Goal: Task Accomplishment & Management: Use online tool/utility

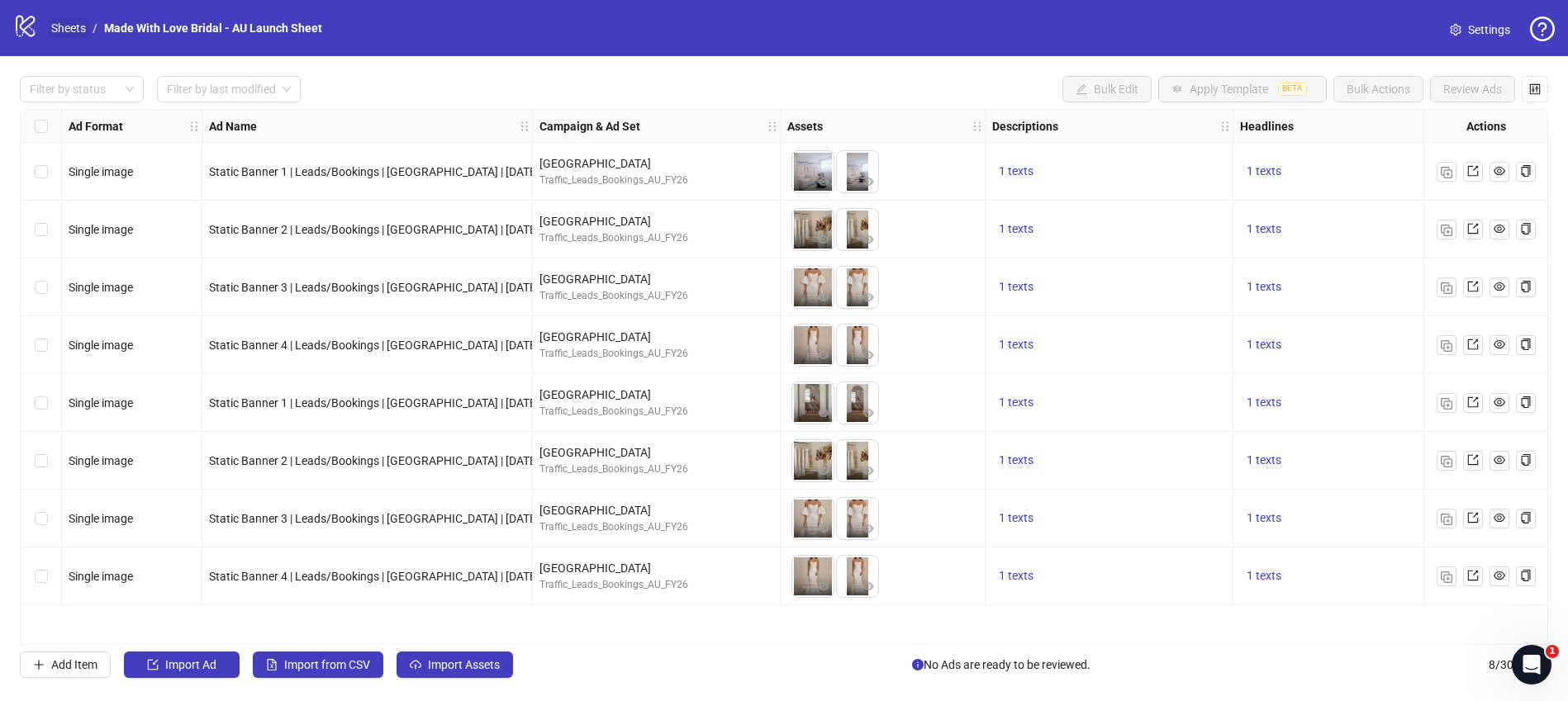
click at [64, 23] on link "Sheets" at bounding box center [68, 28] width 42 height 18
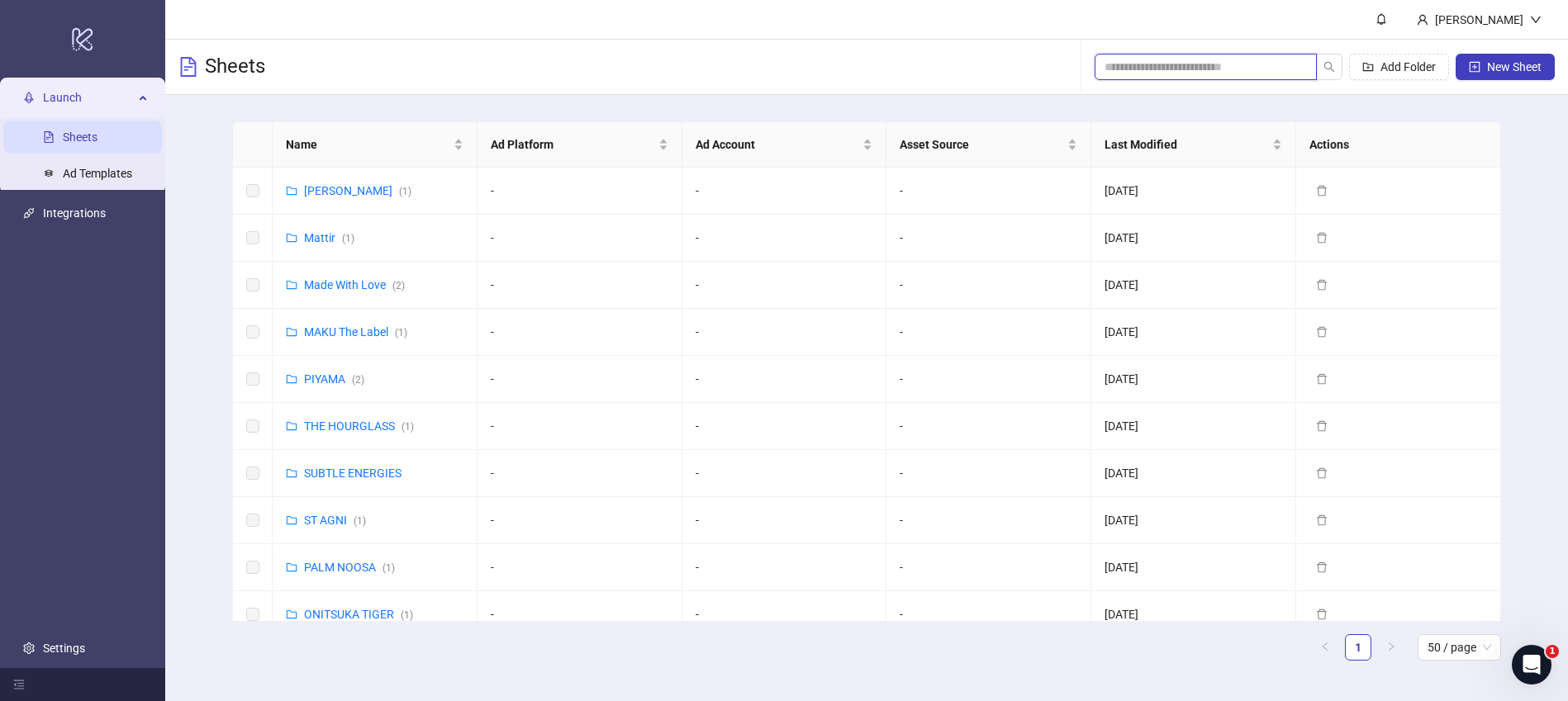
click at [1252, 60] on input "search" at bounding box center [1199, 66] width 189 height 18
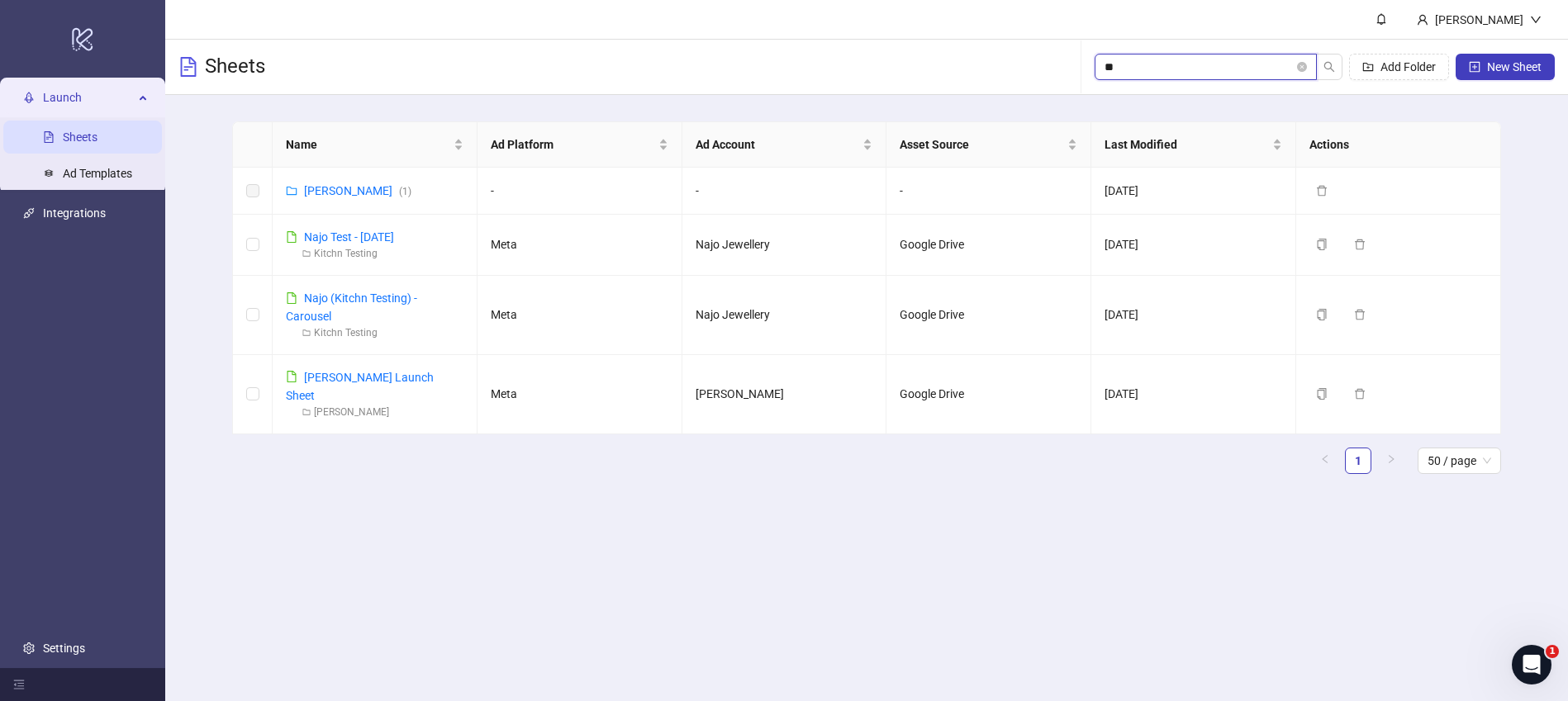
type input "*"
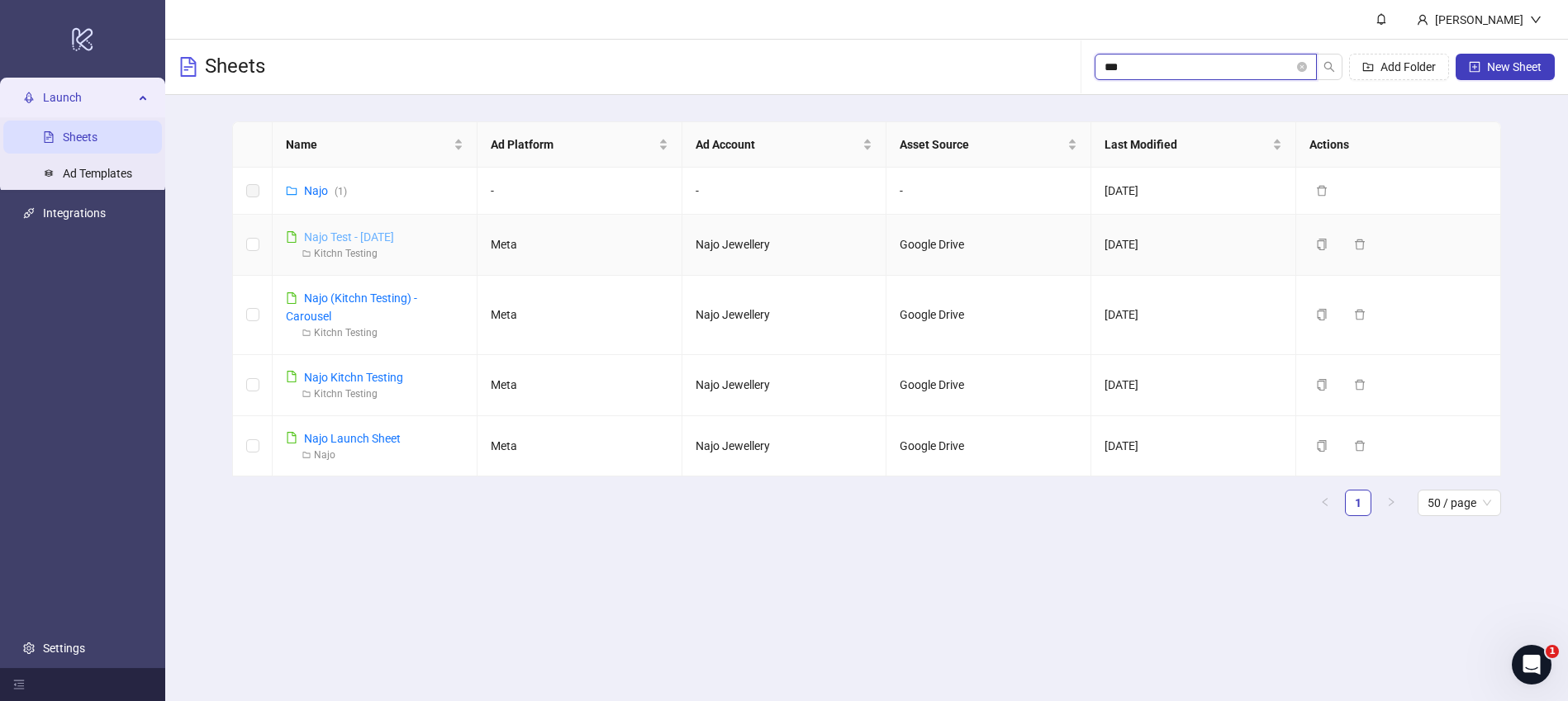
type input "***"
click at [363, 235] on link "Najo Test - [DATE]" at bounding box center [348, 236] width 90 height 13
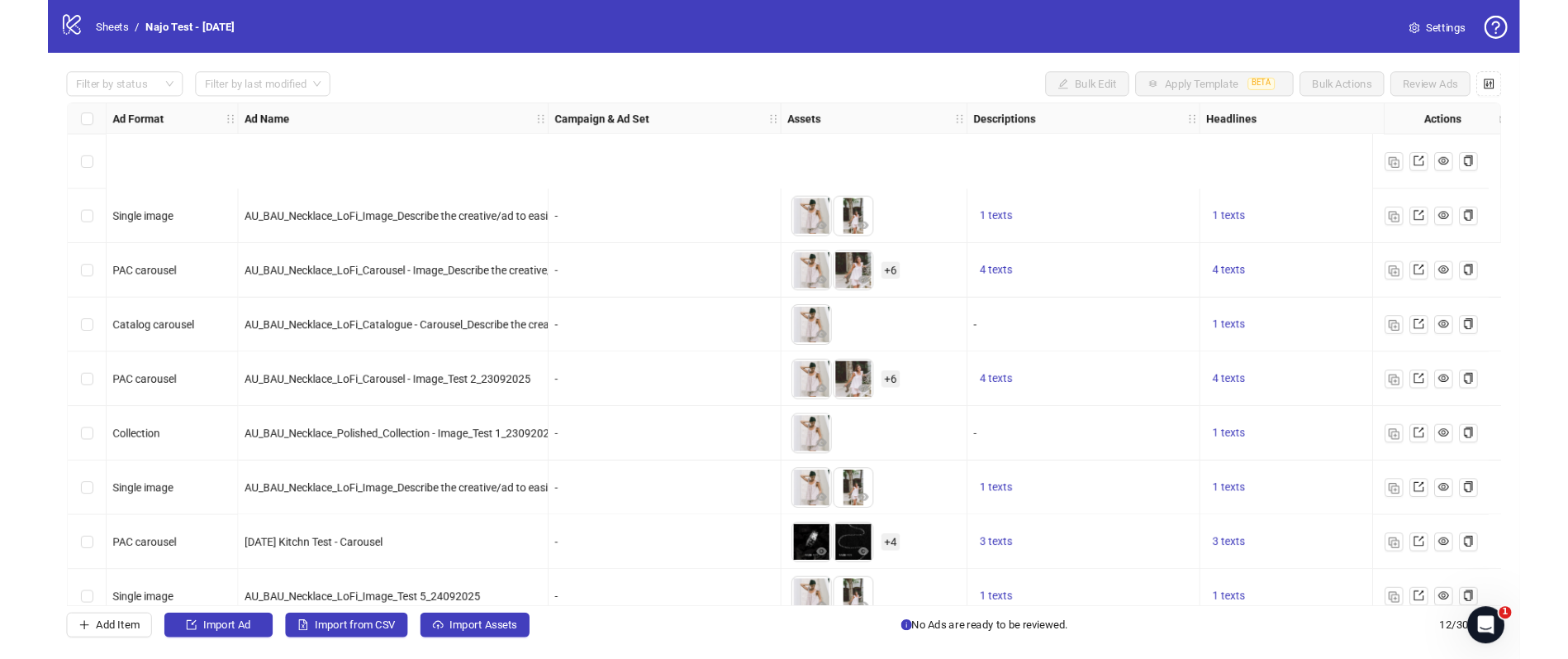
scroll to position [199, 0]
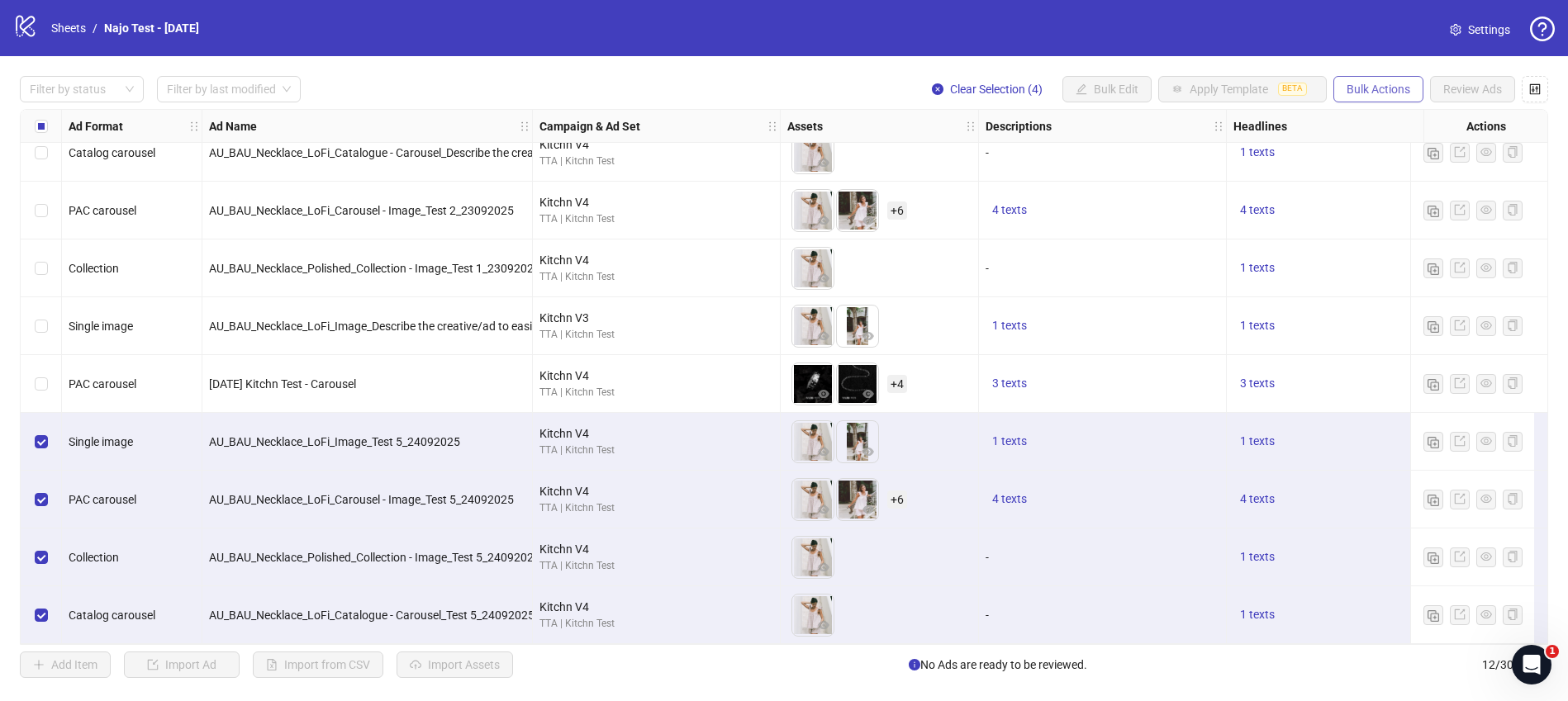
click at [1364, 83] on span "Bulk Actions" at bounding box center [1378, 89] width 63 height 13
click at [1307, 53] on div "logo/logo-mobile Sheets / Najo Test - [DATE] Settings" at bounding box center [784, 28] width 1568 height 56
click at [47, 436] on div "Select row 9" at bounding box center [42, 442] width 42 height 57
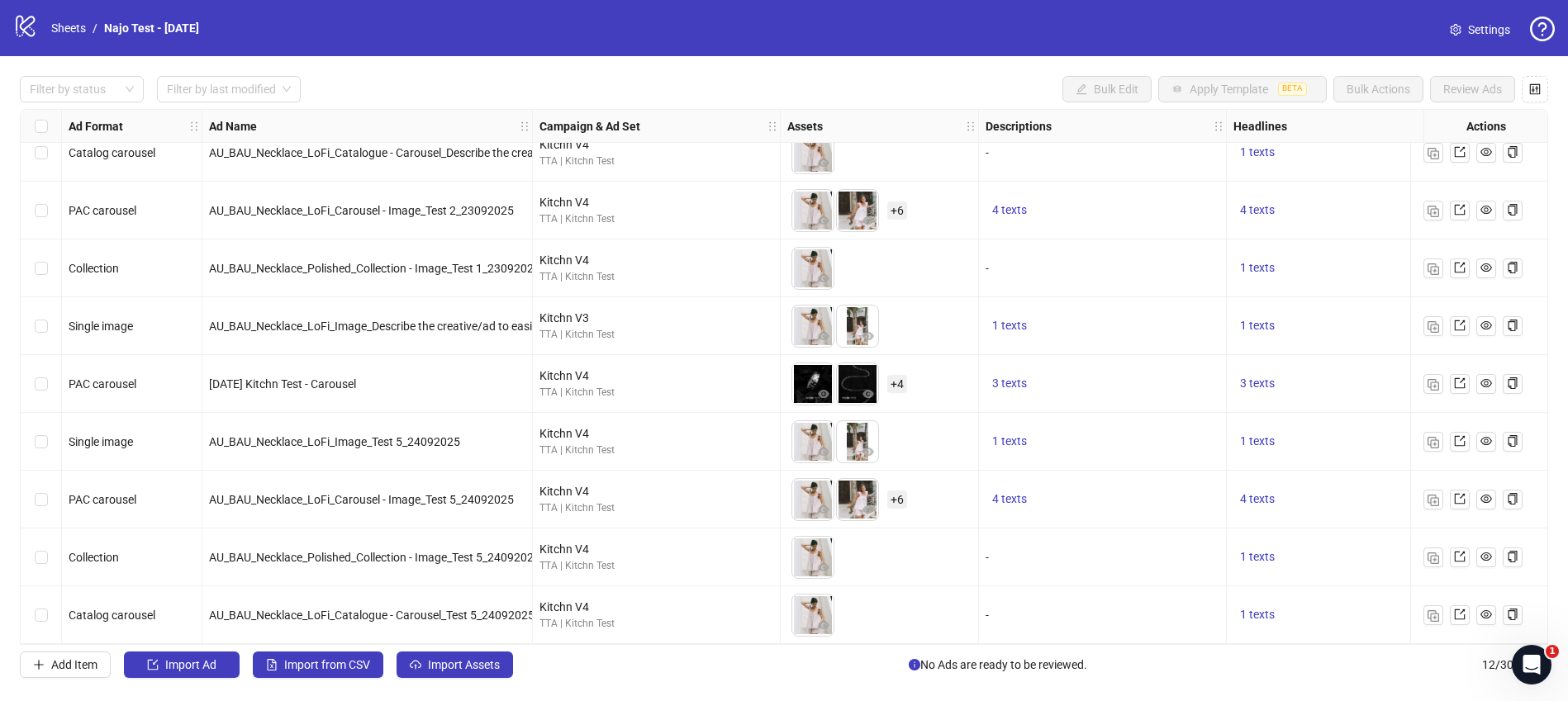
click at [692, 82] on div "Filter by status Filter by last modified Bulk Edit Apply Template BETA Bulk Act…" at bounding box center [784, 89] width 1528 height 27
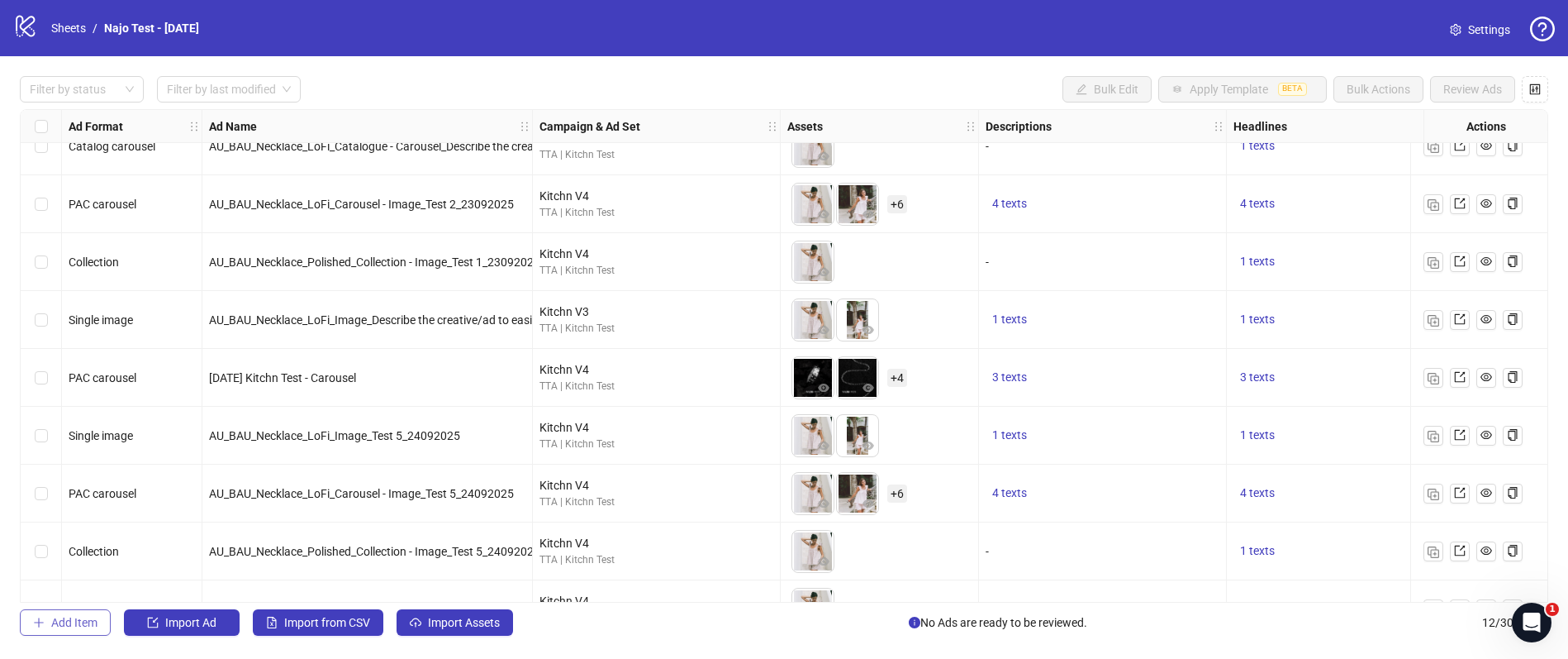
click at [46, 620] on button "Add Item" at bounding box center [65, 622] width 91 height 27
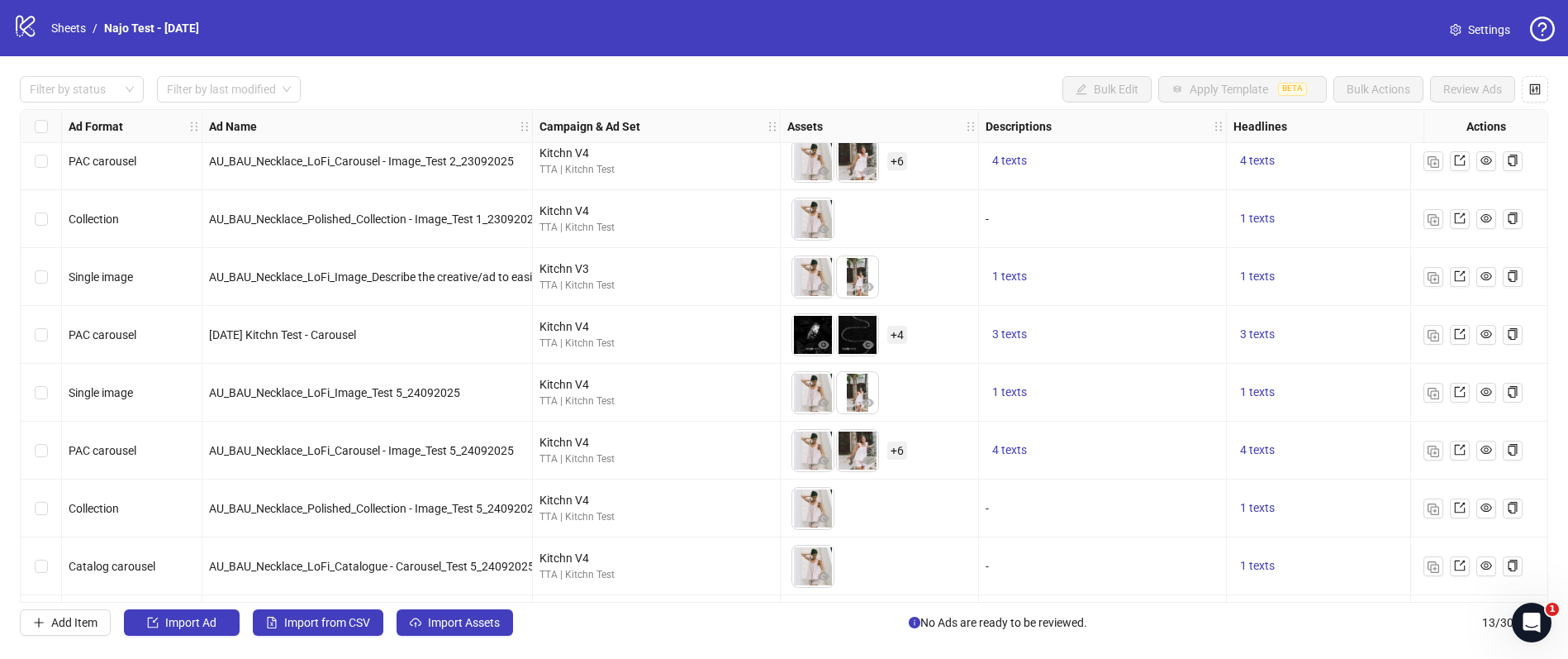
scroll to position [300, 0]
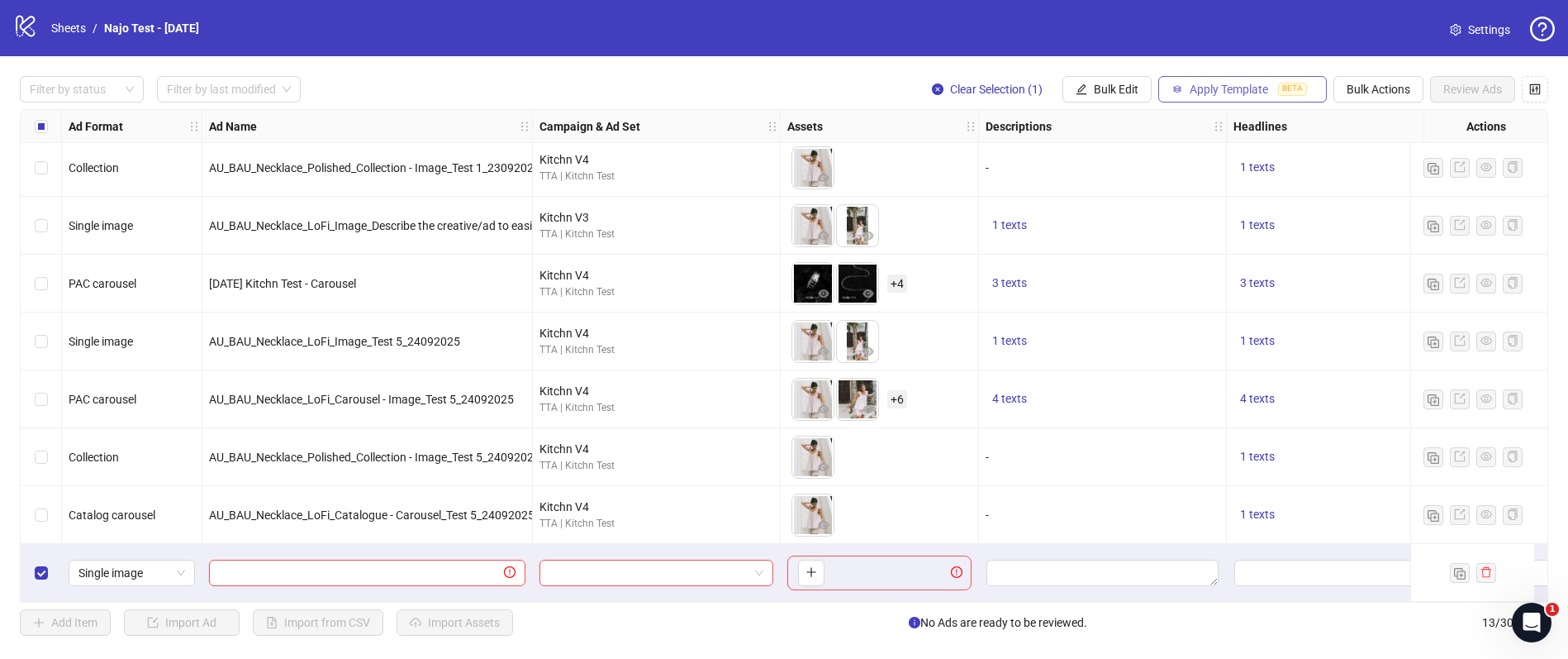
click at [1212, 92] on span "Apply Template" at bounding box center [1229, 89] width 78 height 13
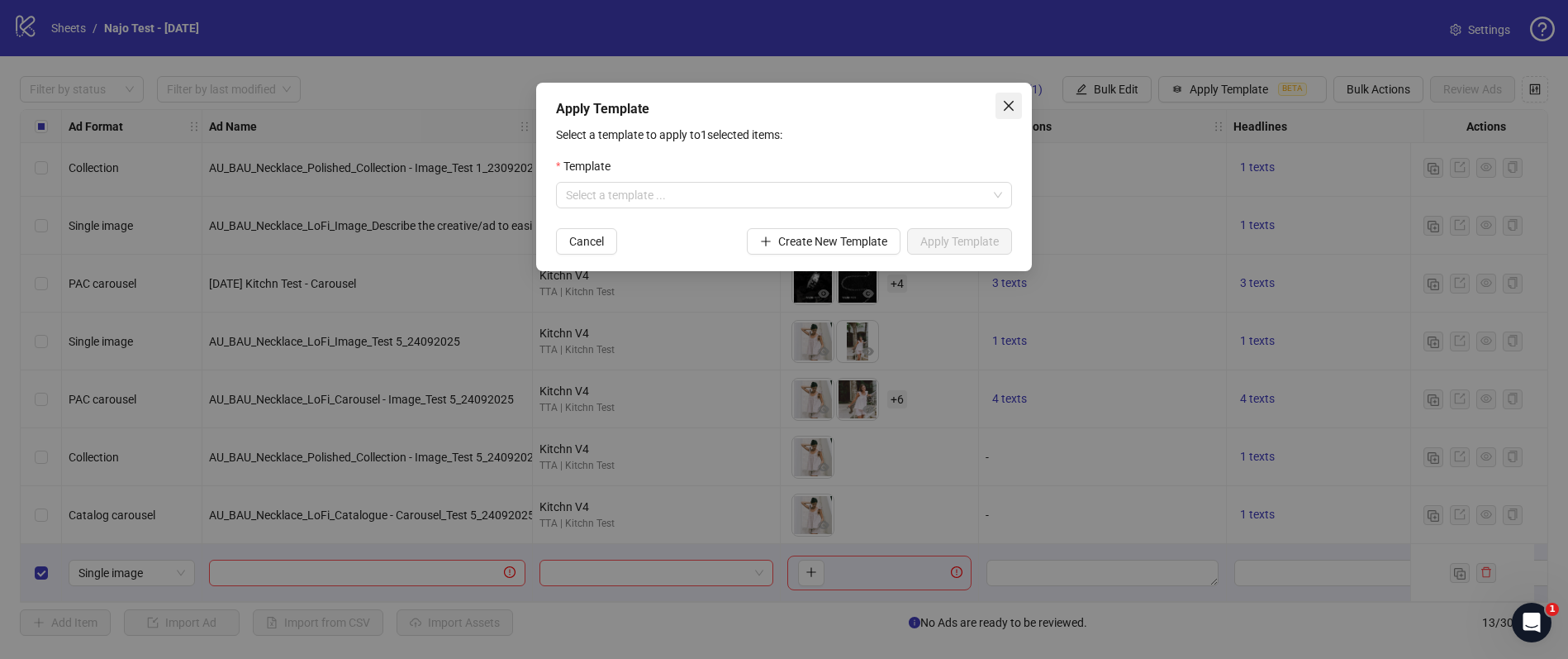
click at [1011, 110] on icon "close" at bounding box center [1008, 105] width 13 height 13
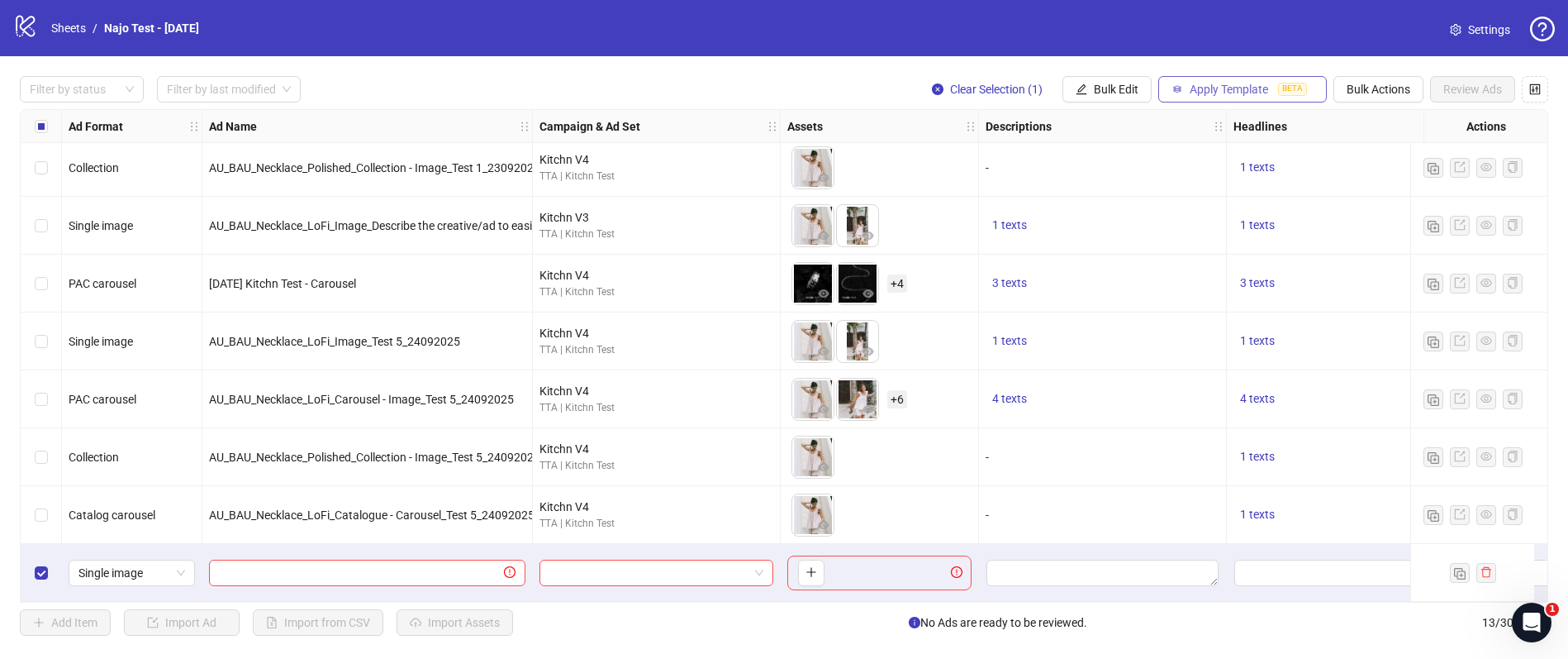
click at [1218, 93] on span "Apply Template" at bounding box center [1229, 89] width 78 height 13
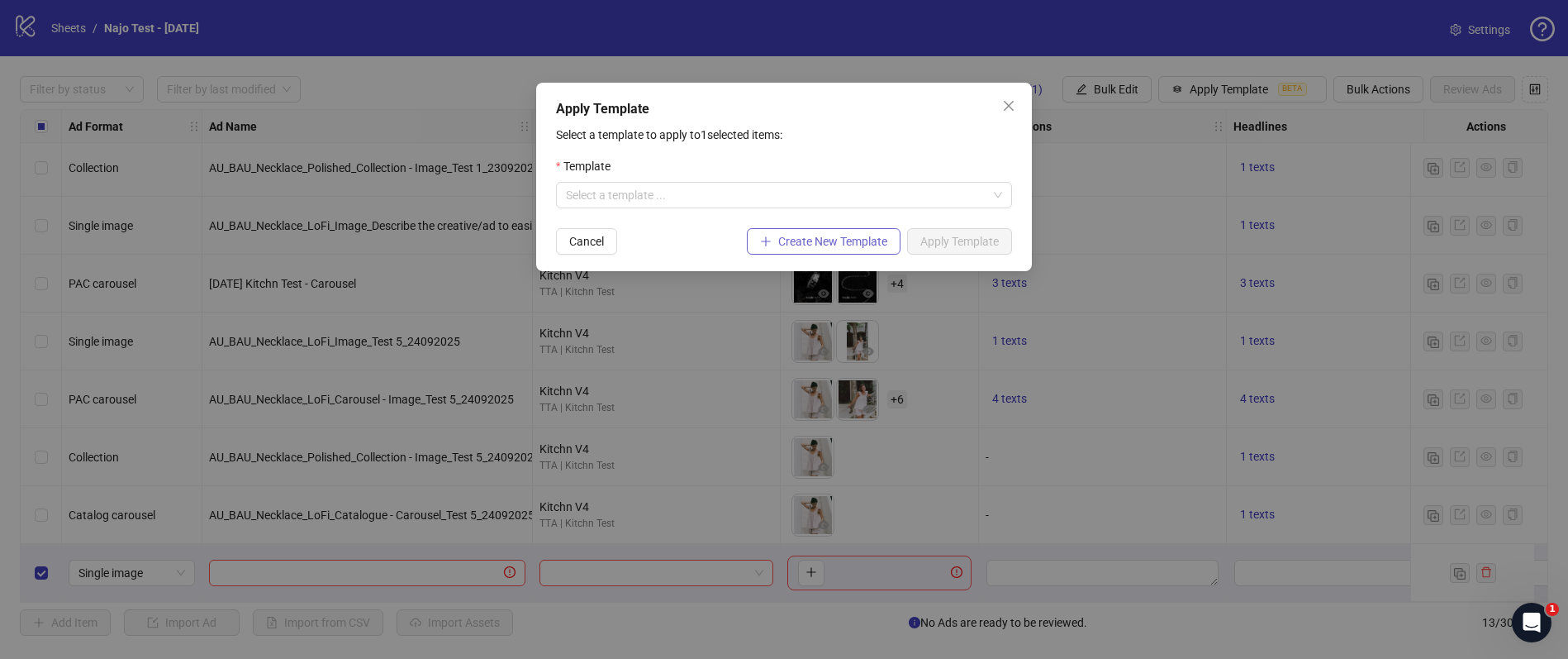
click at [846, 244] on span "Create New Template" at bounding box center [833, 240] width 109 height 13
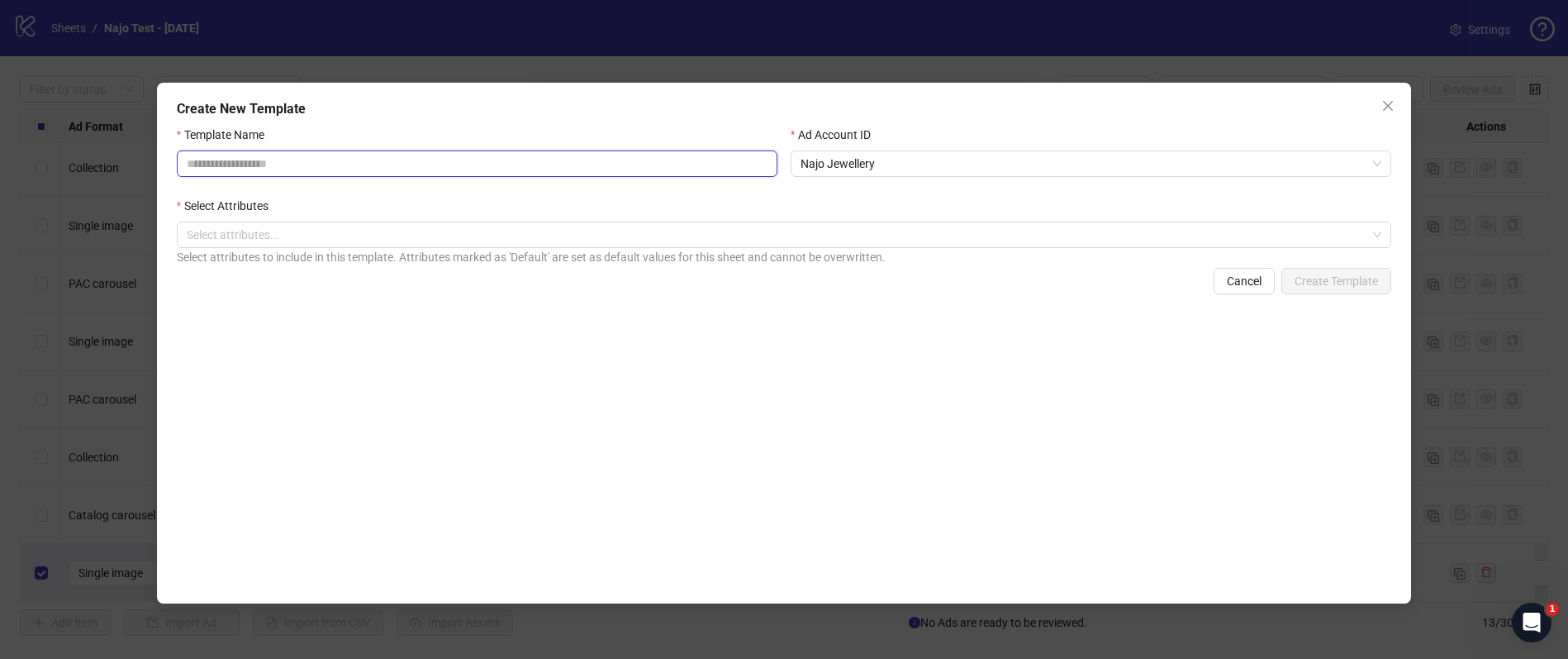
click at [352, 162] on input "Template Name" at bounding box center [477, 163] width 600 height 27
click at [428, 238] on div at bounding box center [776, 235] width 1191 height 23
type input "*********"
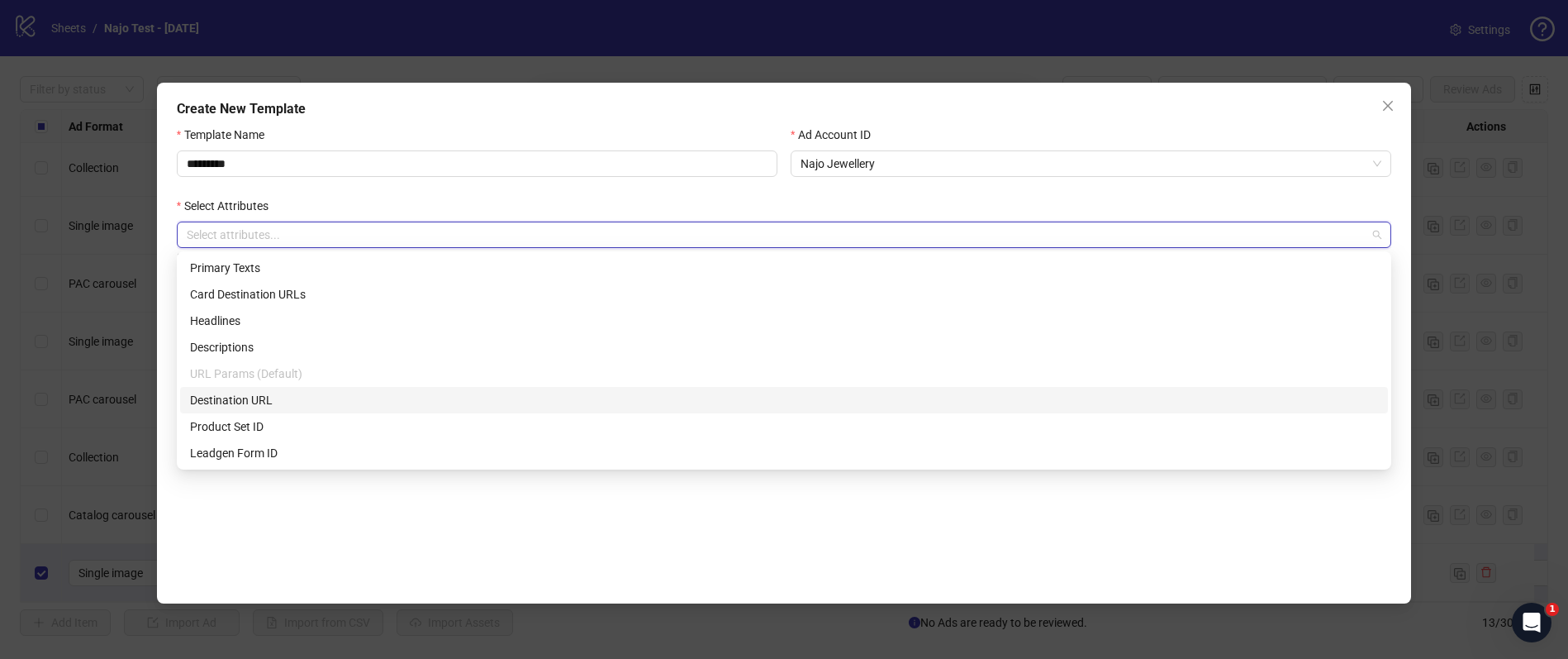
click at [320, 405] on div "Destination URL" at bounding box center [784, 400] width 1188 height 18
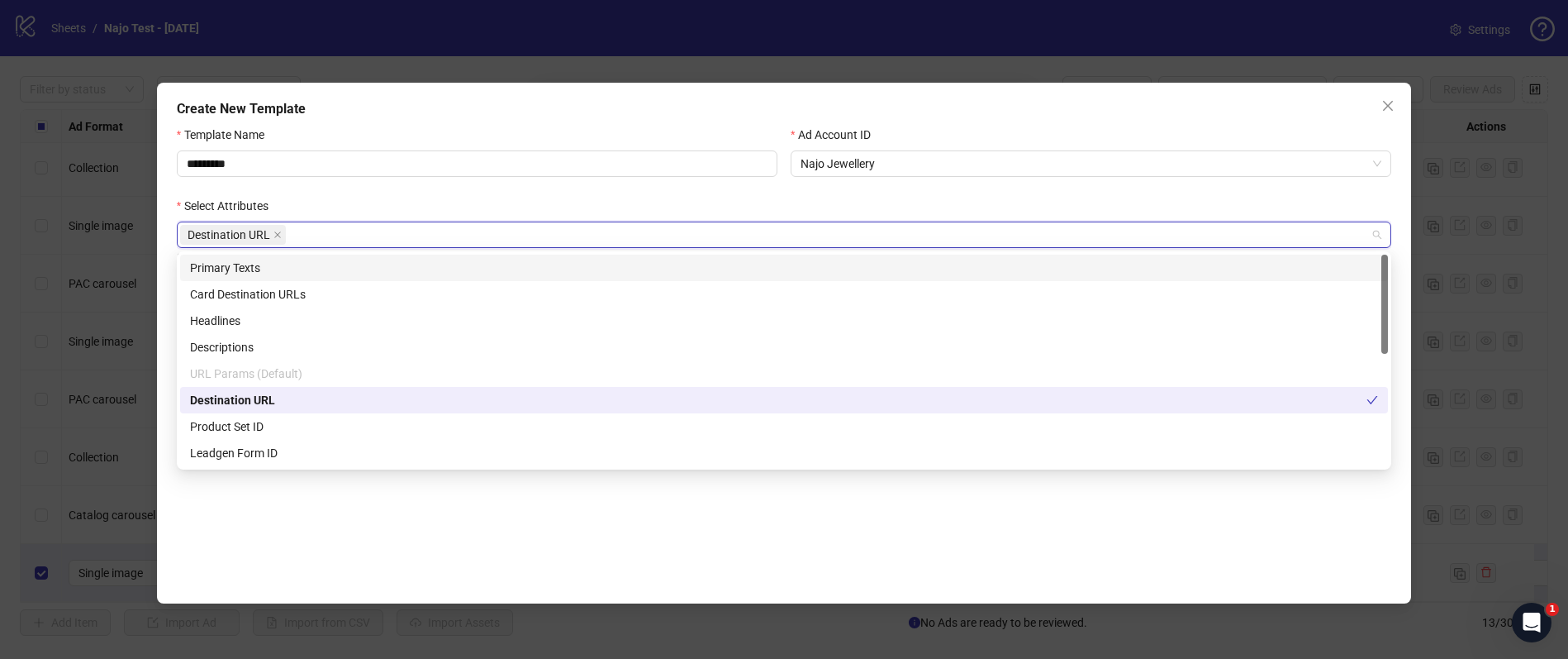
click at [364, 266] on div "Primary Texts" at bounding box center [784, 267] width 1188 height 18
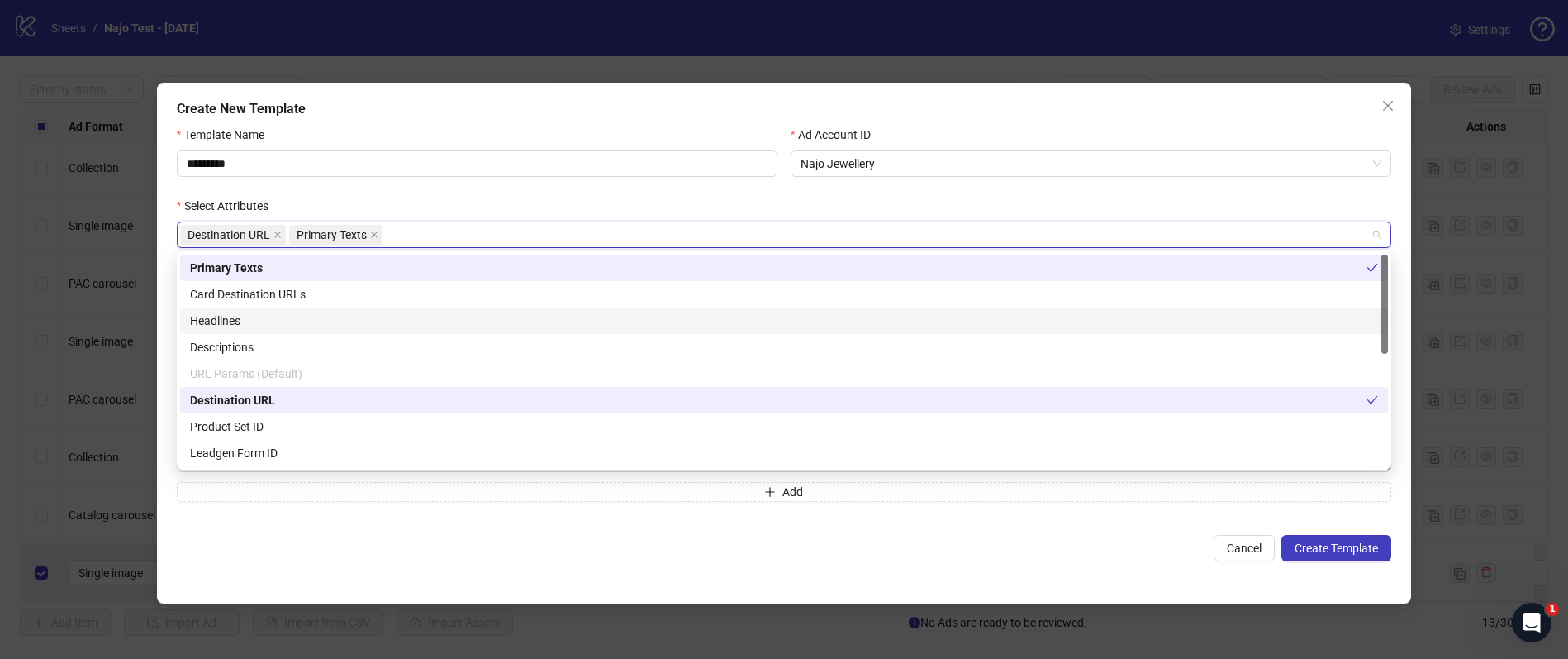
click at [332, 314] on div "Headlines" at bounding box center [784, 321] width 1188 height 18
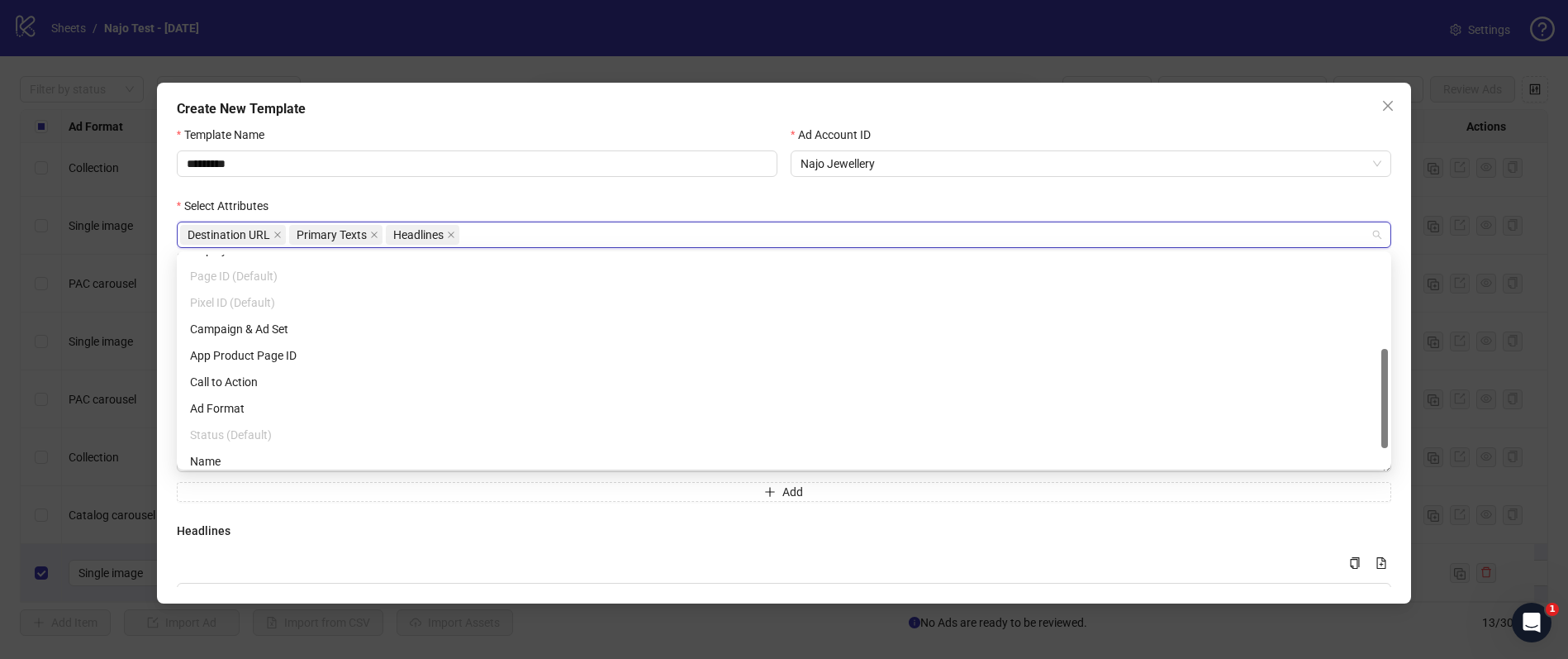
scroll to position [238, 0]
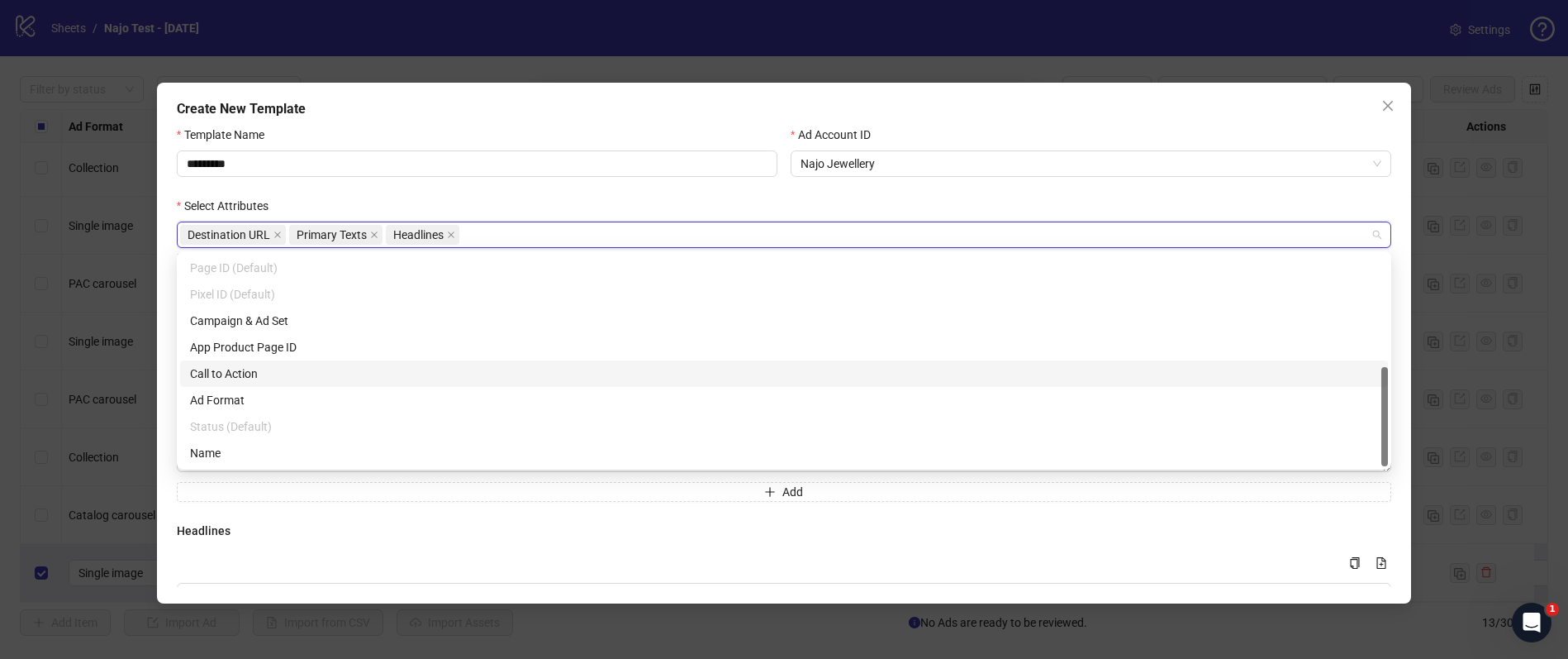
click at [319, 369] on div "Call to Action" at bounding box center [784, 373] width 1188 height 18
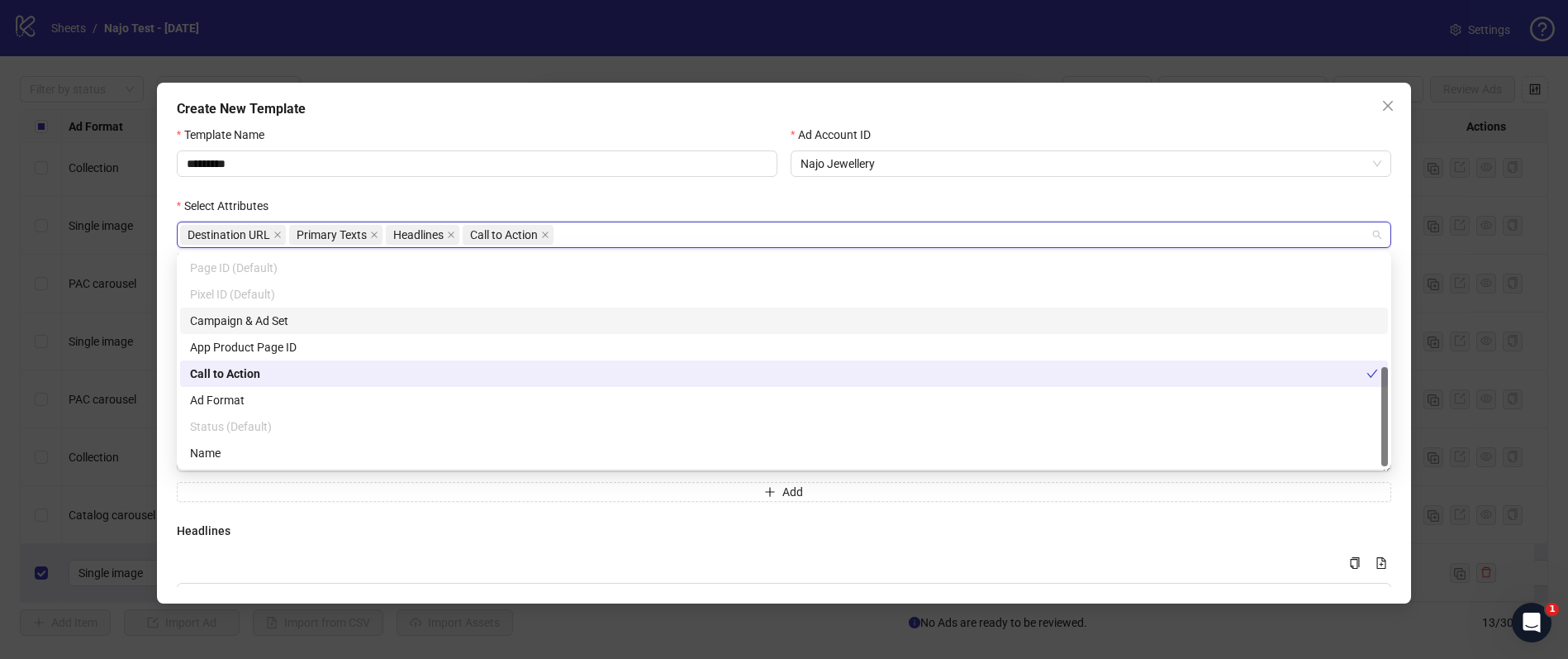
click at [840, 197] on div "Select Attributes" at bounding box center [784, 209] width 1215 height 25
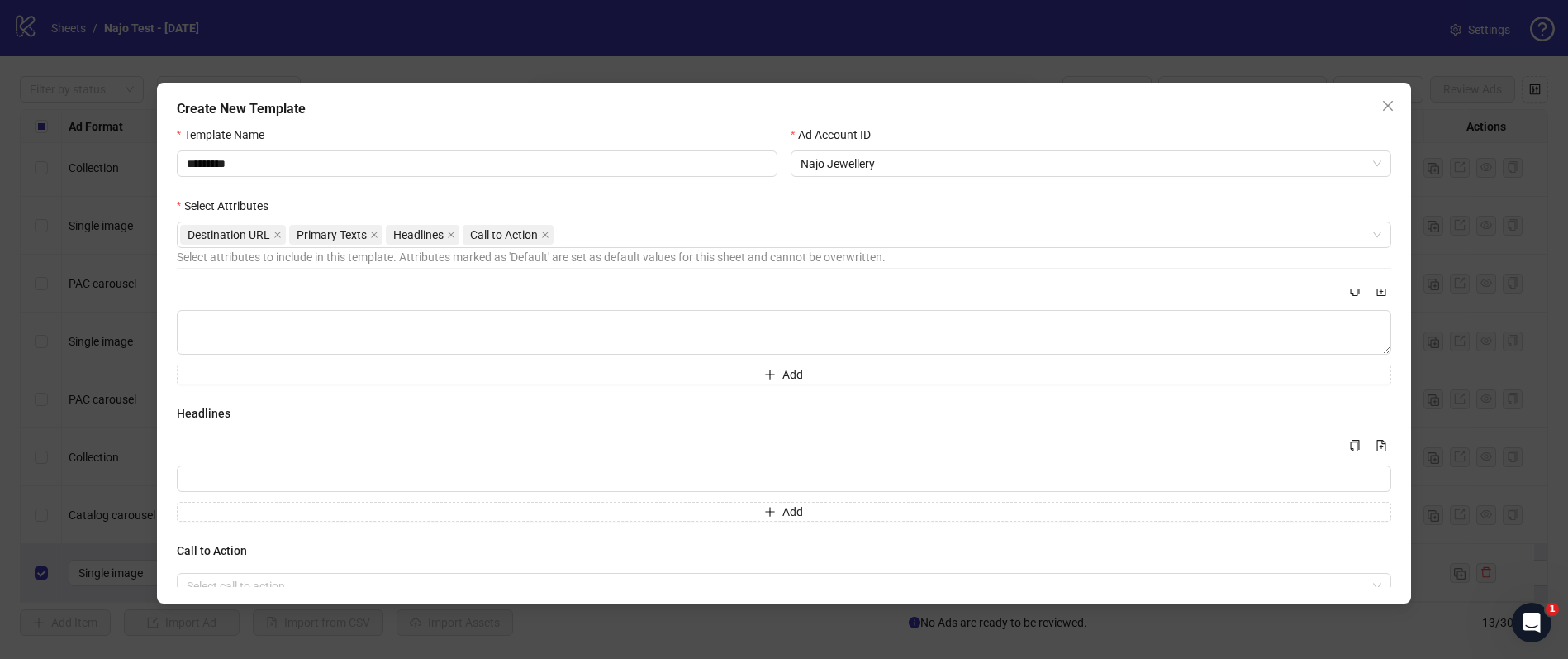
scroll to position [0, 0]
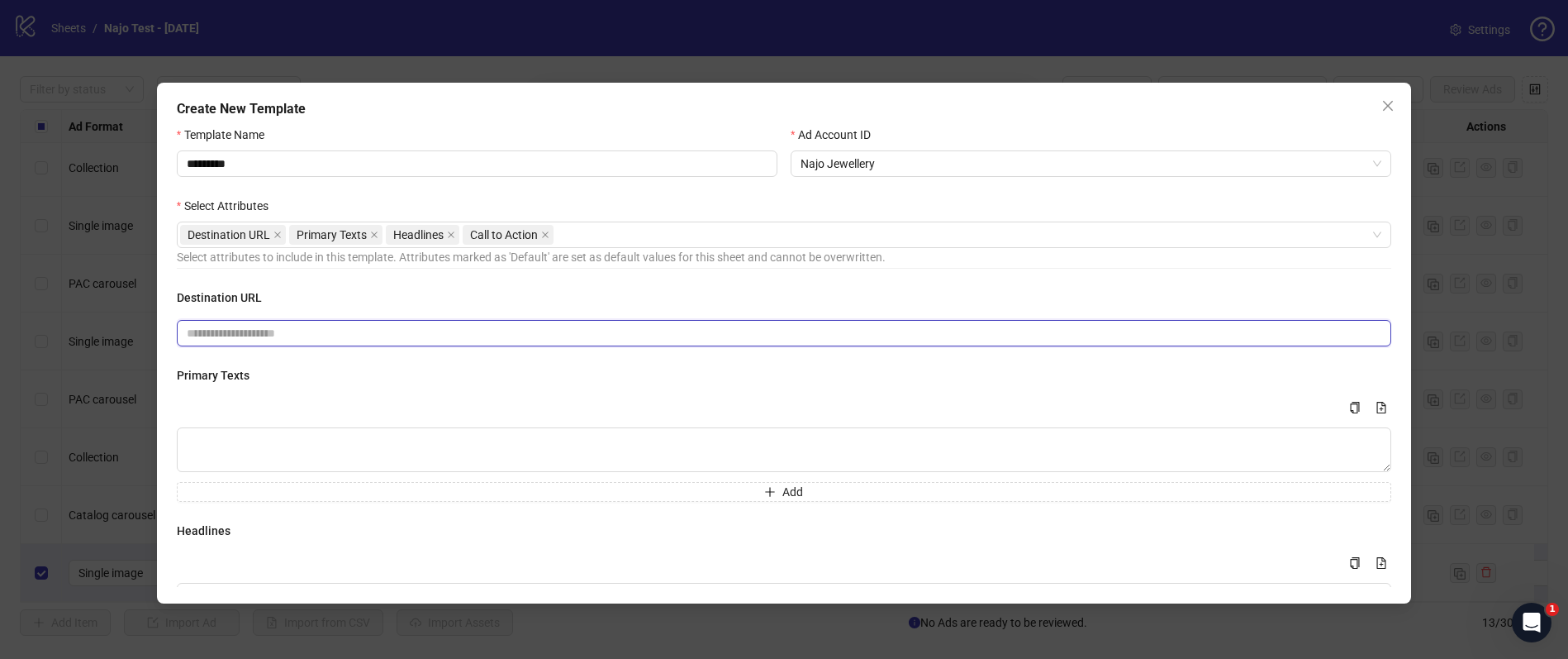
click at [250, 332] on input "text" at bounding box center [778, 332] width 1181 height 18
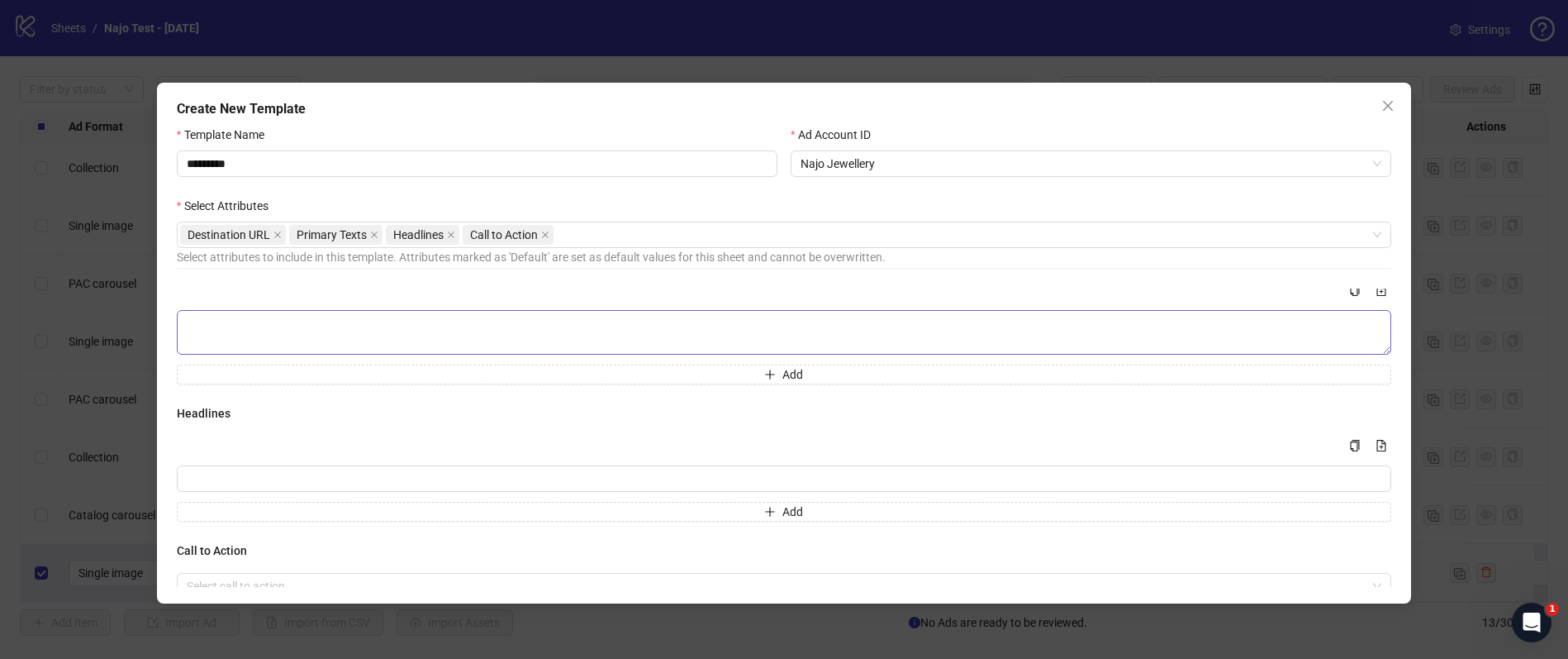
scroll to position [72, 0]
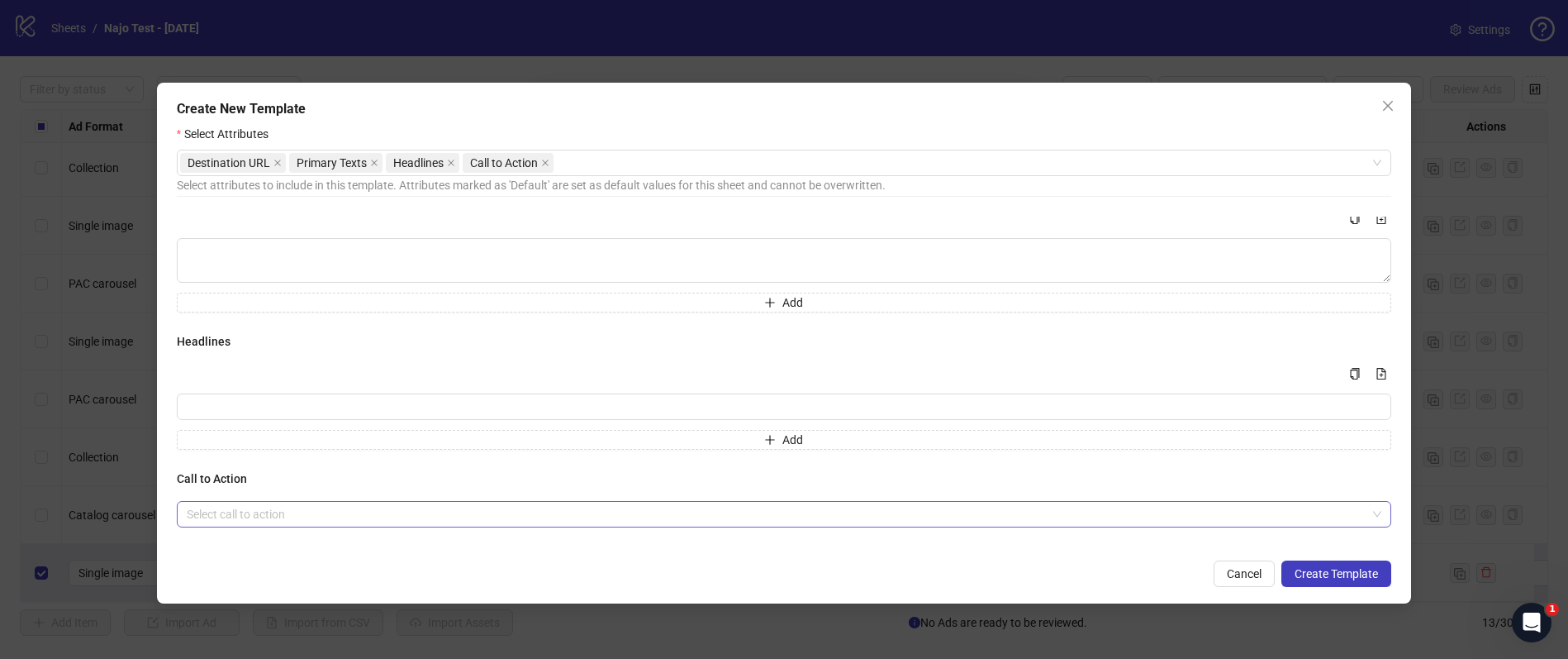
click at [431, 520] on input "search" at bounding box center [777, 514] width 1180 height 25
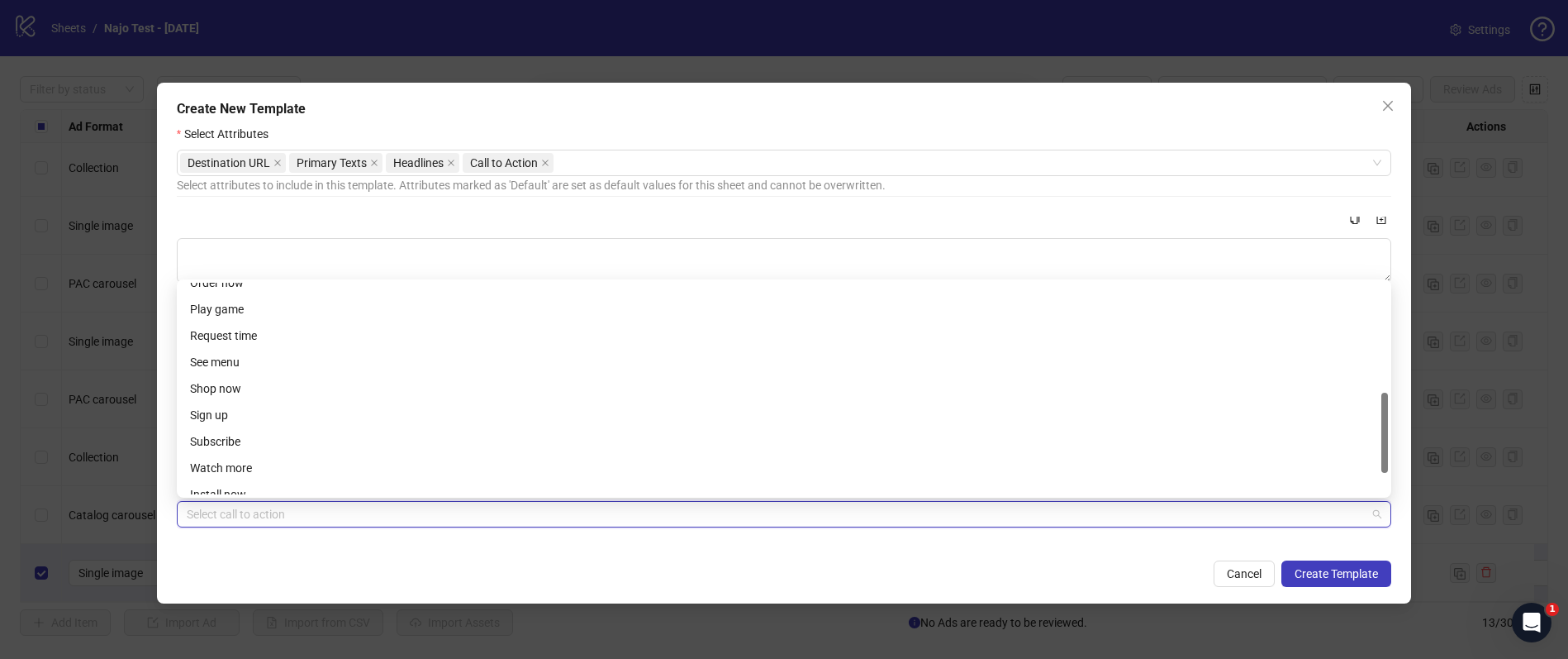
scroll to position [305, 0]
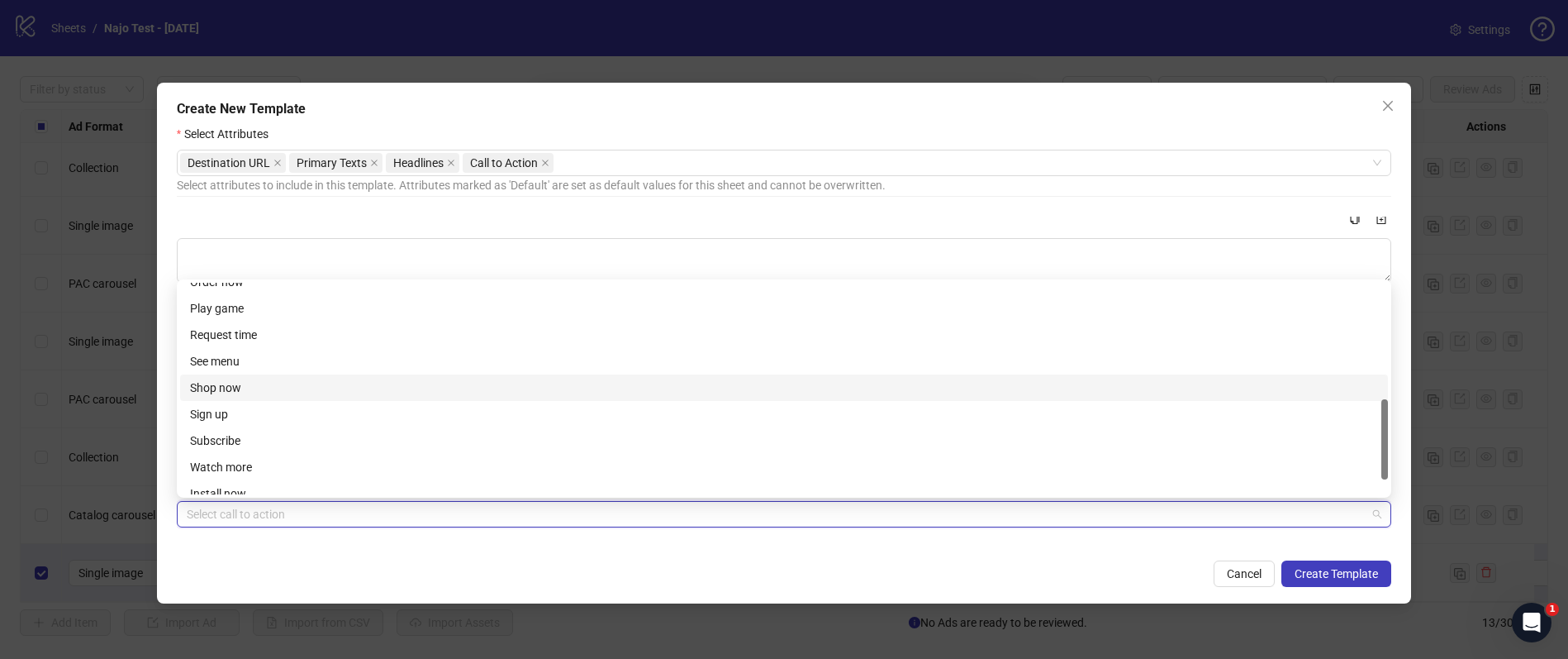
click at [332, 386] on div "Shop now" at bounding box center [784, 388] width 1188 height 18
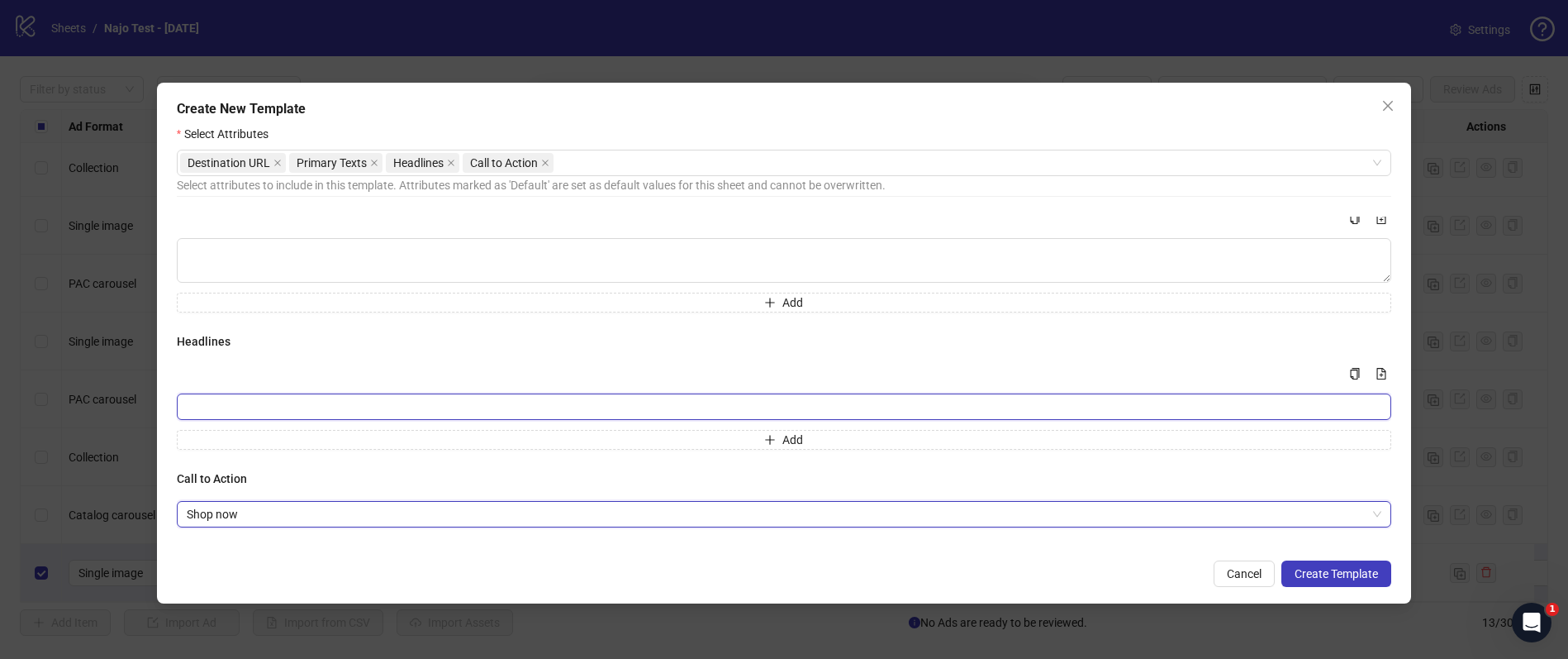
click at [346, 404] on input "Multi-input container - paste or copy values" at bounding box center [784, 407] width 1215 height 27
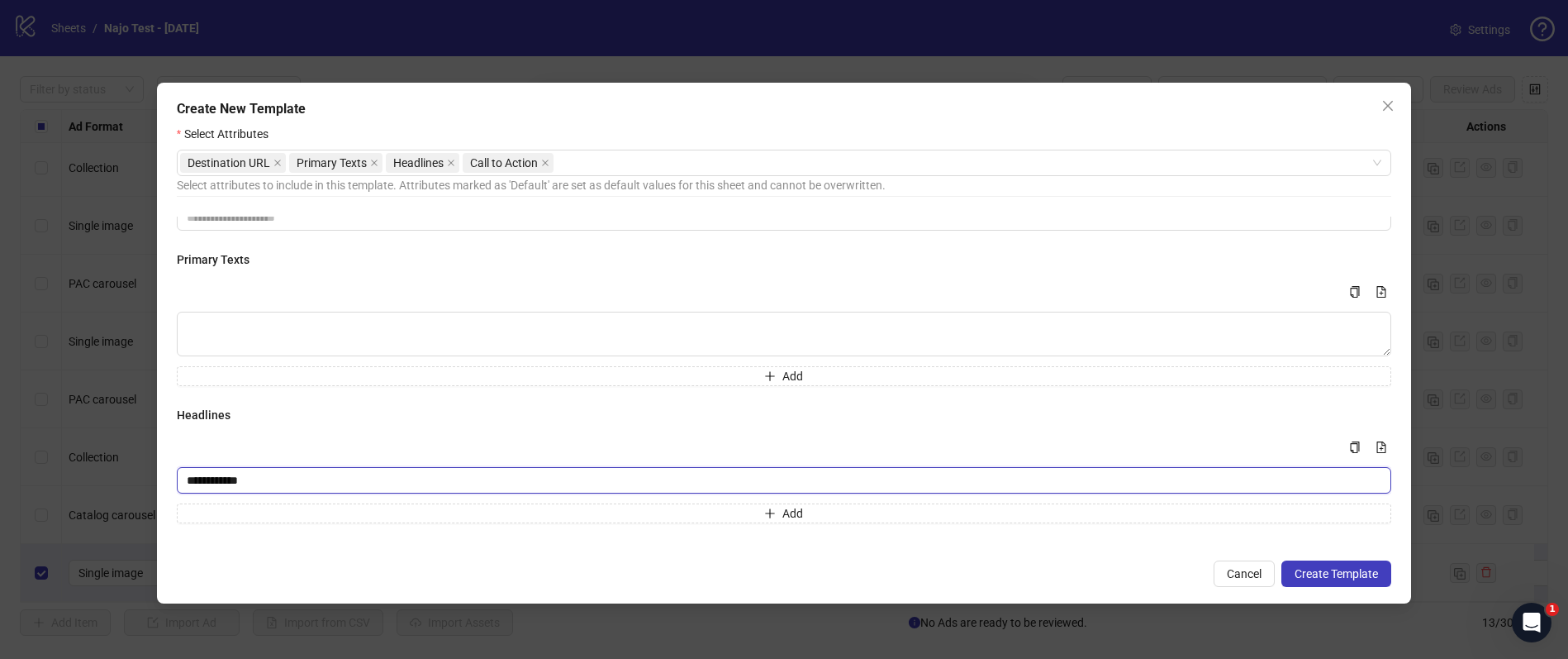
scroll to position [31, 0]
type input "**********"
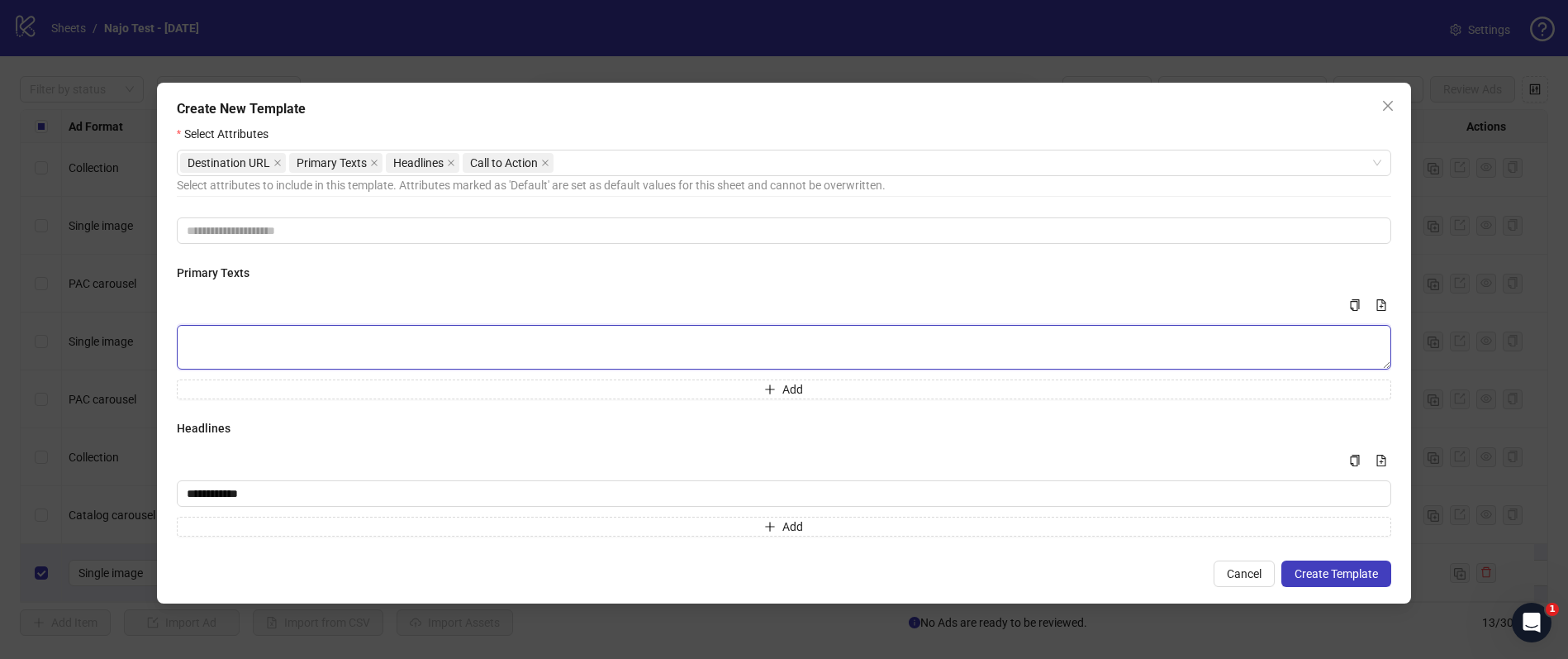
click at [293, 355] on textarea "Multi-text input container - paste or copy values" at bounding box center [784, 346] width 1215 height 45
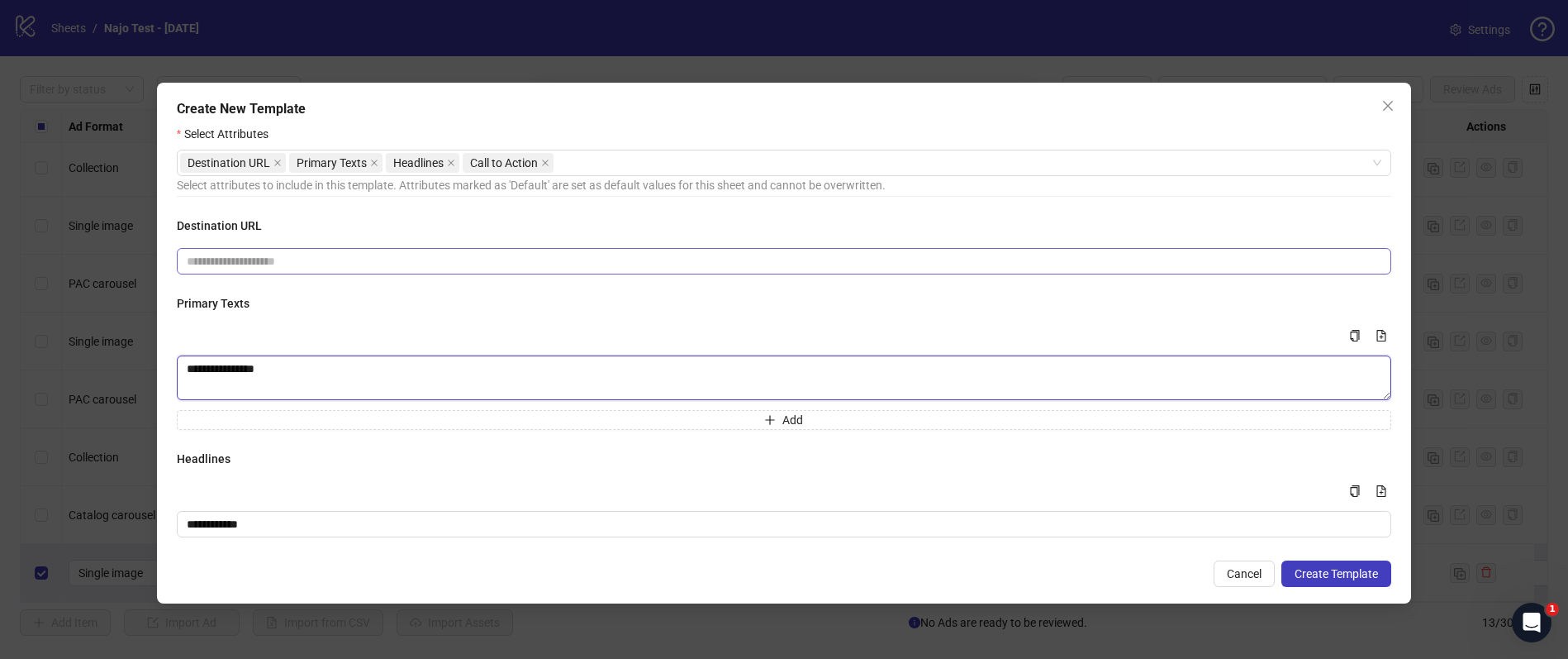
type textarea "**********"
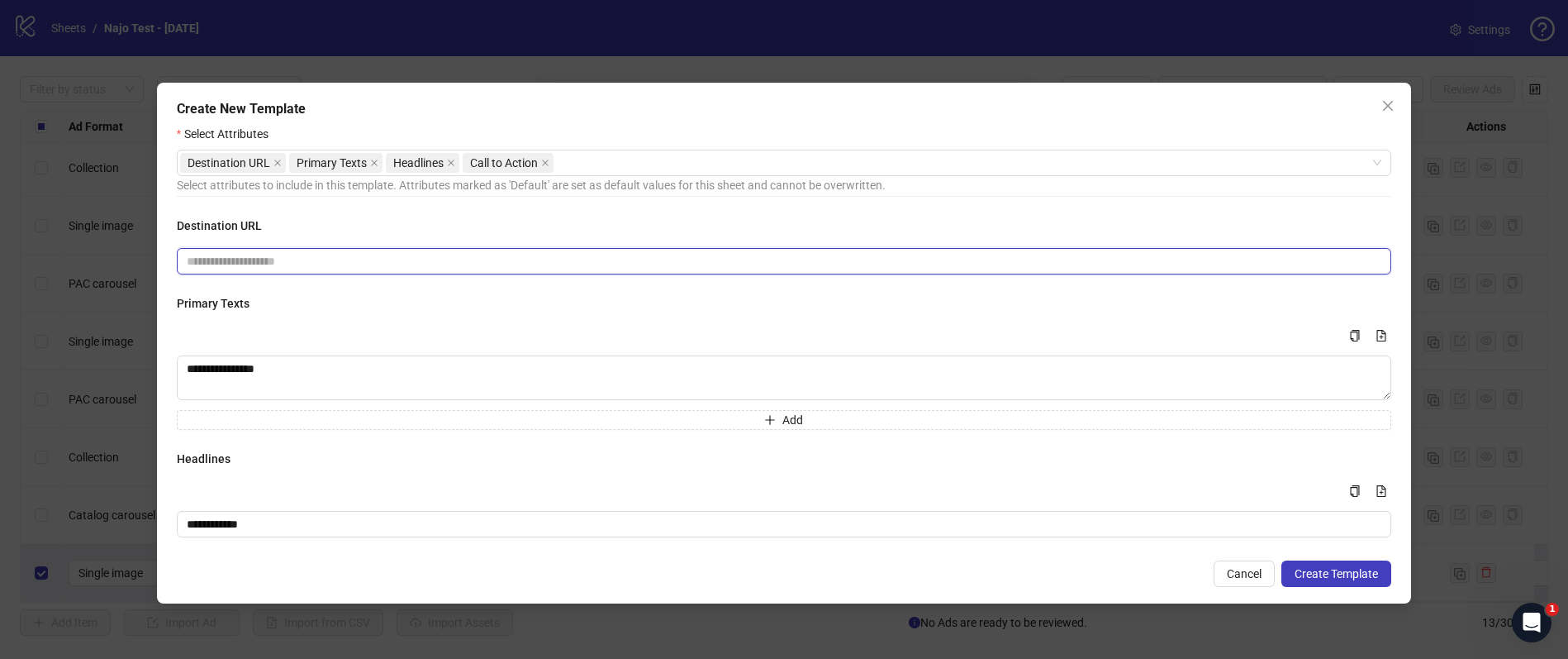
click at [298, 265] on input "text" at bounding box center [778, 261] width 1181 height 18
click at [325, 254] on input "text" at bounding box center [778, 261] width 1181 height 18
paste input "**********"
type input "**********"
click at [395, 235] on div "**********" at bounding box center [784, 245] width 1215 height 57
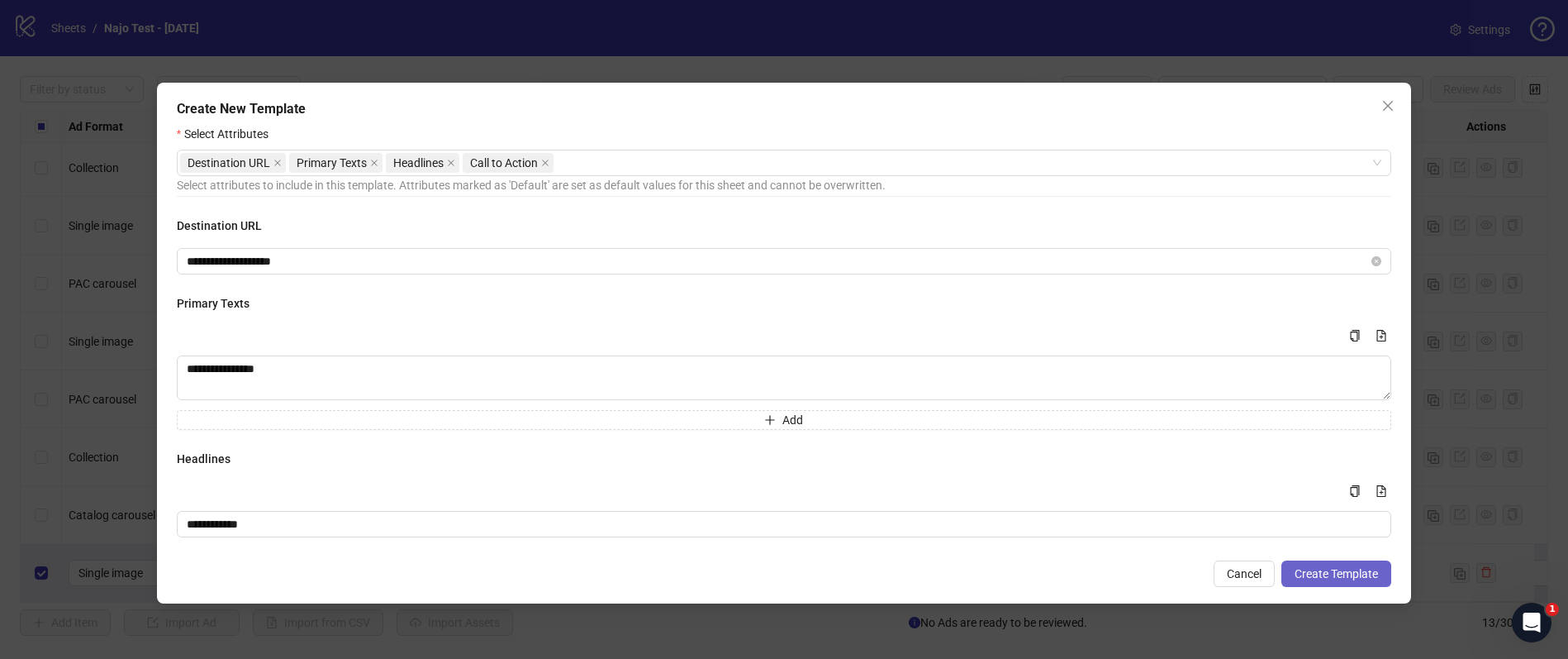
click at [1335, 575] on span "Create Template" at bounding box center [1337, 573] width 83 height 13
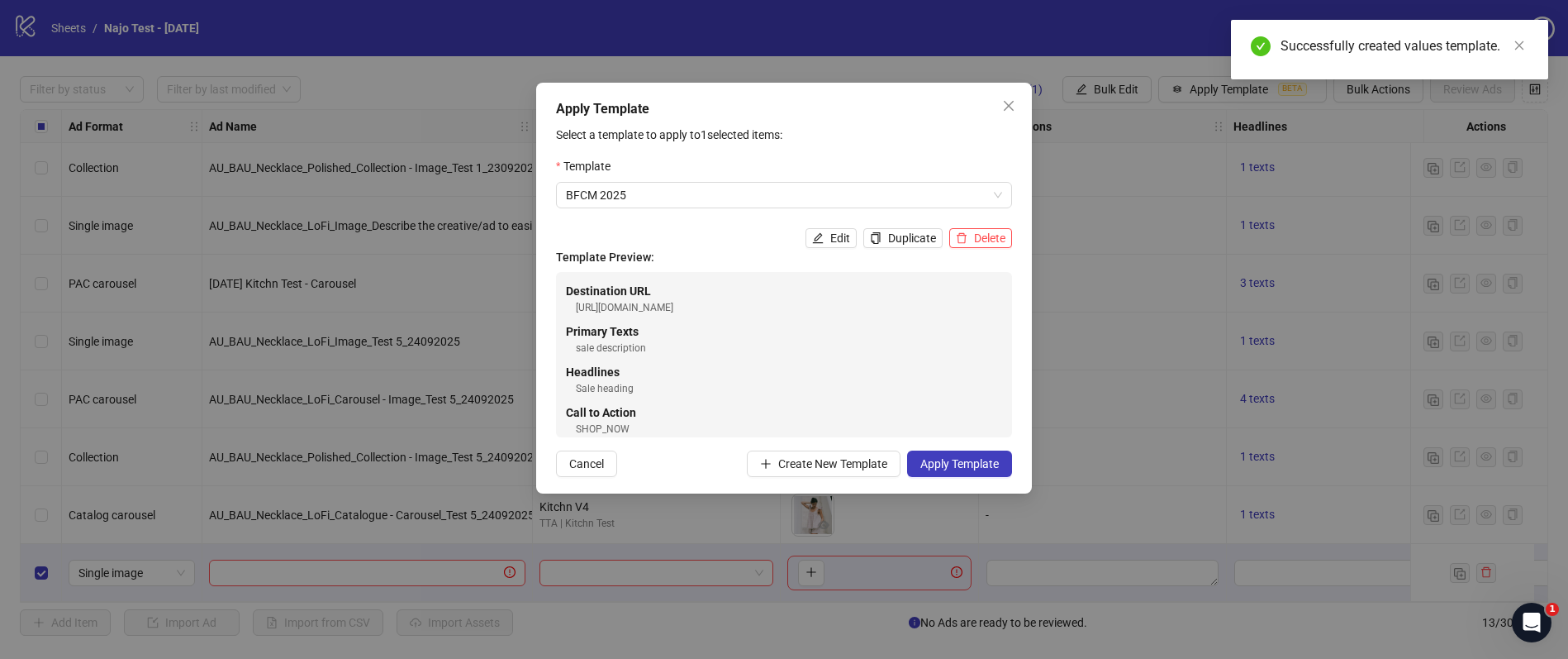
scroll to position [16, 0]
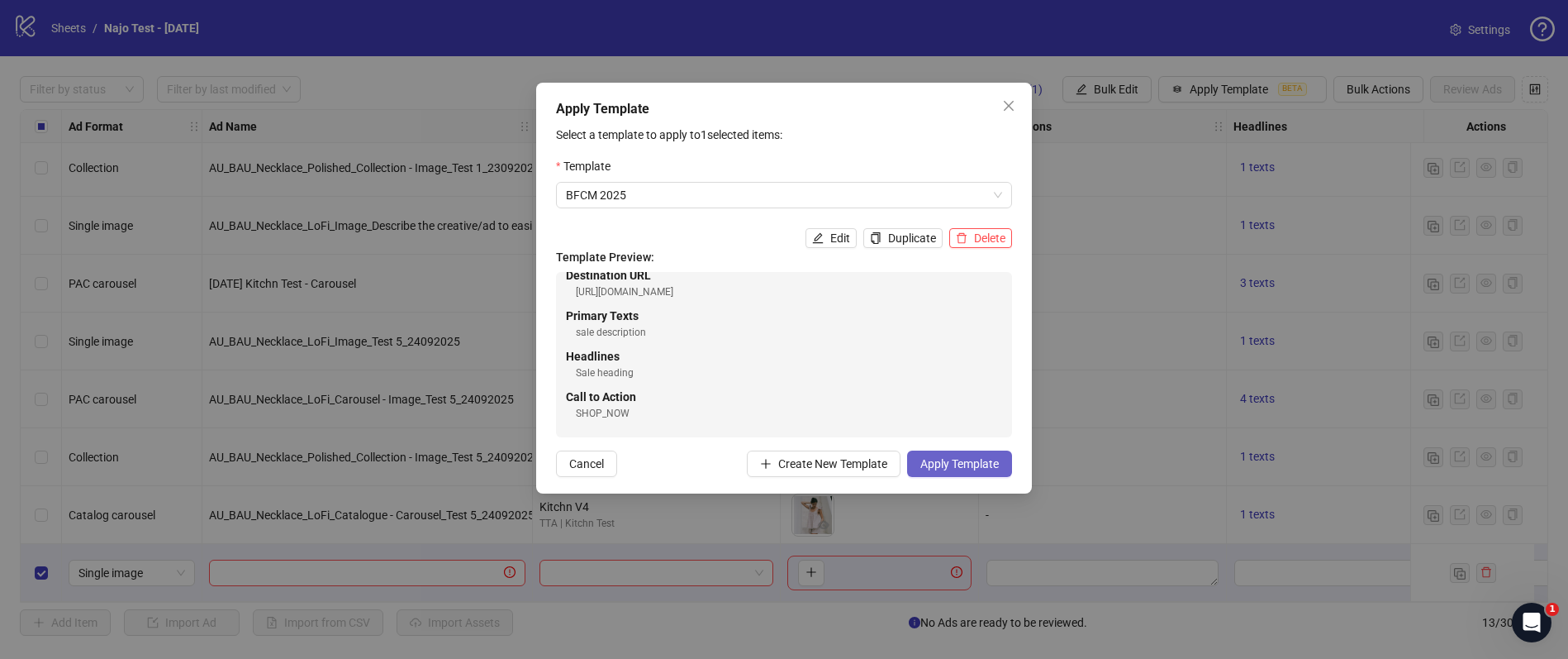
click at [927, 461] on span "Apply Template" at bounding box center [959, 463] width 78 height 13
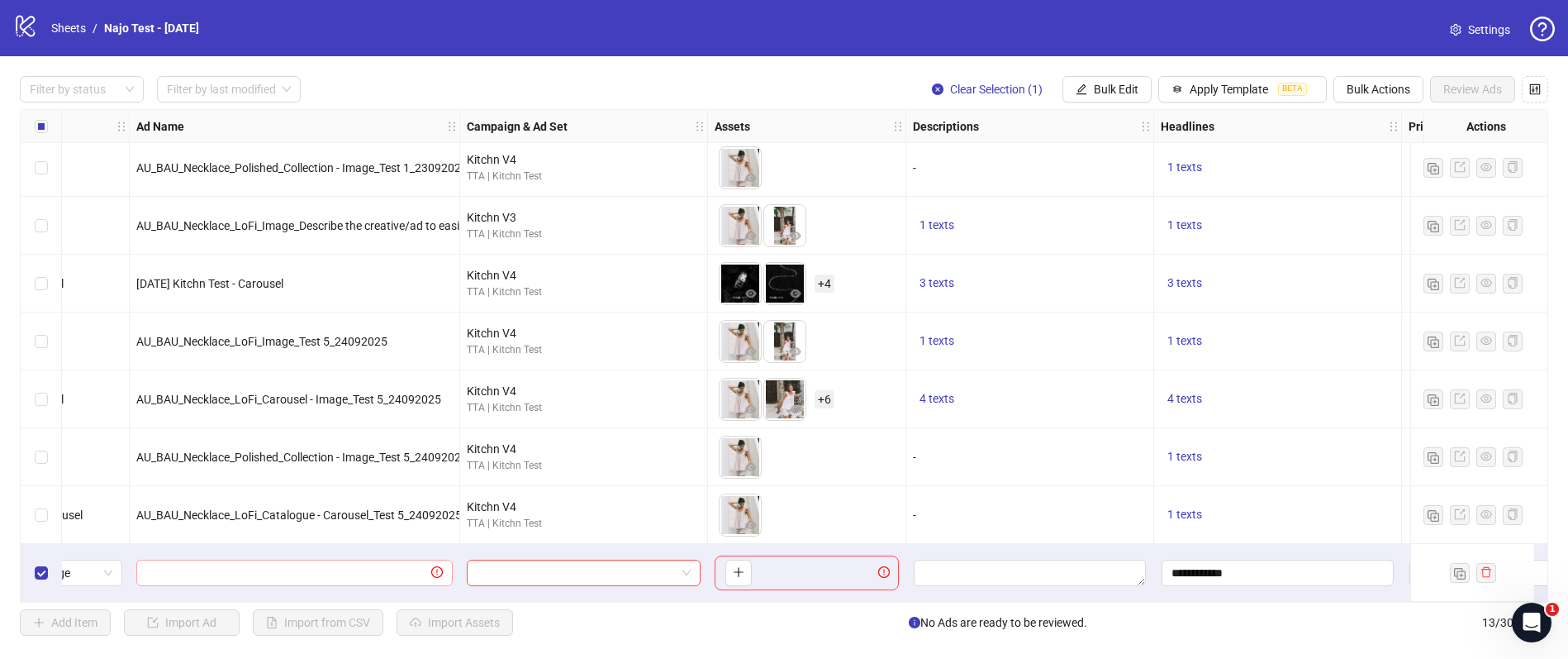
scroll to position [300, 0]
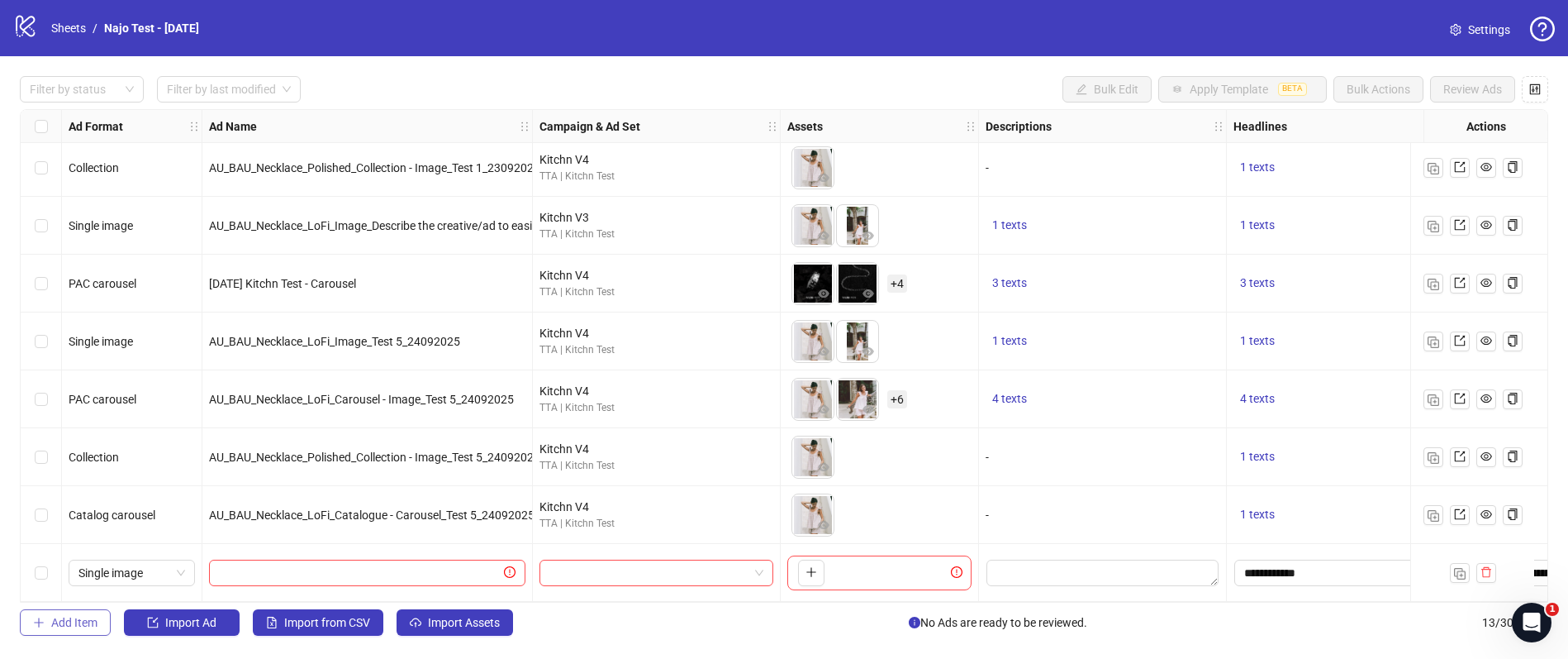
click at [54, 619] on span "Add Item" at bounding box center [74, 621] width 46 height 13
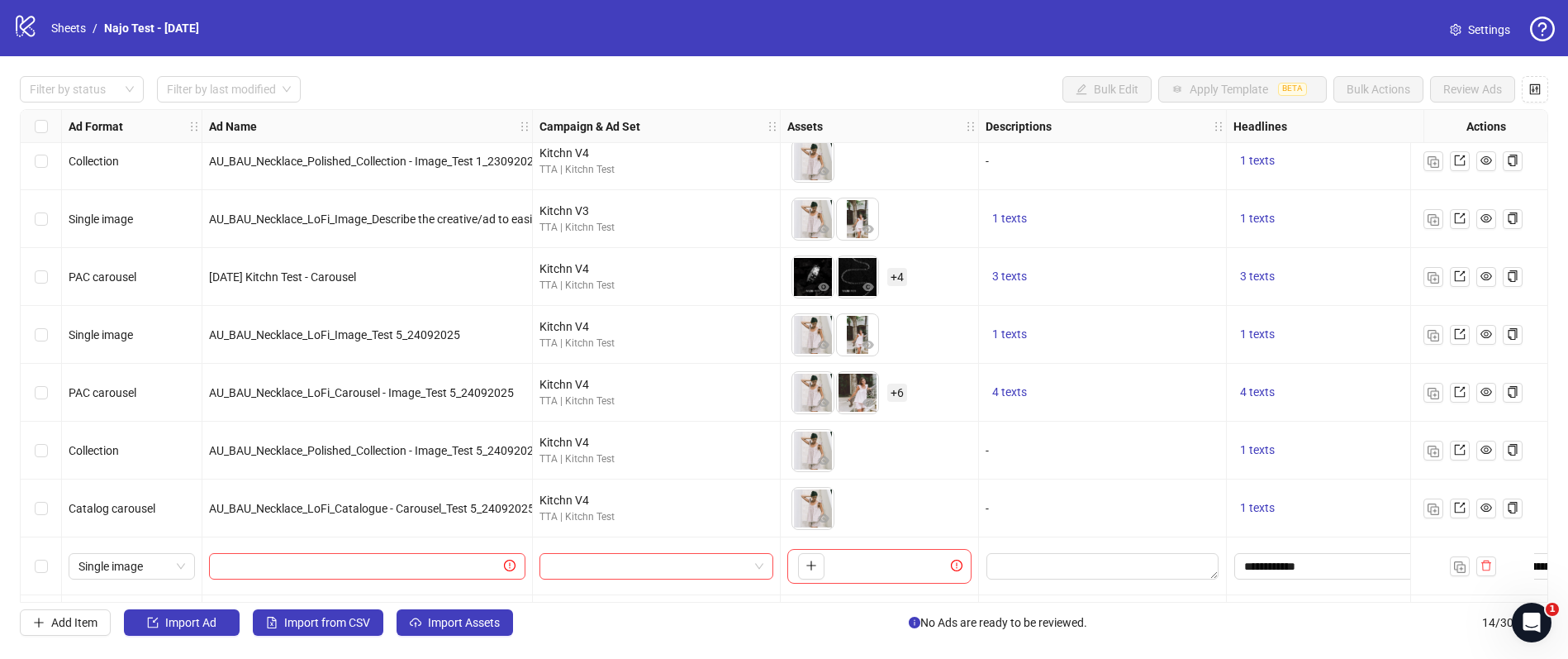
scroll to position [358, 0]
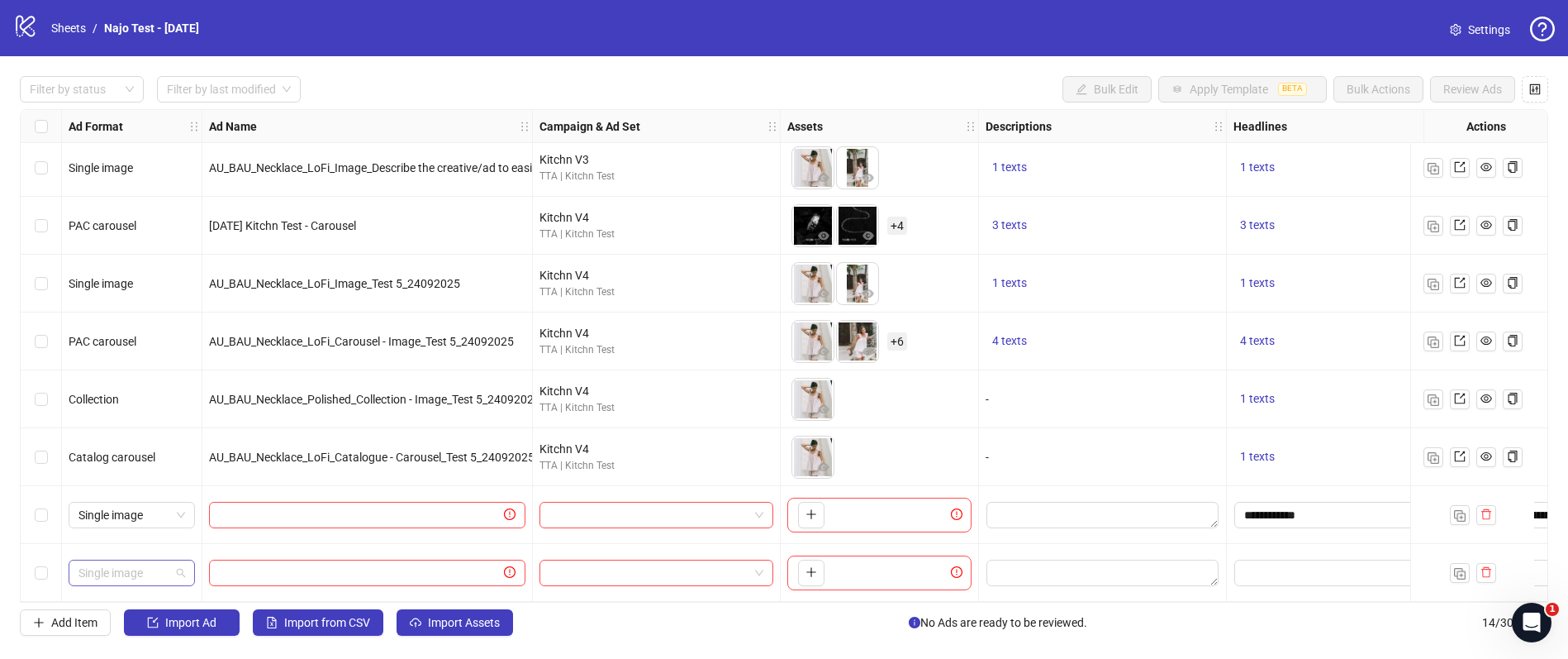
click at [150, 566] on span "Single image" at bounding box center [132, 572] width 107 height 25
click at [155, 404] on div "Single video" at bounding box center [132, 400] width 100 height 18
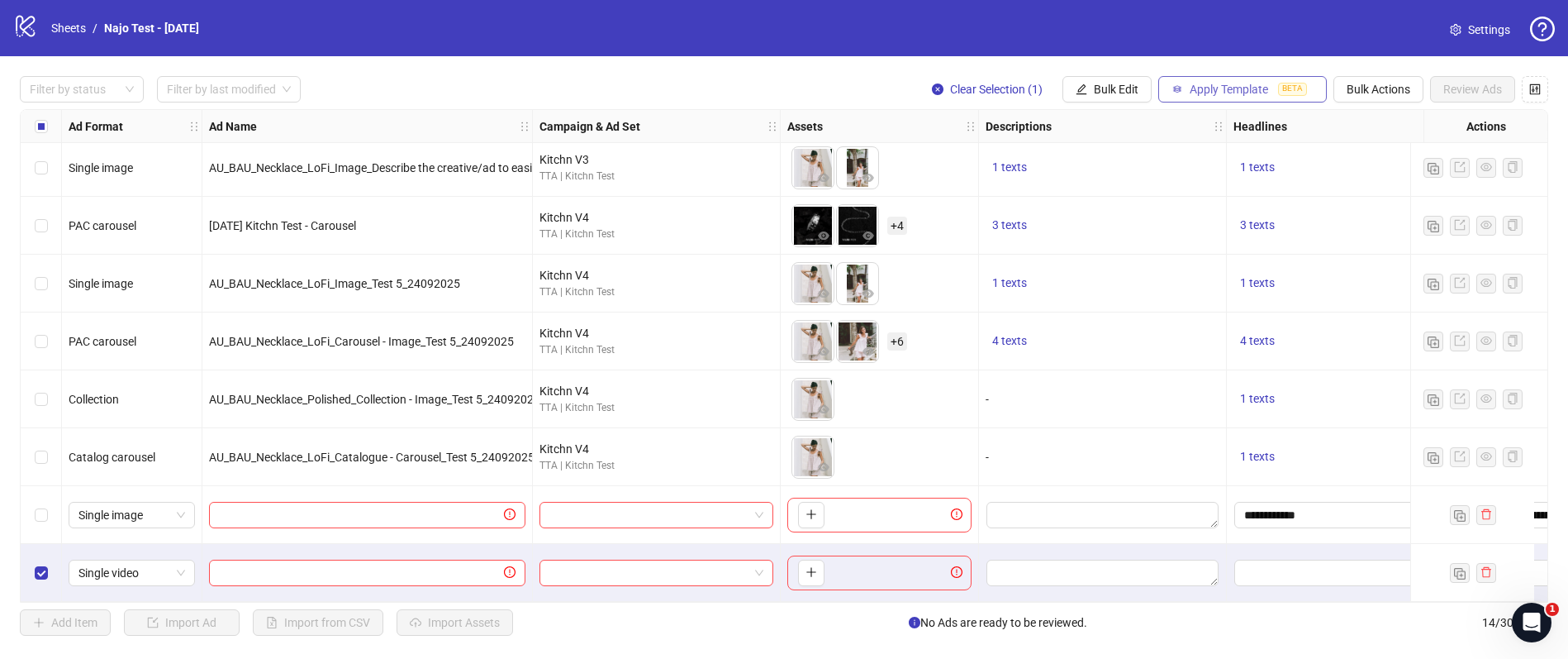
click at [1207, 88] on span "Apply Template" at bounding box center [1229, 89] width 78 height 13
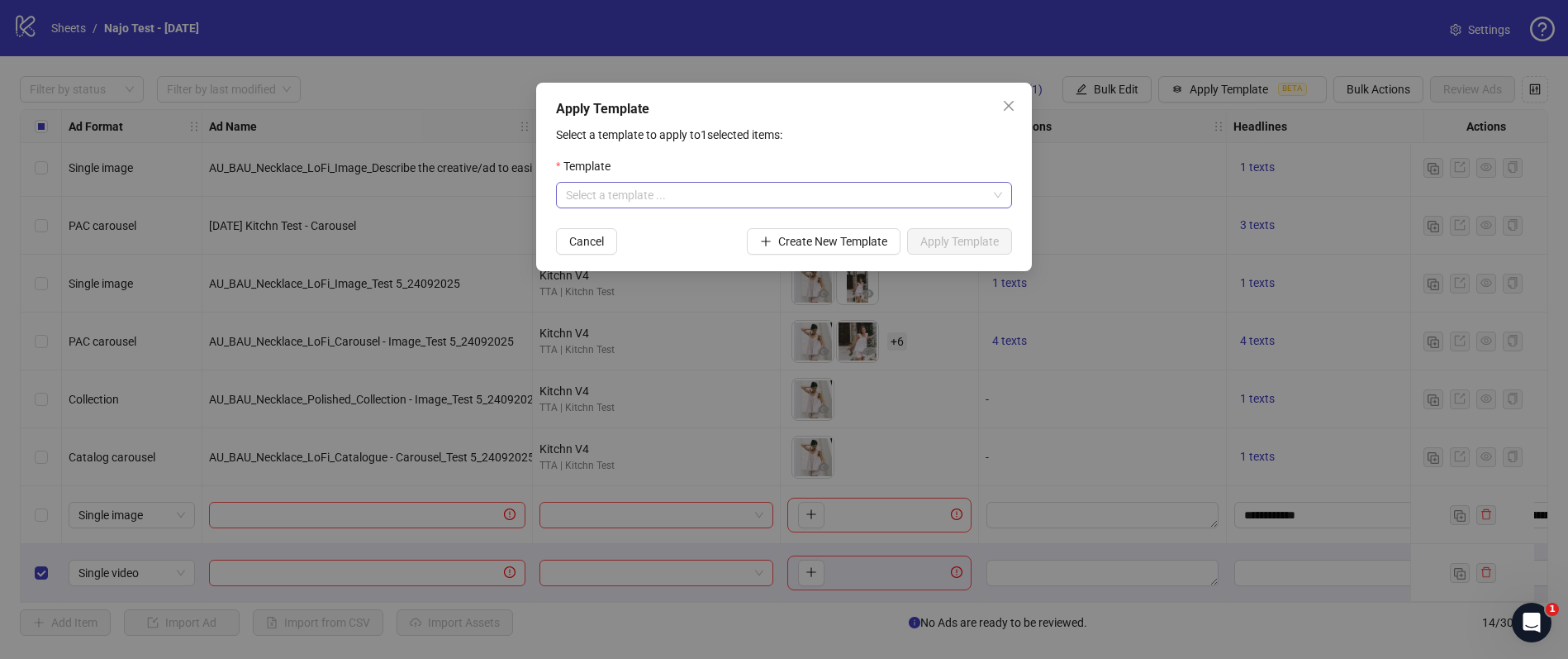
click at [808, 203] on input "search" at bounding box center [777, 195] width 421 height 25
click at [653, 224] on div "BFCM 2025" at bounding box center [784, 228] width 429 height 18
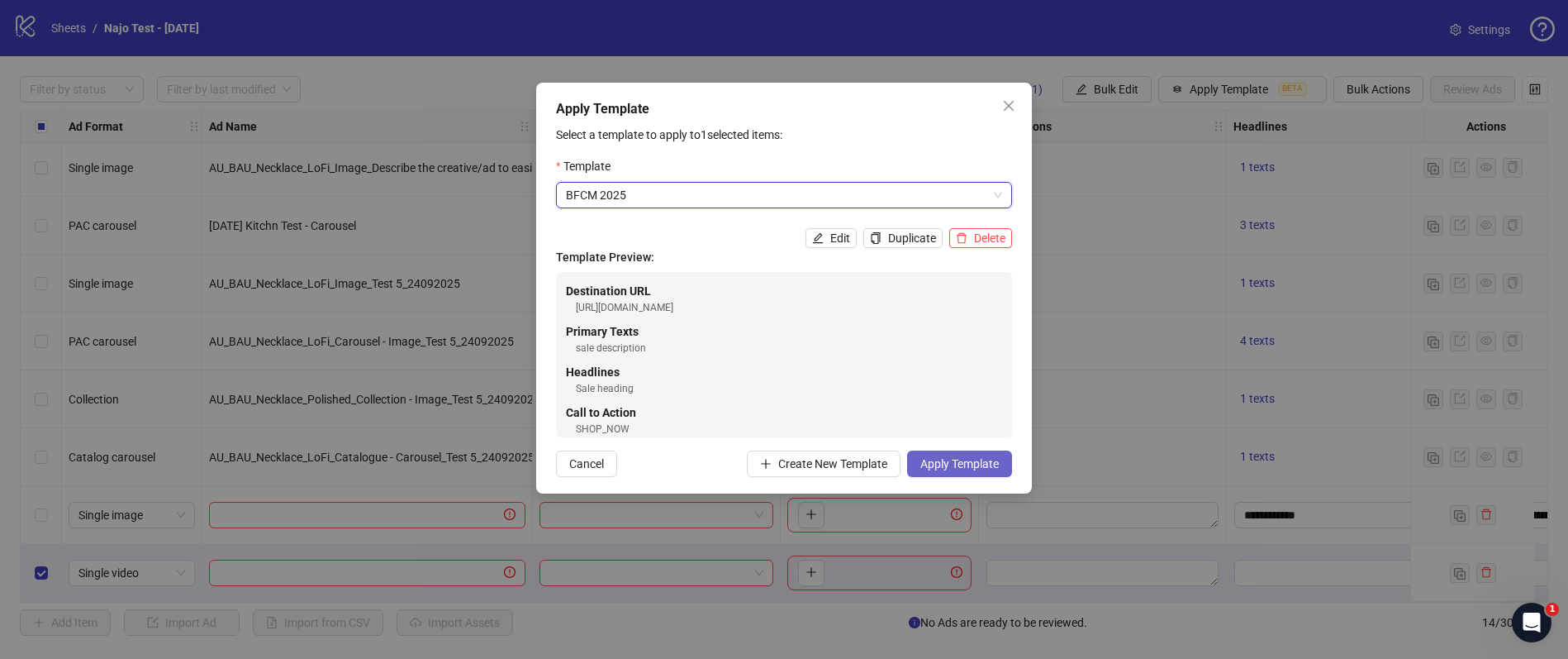
click at [948, 468] on span "Apply Template" at bounding box center [959, 463] width 78 height 13
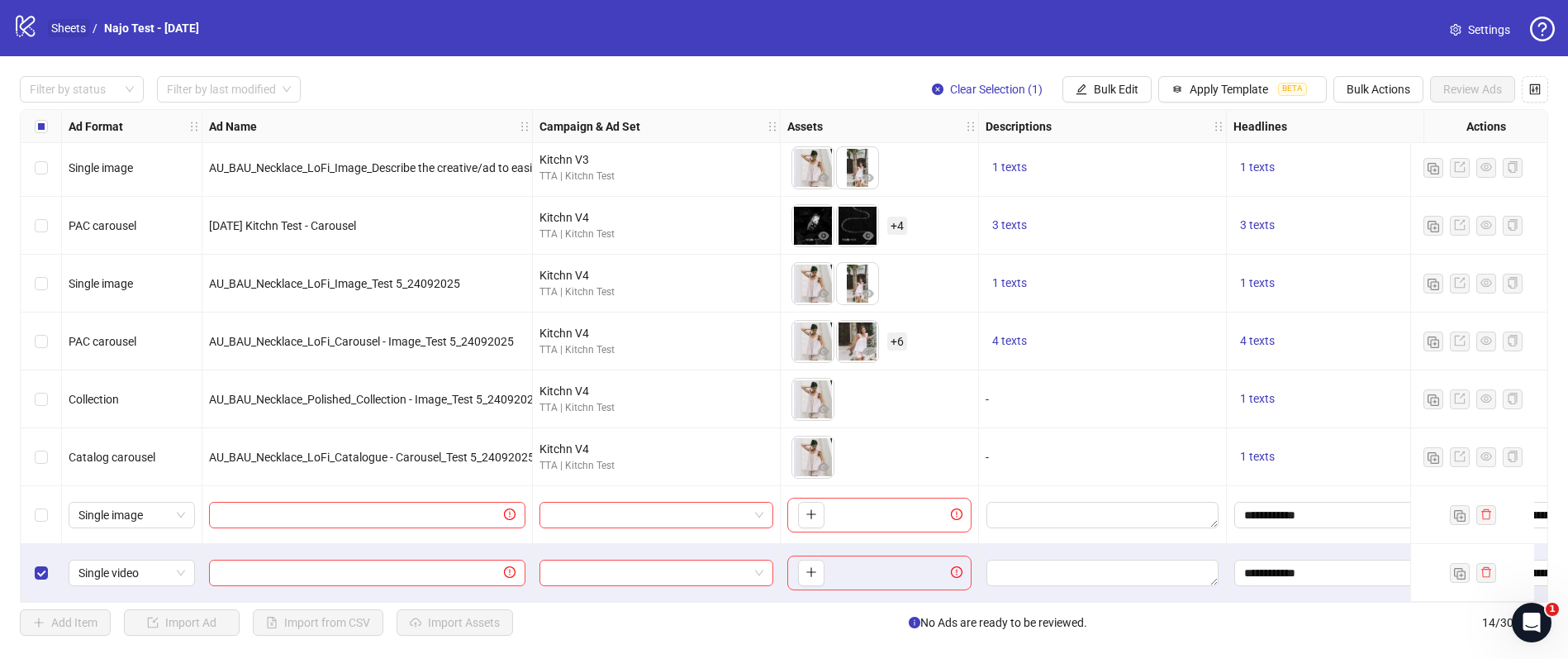
click at [78, 33] on link "Sheets" at bounding box center [68, 28] width 42 height 18
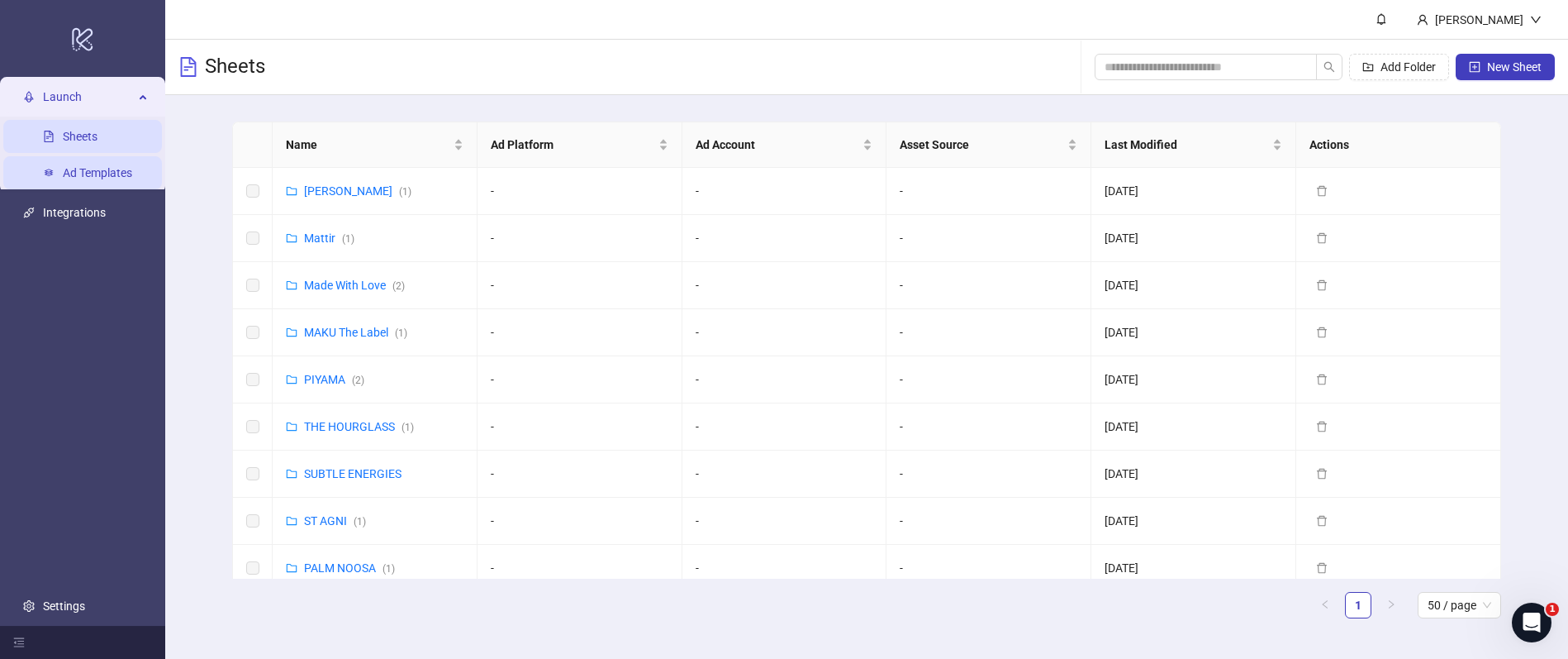
click at [103, 168] on link "Ad Templates" at bounding box center [97, 172] width 69 height 13
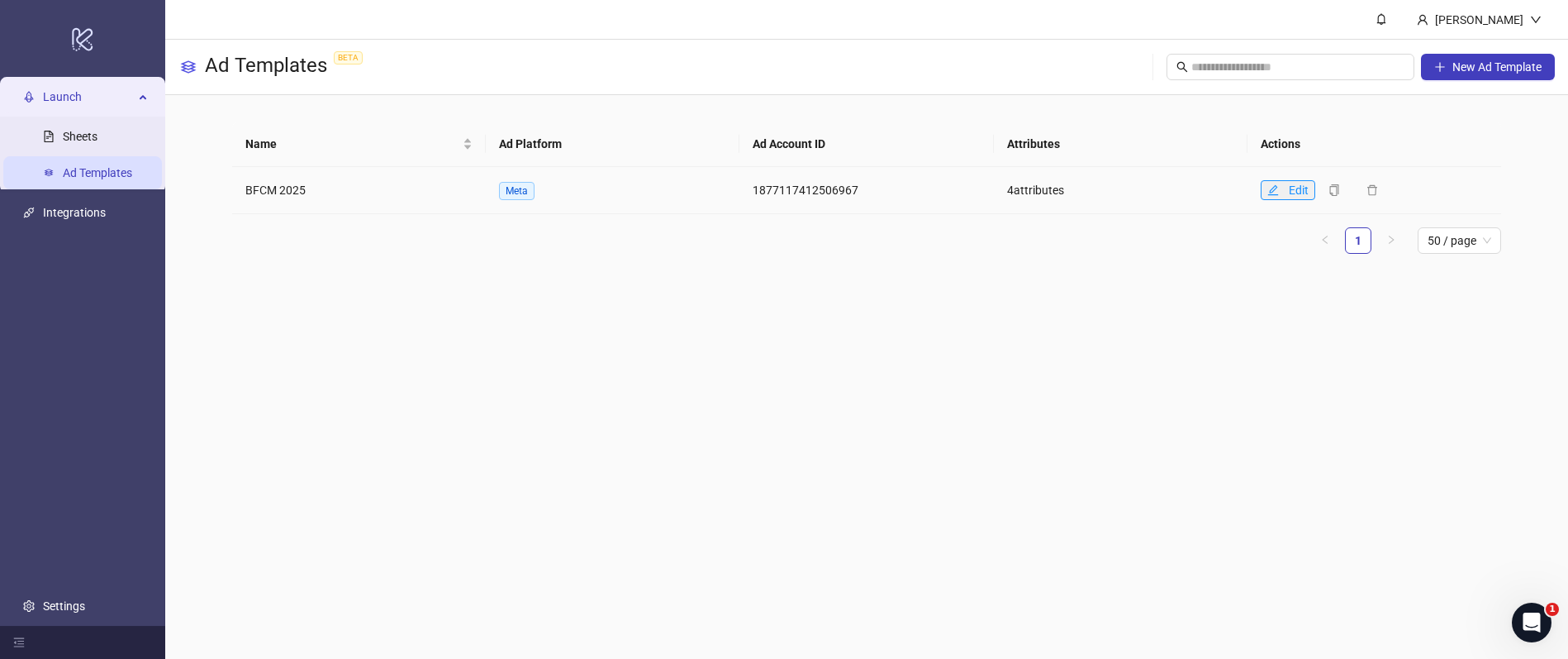
click at [1274, 188] on icon "edit" at bounding box center [1273, 190] width 12 height 12
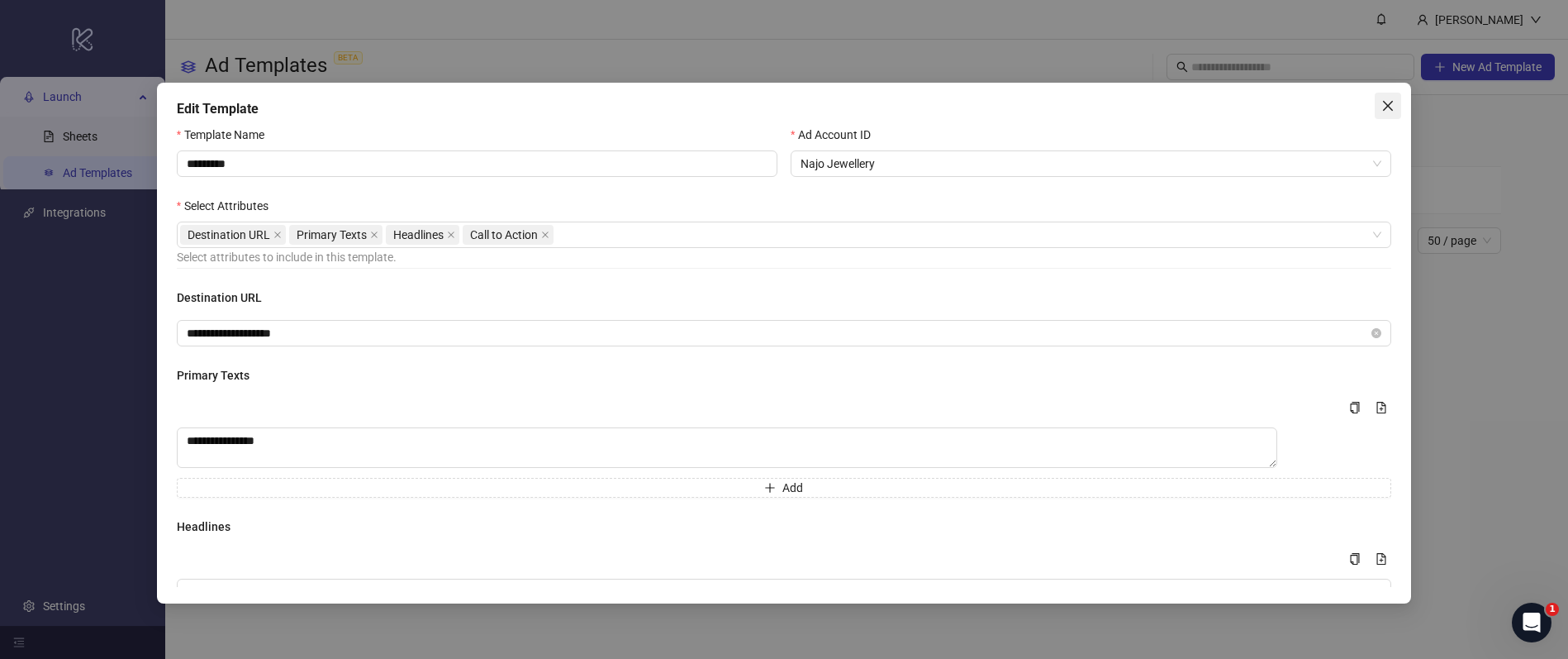
click at [1391, 104] on icon "close" at bounding box center [1388, 105] width 13 height 13
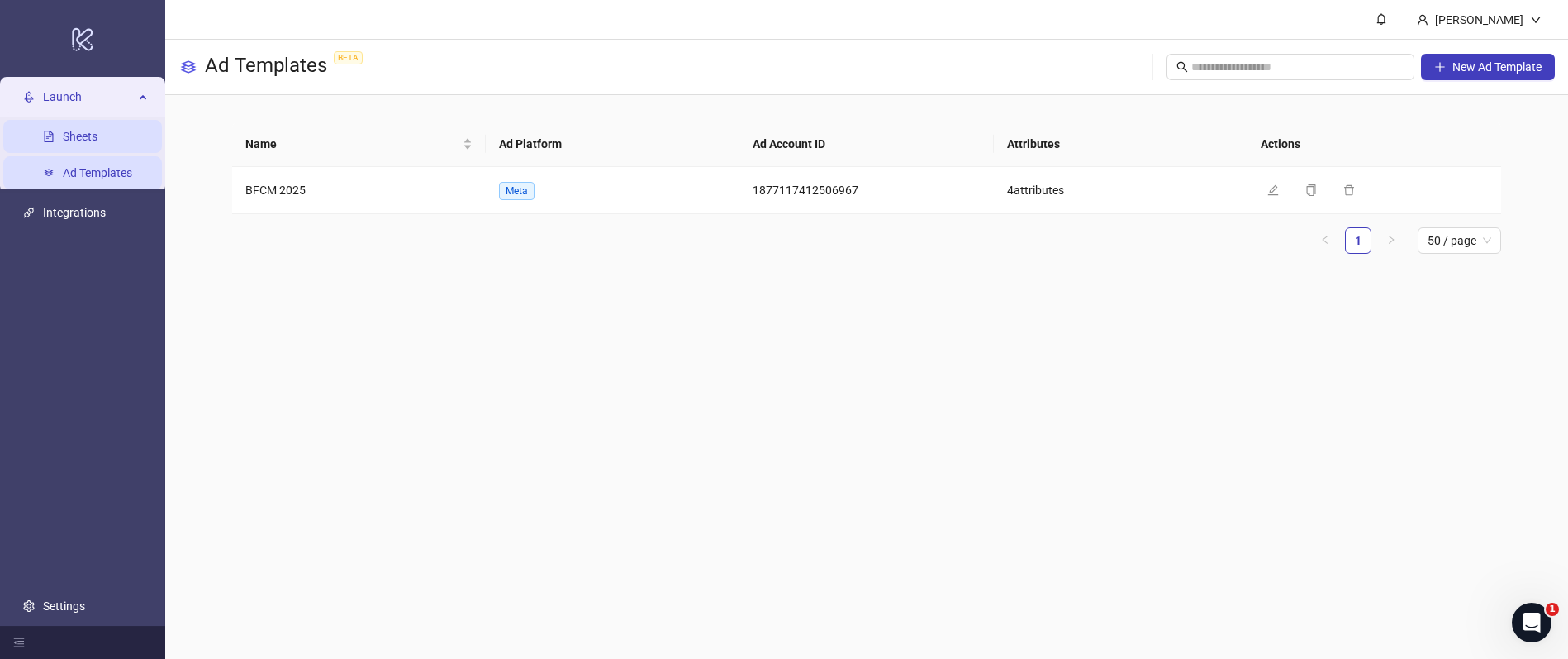
click at [90, 138] on link "Sheets" at bounding box center [79, 136] width 35 height 13
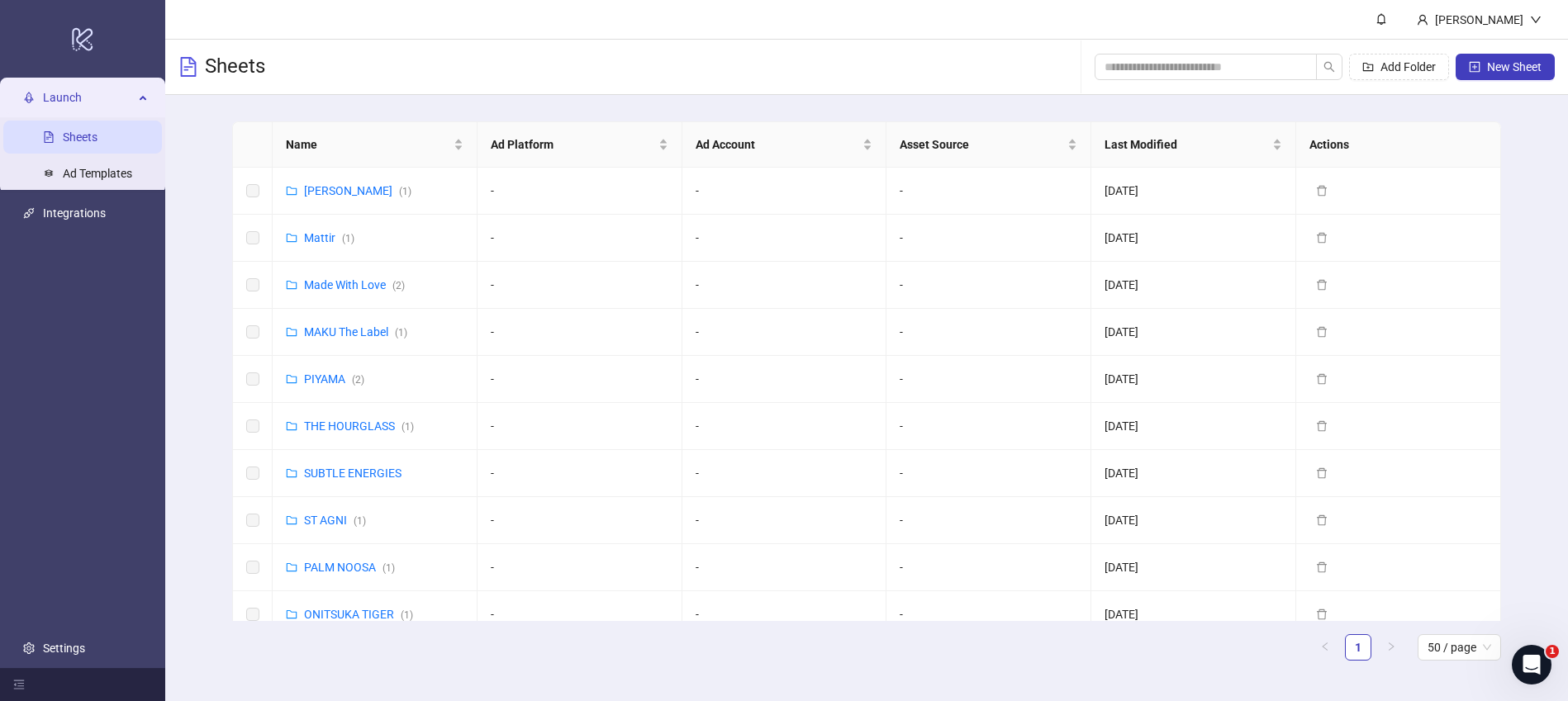
click at [437, 62] on div "Sheets Add Folder New Sheet" at bounding box center [867, 67] width 1403 height 55
click at [319, 241] on link "[PERSON_NAME] ( 1 )" at bounding box center [328, 237] width 50 height 13
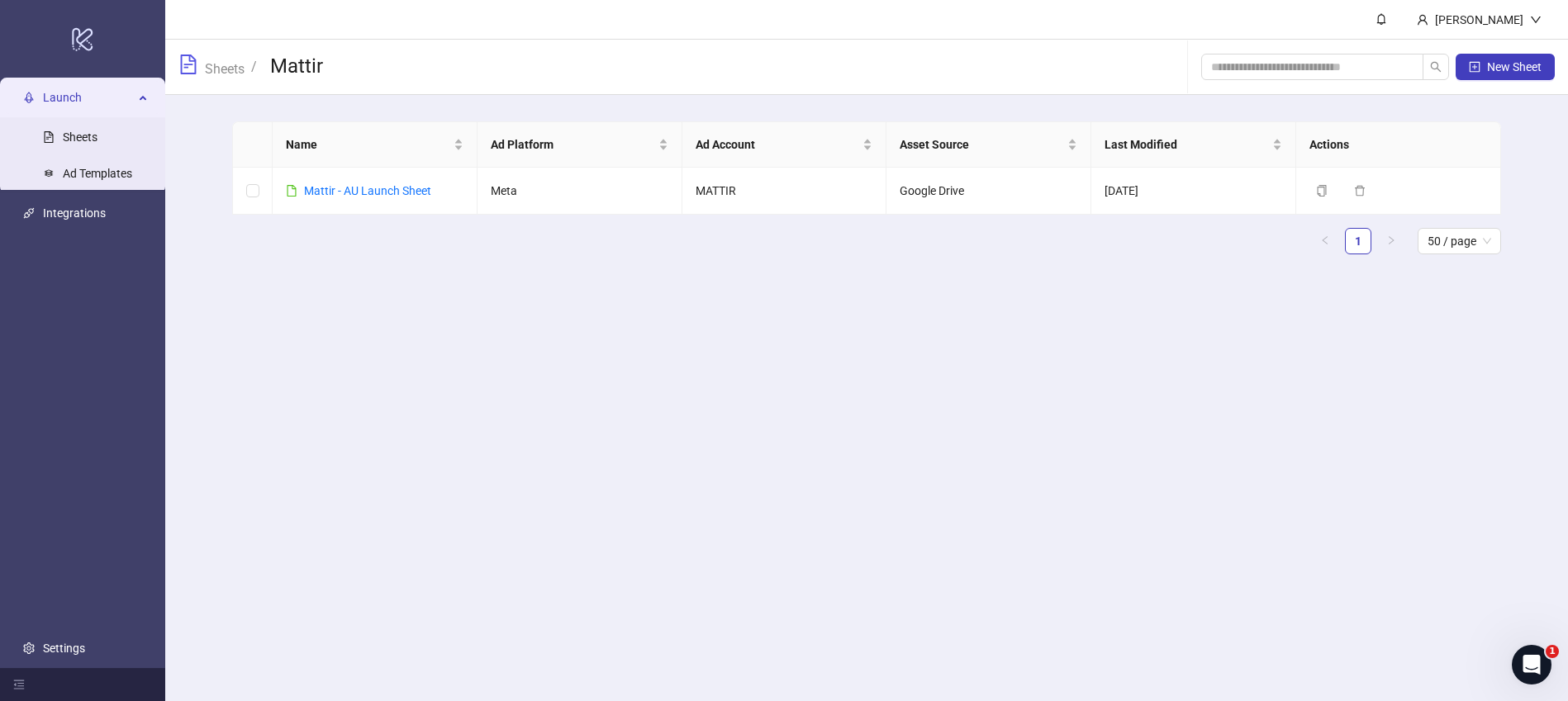
click at [318, 257] on div "Name Ad Platform Ad Account Asset Source Last Modified Actions Mattir - AU Laun…" at bounding box center [867, 195] width 1268 height 146
click at [235, 66] on link "Sheets" at bounding box center [225, 67] width 46 height 18
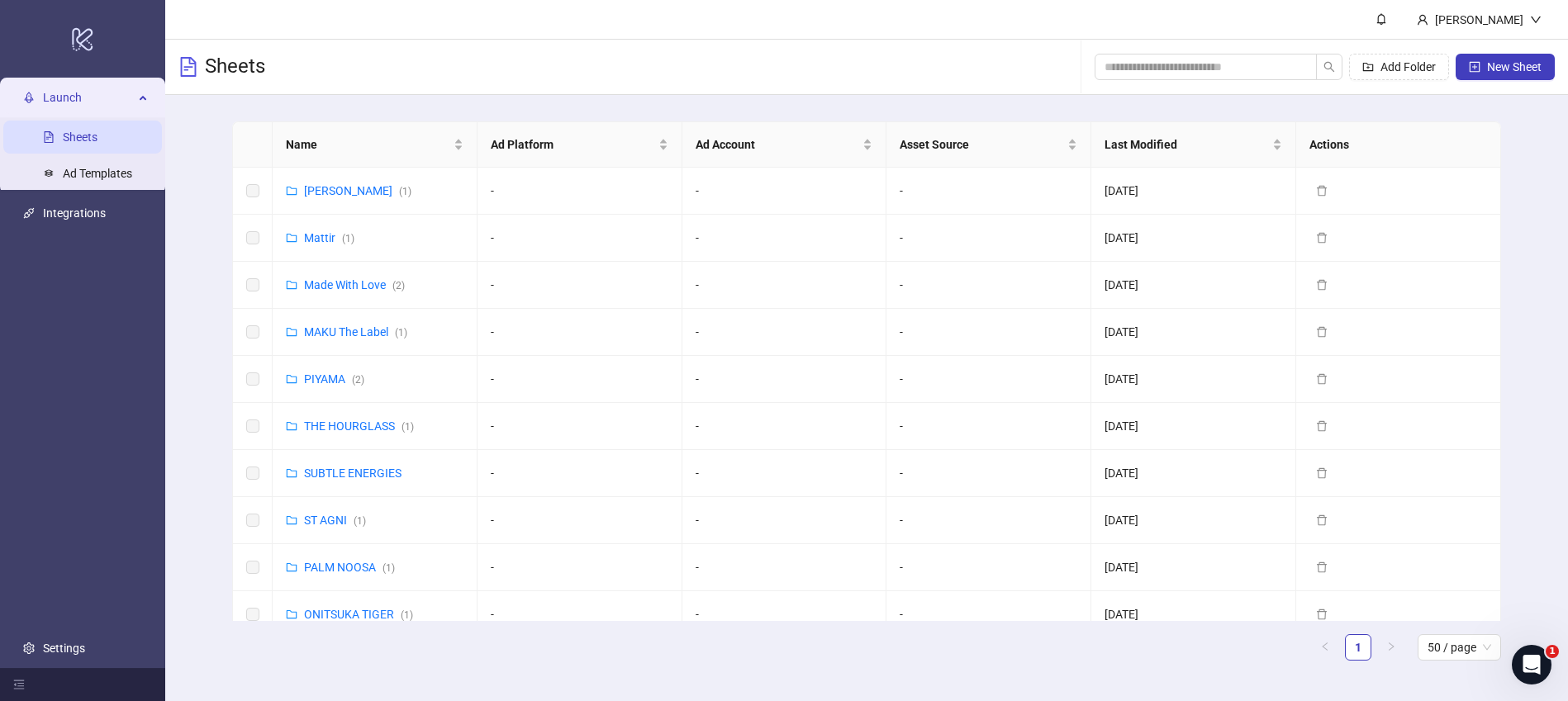
click at [1515, 109] on div "Name Ad Platform Ad Account Asset Source Last Modified Actions [PERSON_NAME] ( …" at bounding box center [867, 397] width 1403 height 605
click at [330, 281] on link "Made With Love ( 2 )" at bounding box center [354, 284] width 101 height 13
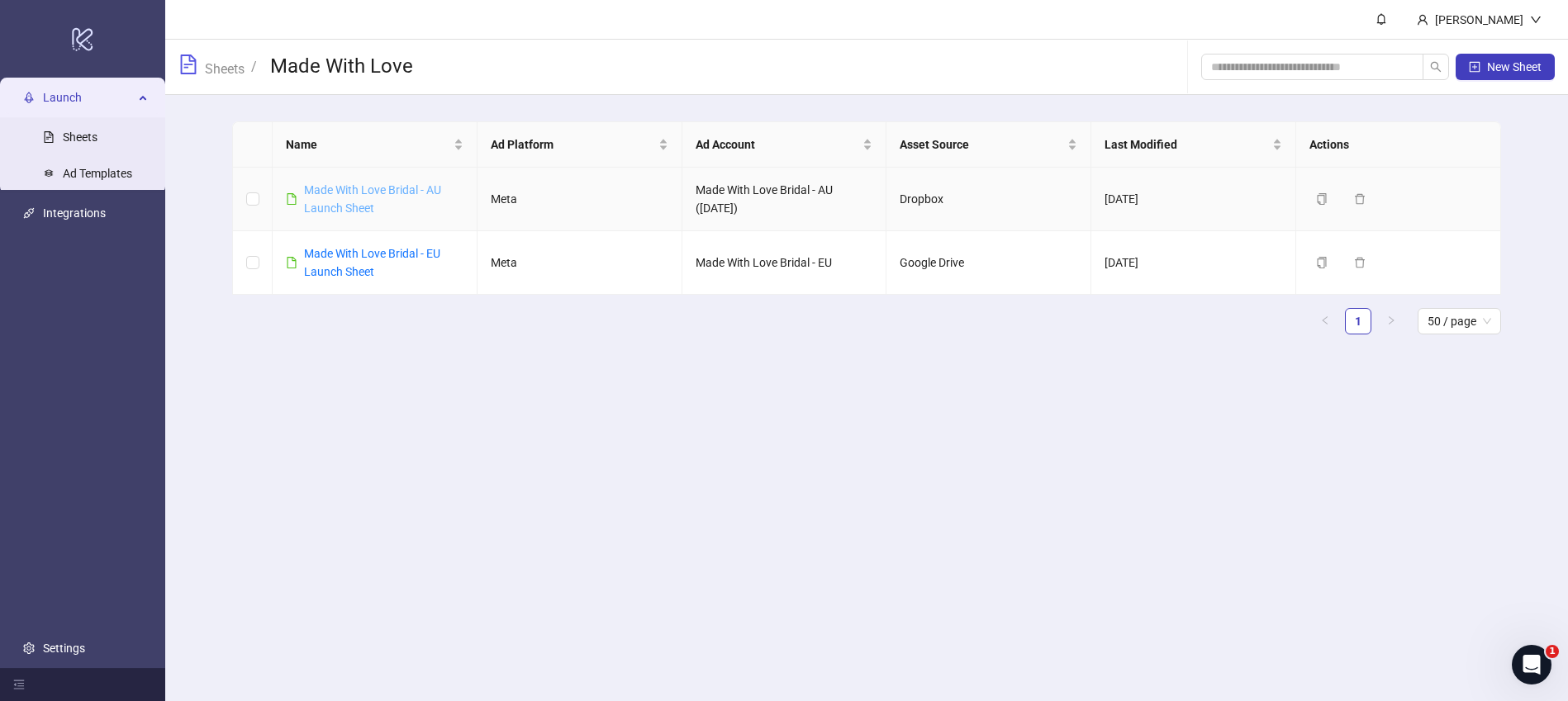
click at [351, 188] on link "Made With Love Bridal - AU Launch Sheet" at bounding box center [372, 199] width 138 height 32
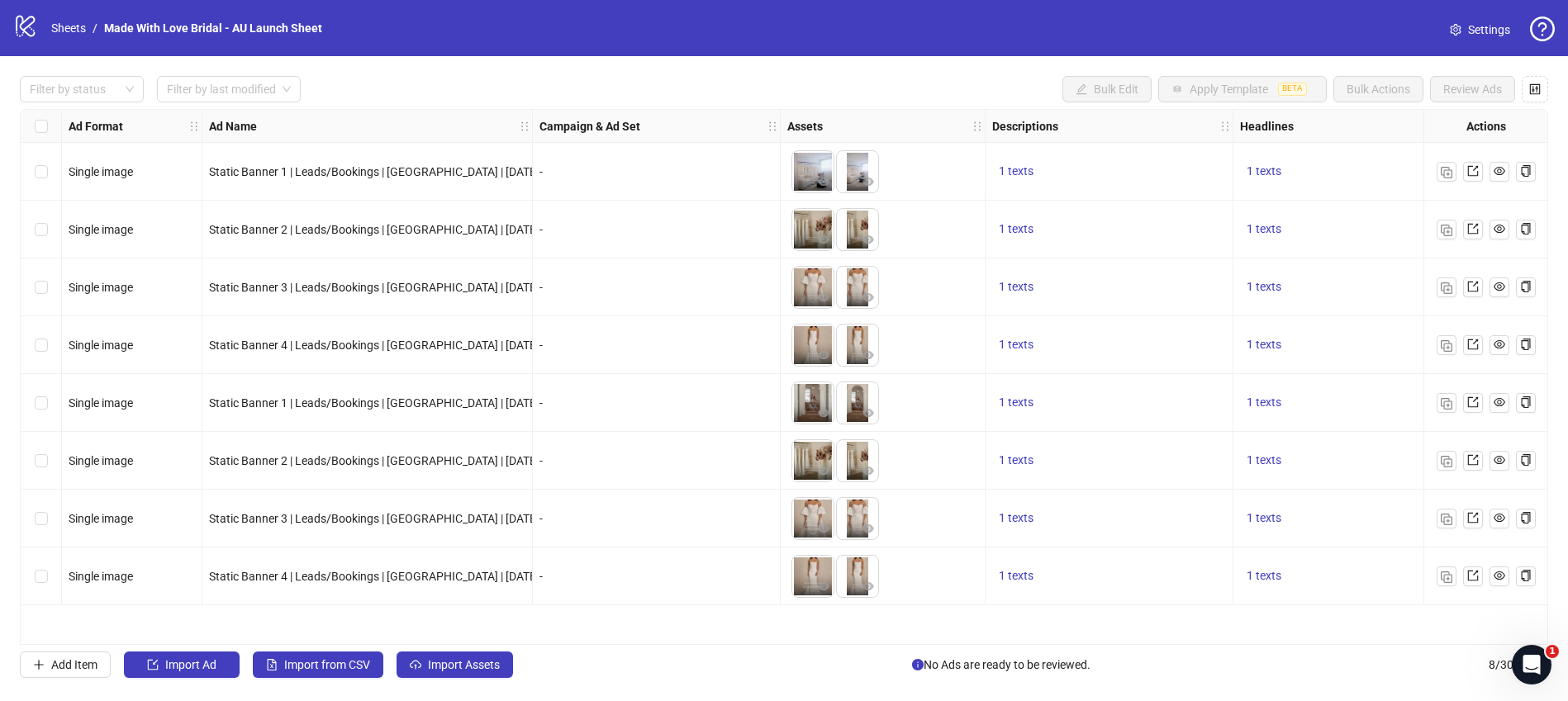
click at [1485, 32] on span "Settings" at bounding box center [1489, 30] width 43 height 18
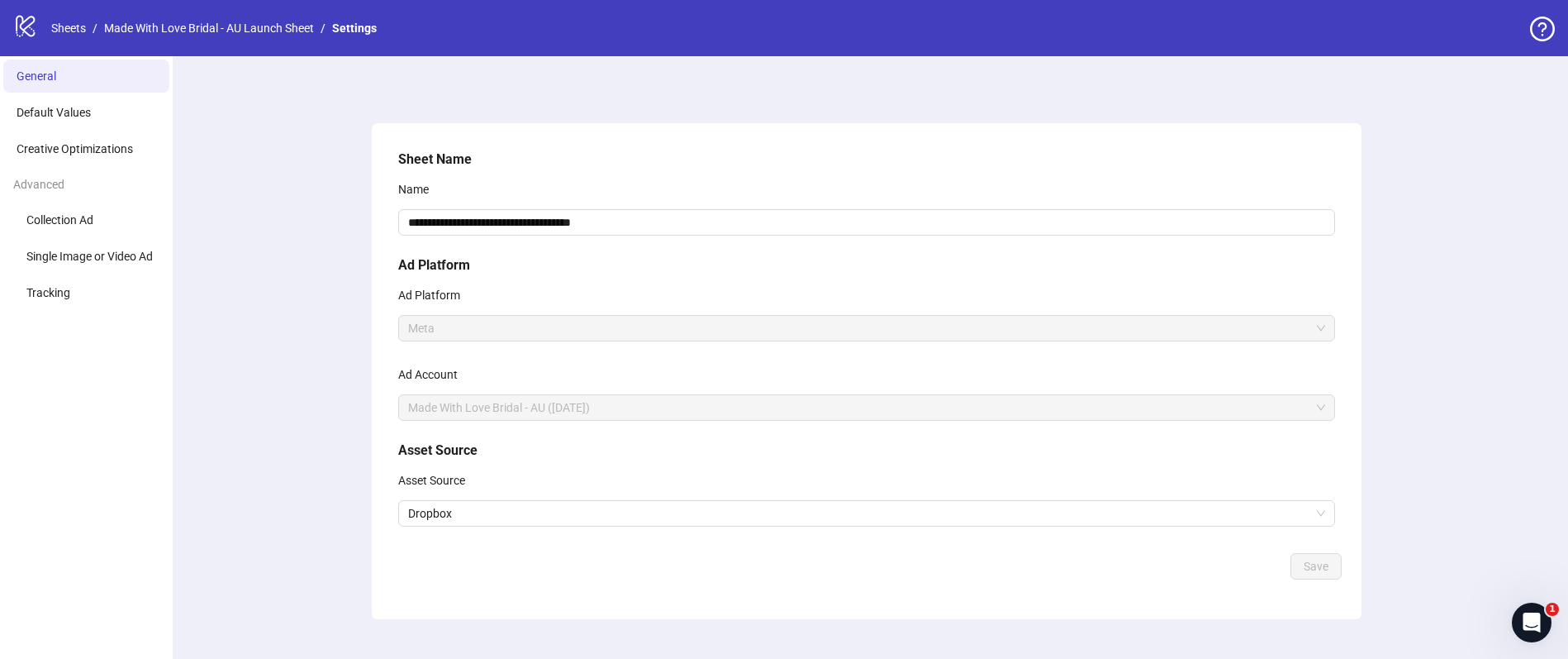
scroll to position [28, 0]
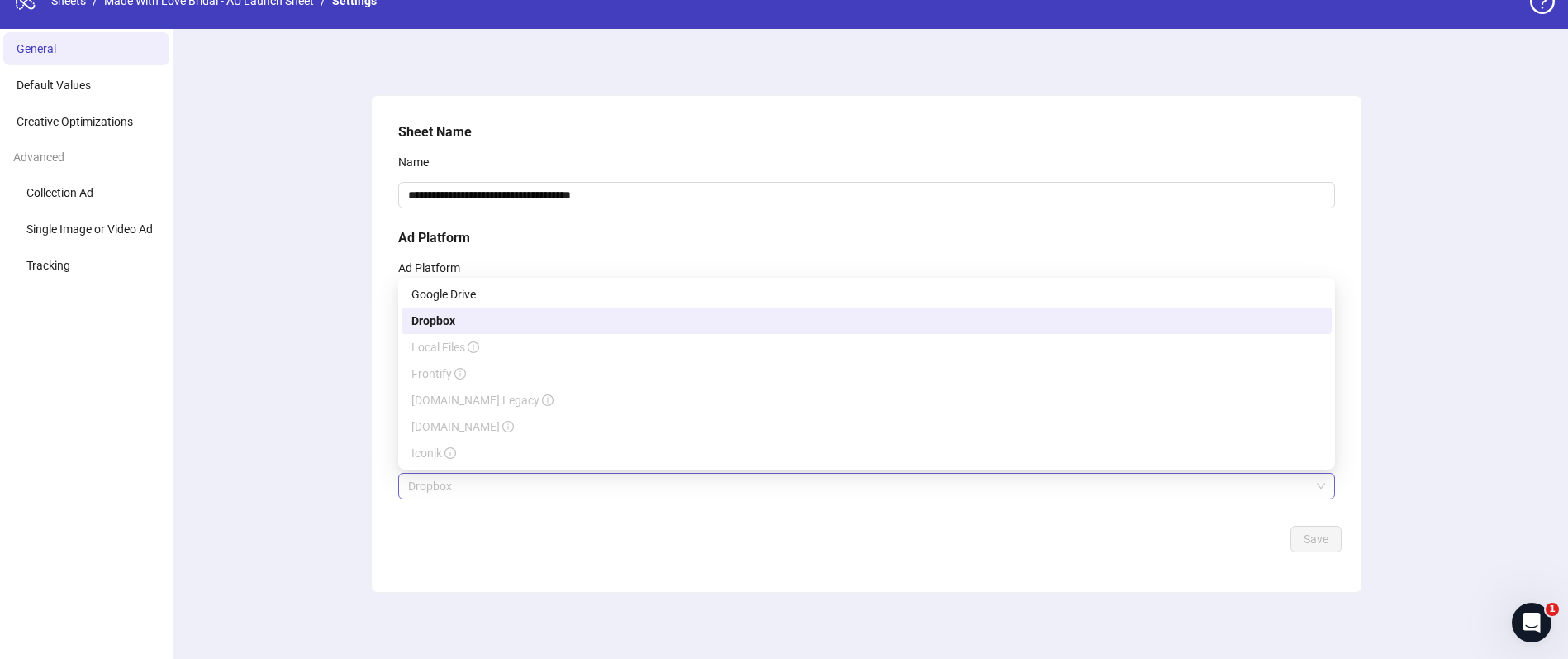
click at [483, 484] on span "Dropbox" at bounding box center [867, 486] width 917 height 25
click at [512, 322] on div "Dropbox" at bounding box center [867, 321] width 910 height 18
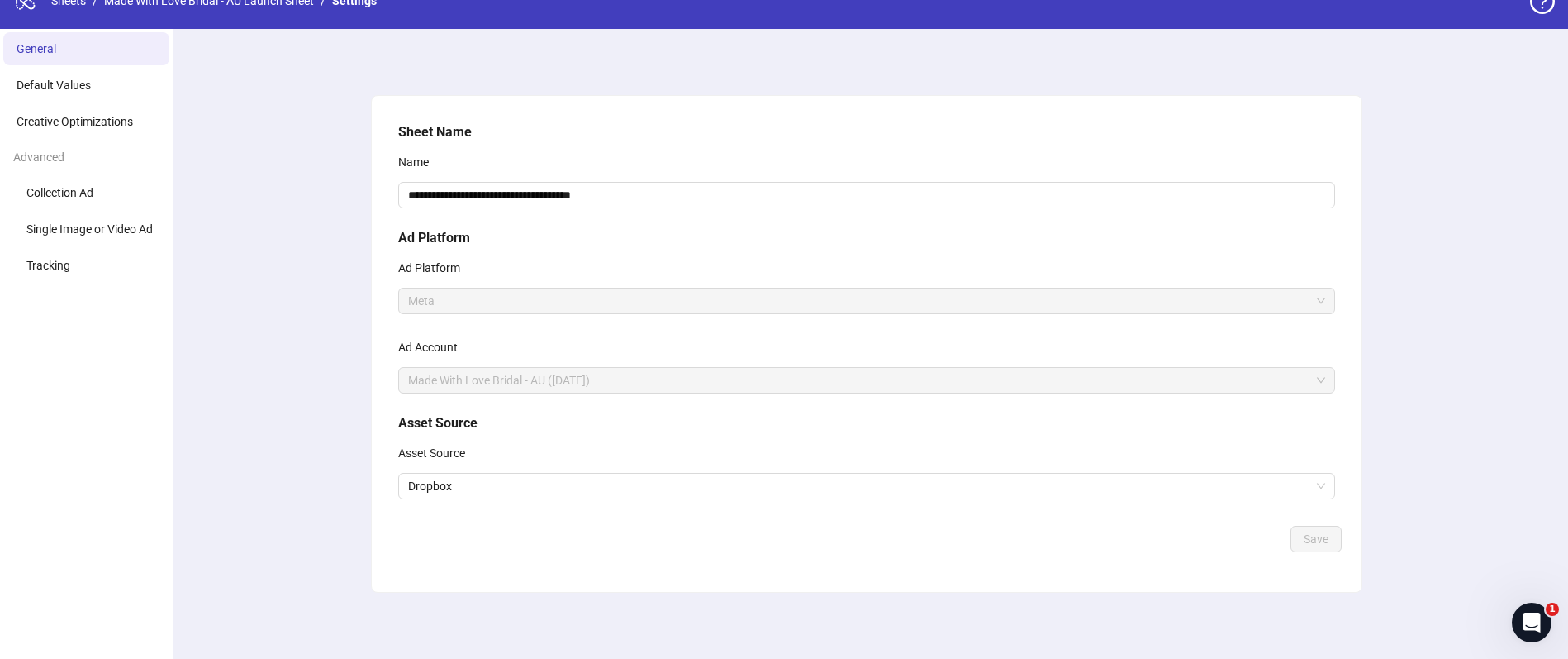
click at [346, 471] on div "**********" at bounding box center [867, 343] width 1403 height 629
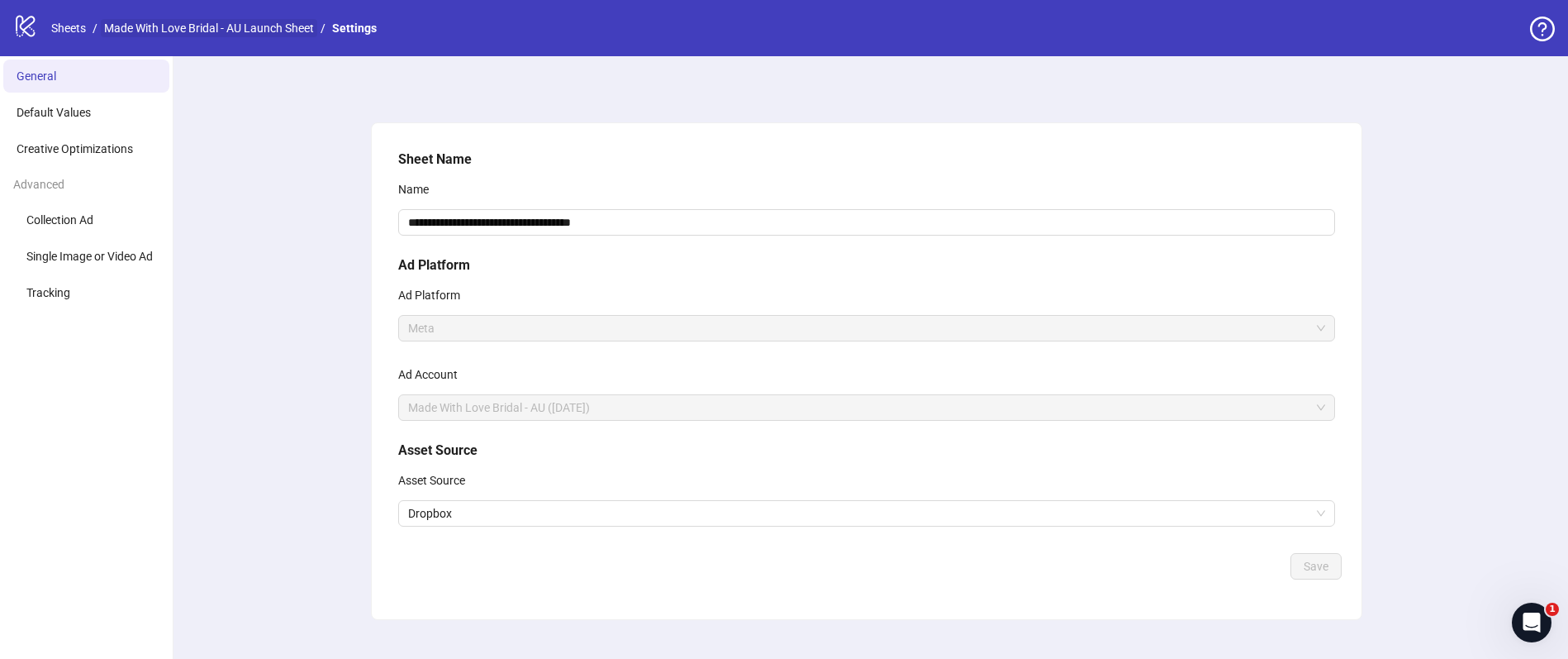
click at [176, 24] on link "Made With Love Bridal - AU Launch Sheet" at bounding box center [209, 28] width 217 height 18
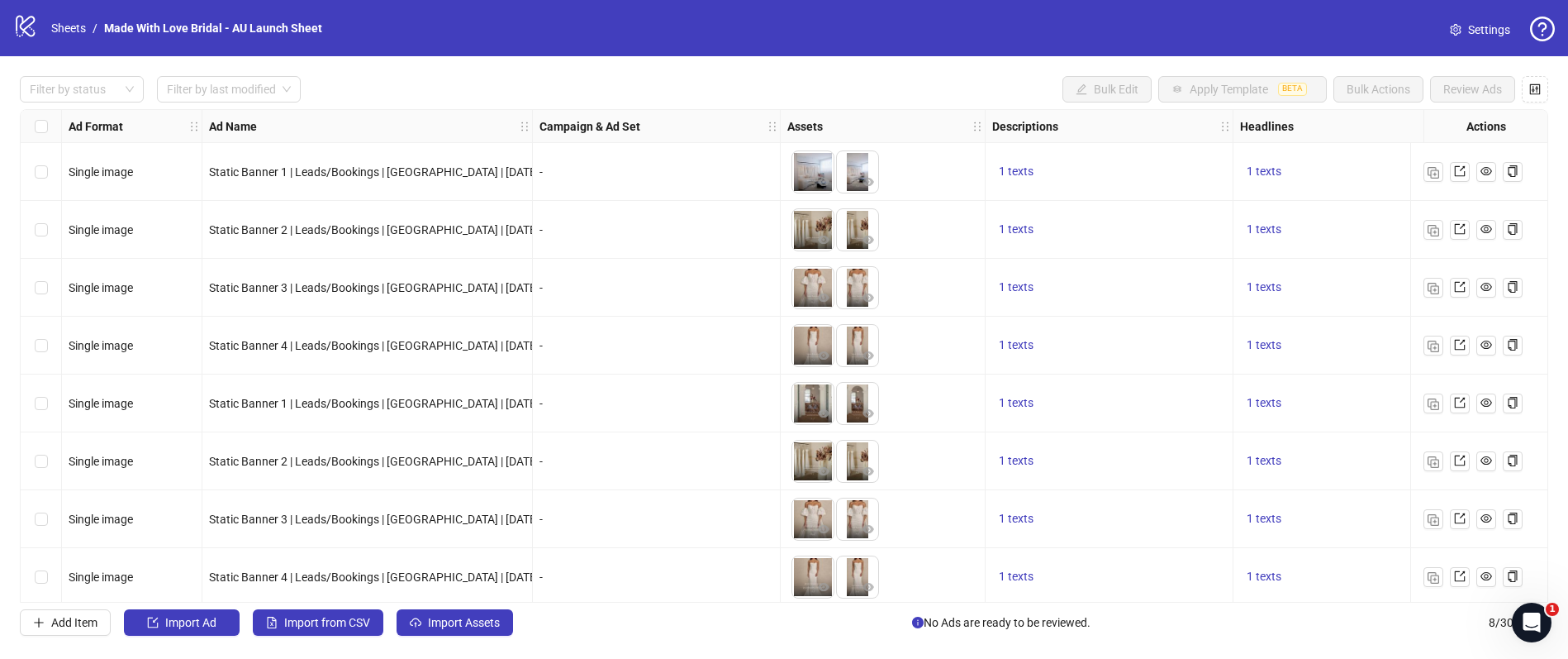
scroll to position [11, 0]
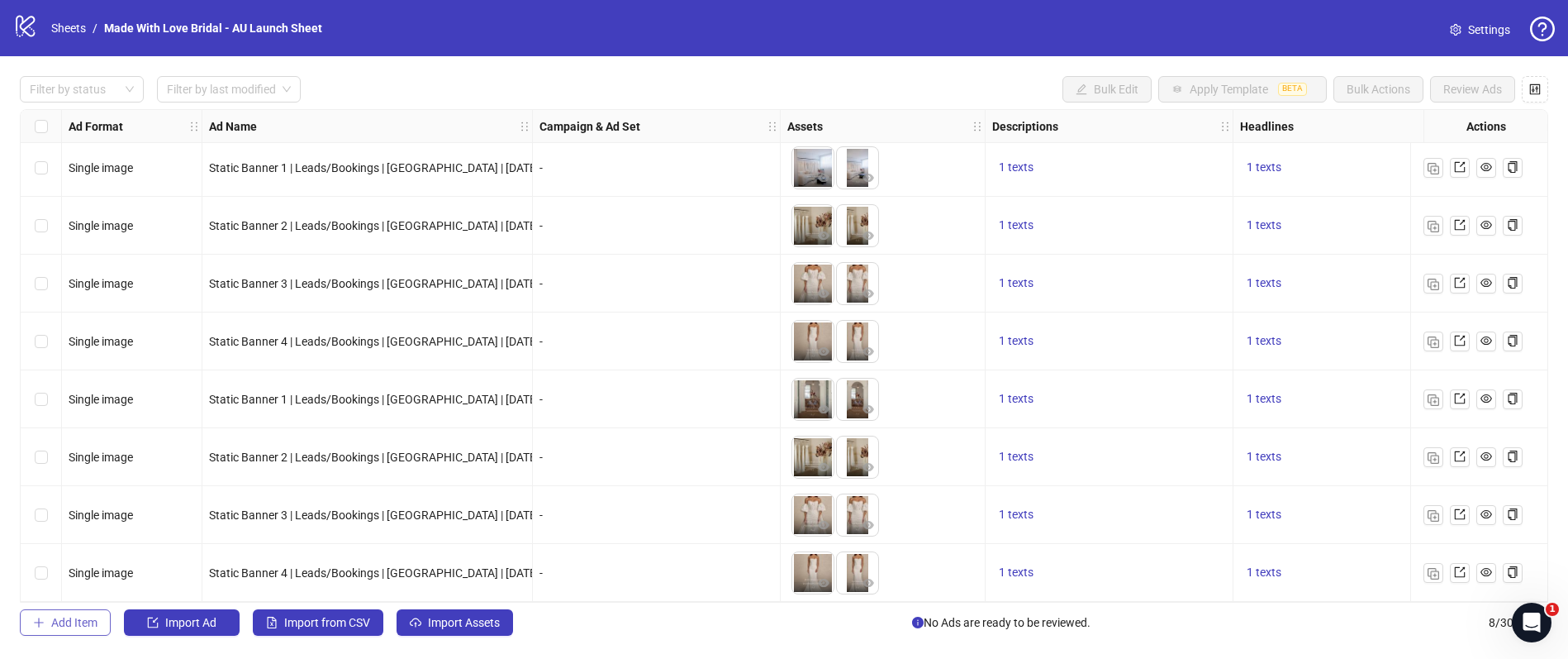
click at [52, 617] on span "Add Item" at bounding box center [74, 621] width 46 height 13
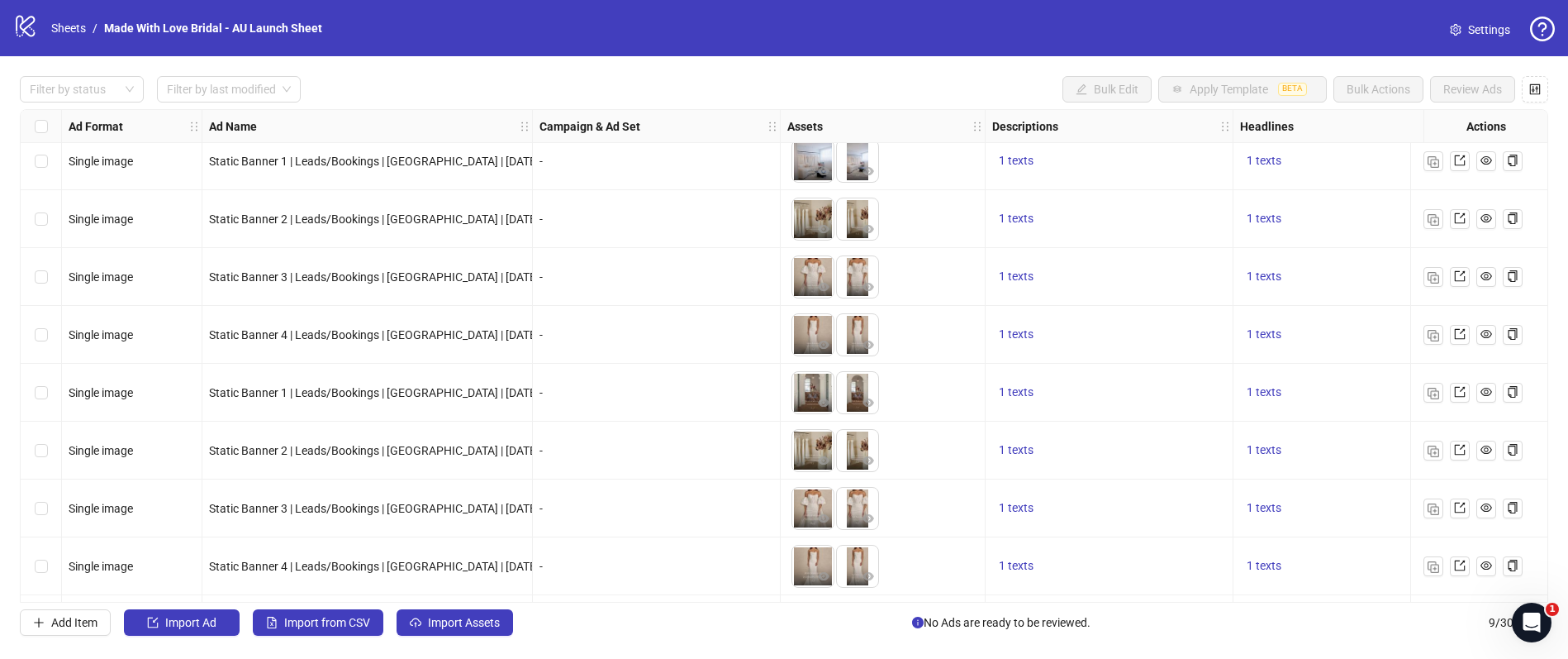
scroll to position [68, 0]
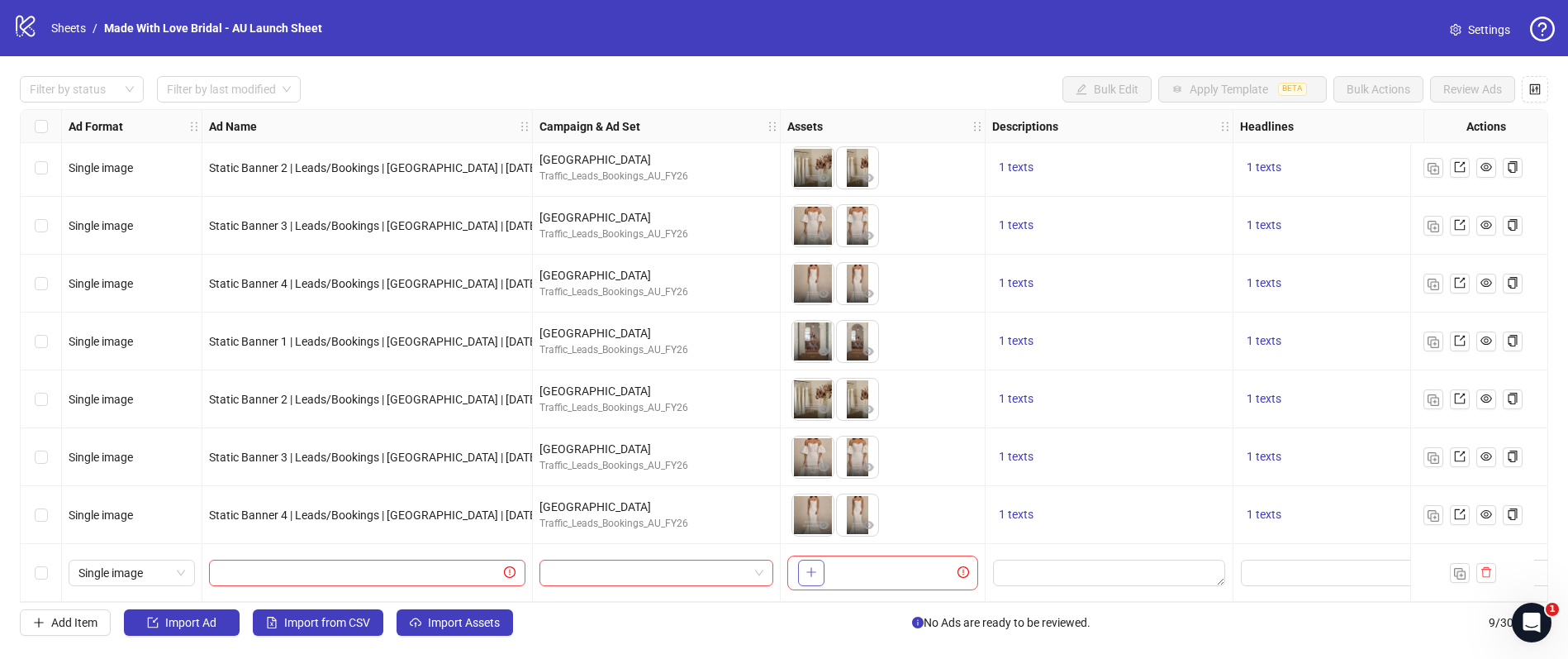
click at [813, 567] on icon "plus" at bounding box center [811, 572] width 12 height 12
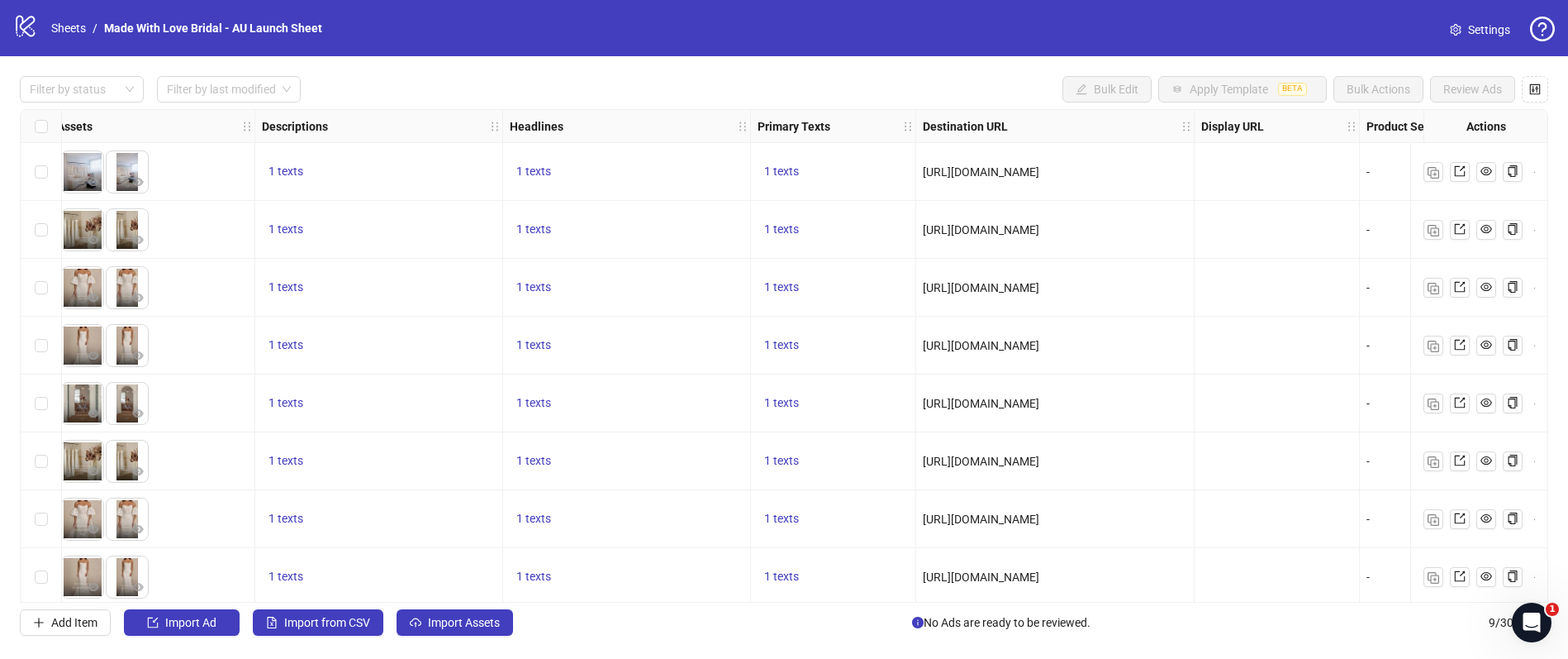
scroll to position [68, 730]
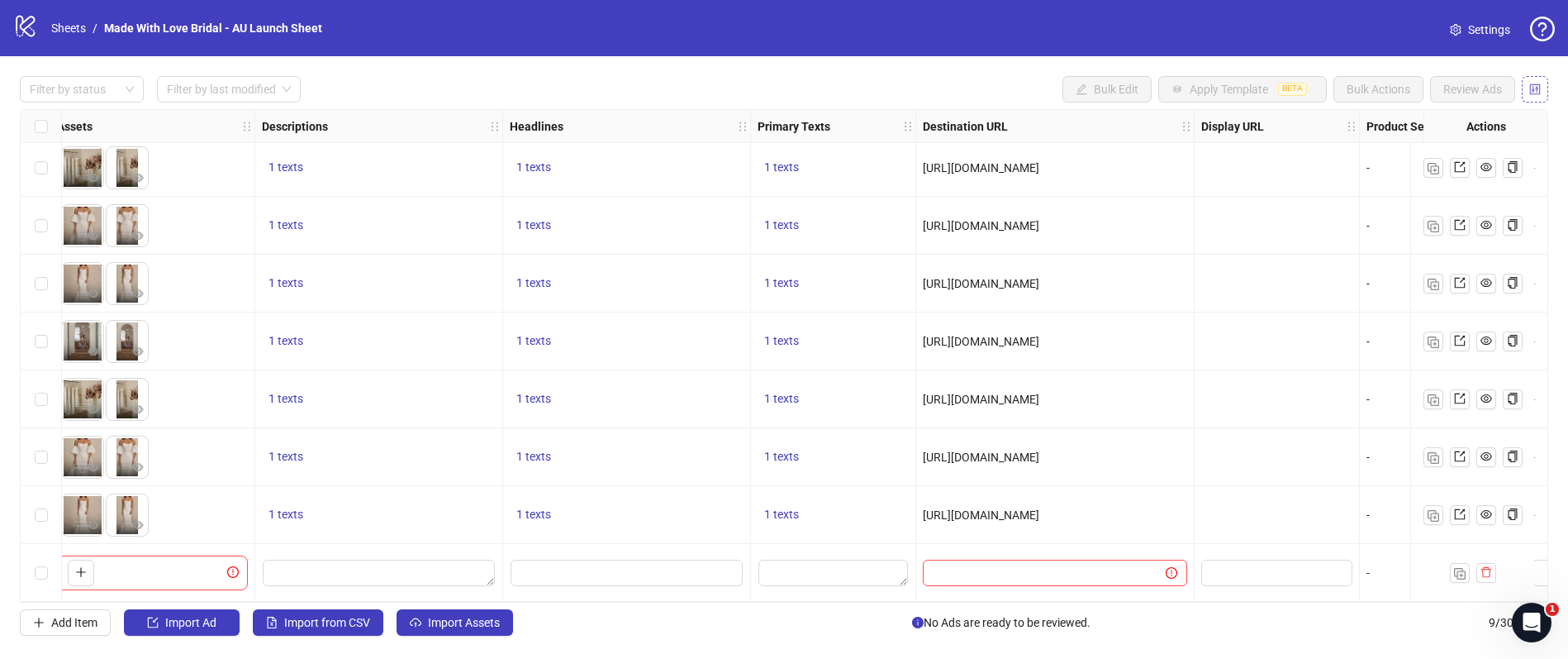
click at [1539, 90] on icon "control" at bounding box center [1535, 88] width 11 height 11
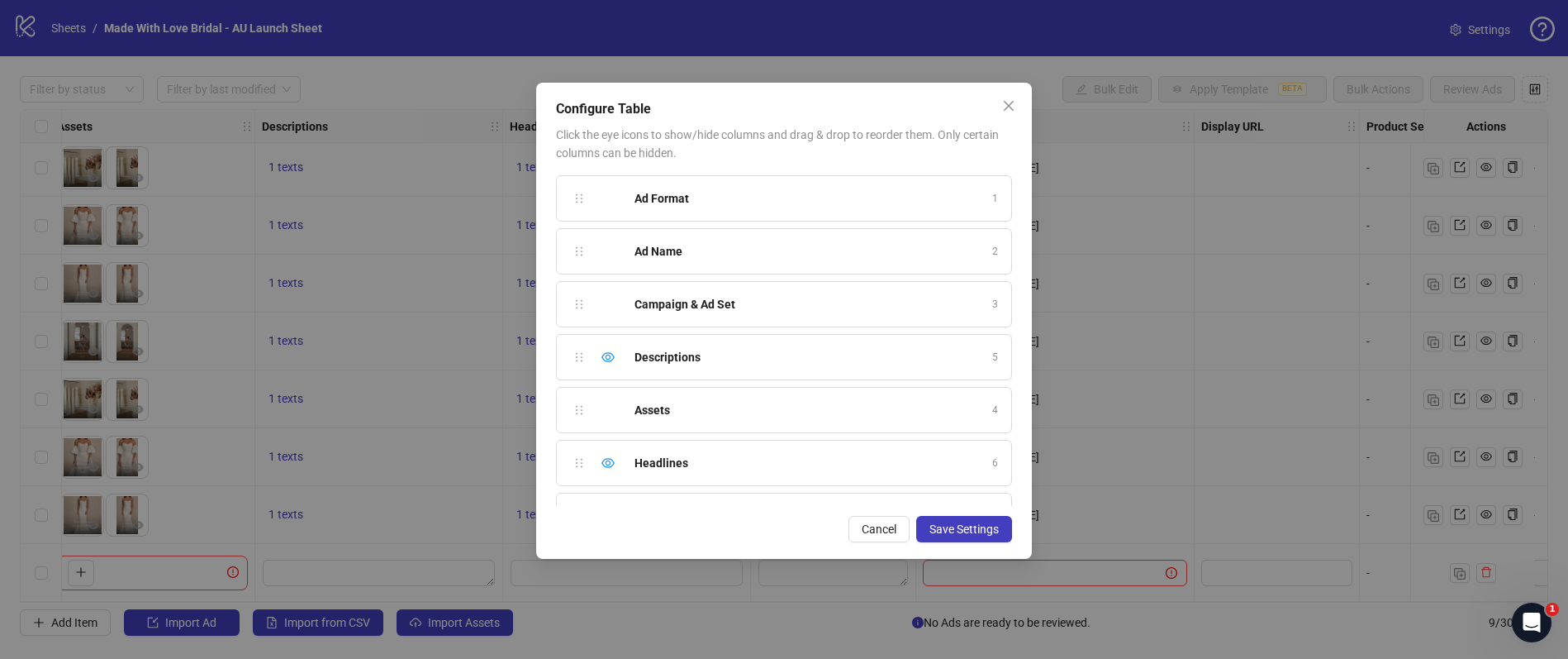
drag, startPoint x: 577, startPoint y: 413, endPoint x: 570, endPoint y: 355, distance: 58.4
click at [570, 355] on div "Ad Format 1 Ad Name 2 Campaign & Ad Set 3 Assets 4 Descriptions 5 Headlines 6 P…" at bounding box center [784, 340] width 456 height 330
drag, startPoint x: 580, startPoint y: 351, endPoint x: 579, endPoint y: 393, distance: 42.0
click at [871, 529] on span "Cancel" at bounding box center [878, 528] width 35 height 13
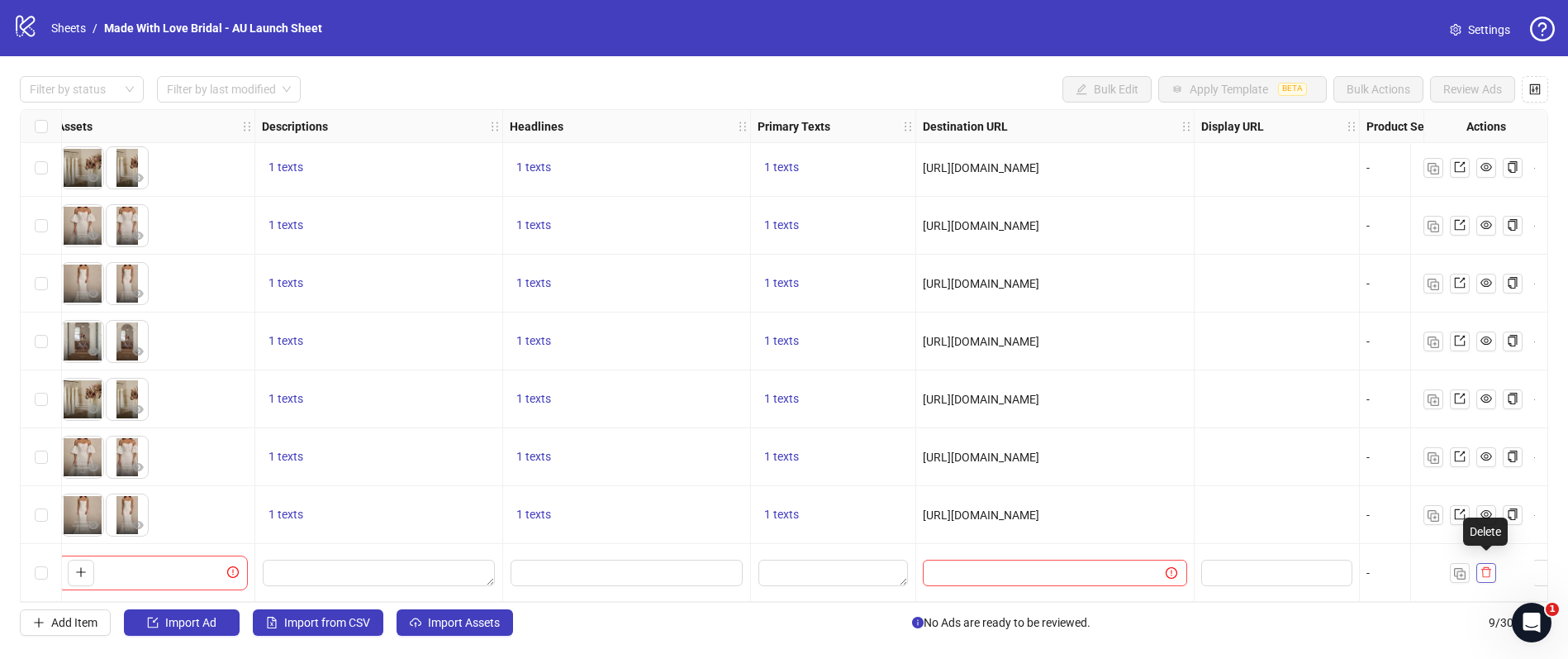
click at [1490, 569] on icon "delete" at bounding box center [1487, 572] width 12 height 12
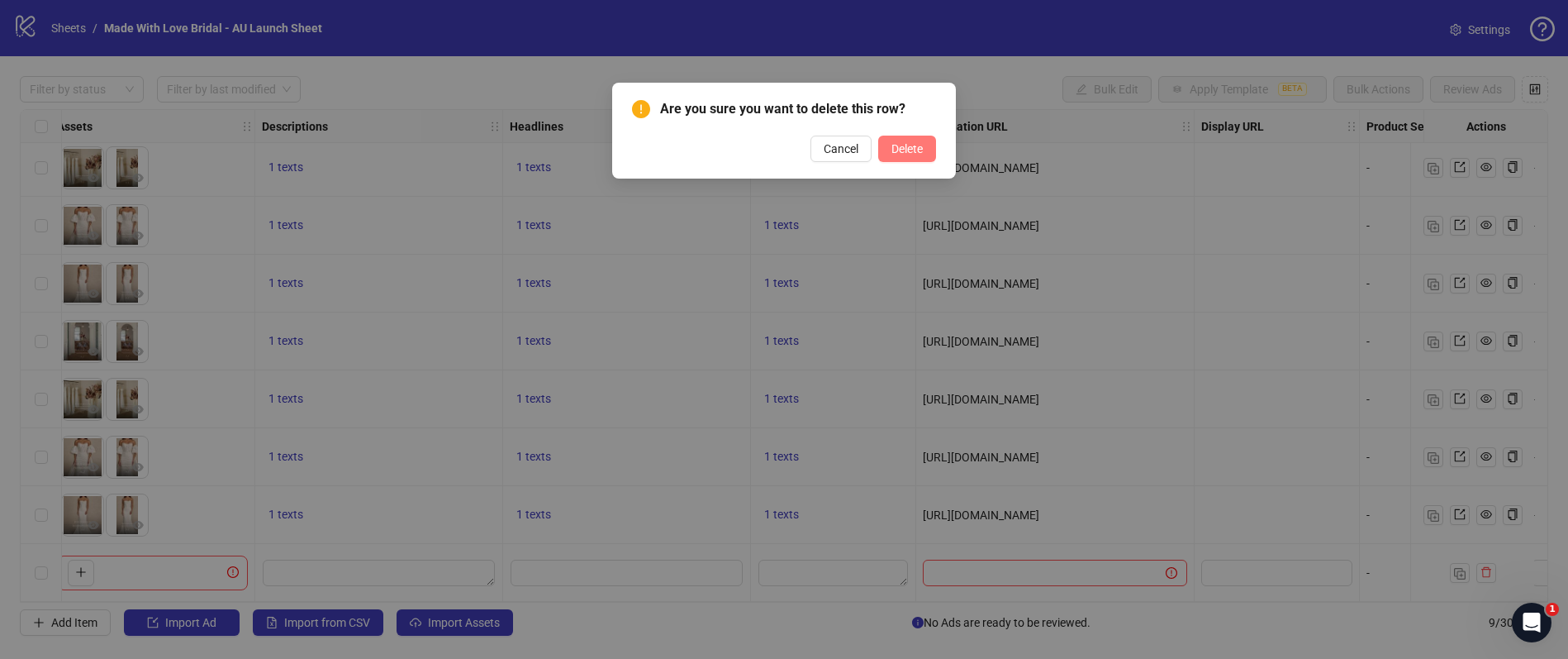
click at [914, 150] on span "Delete" at bounding box center [907, 148] width 32 height 13
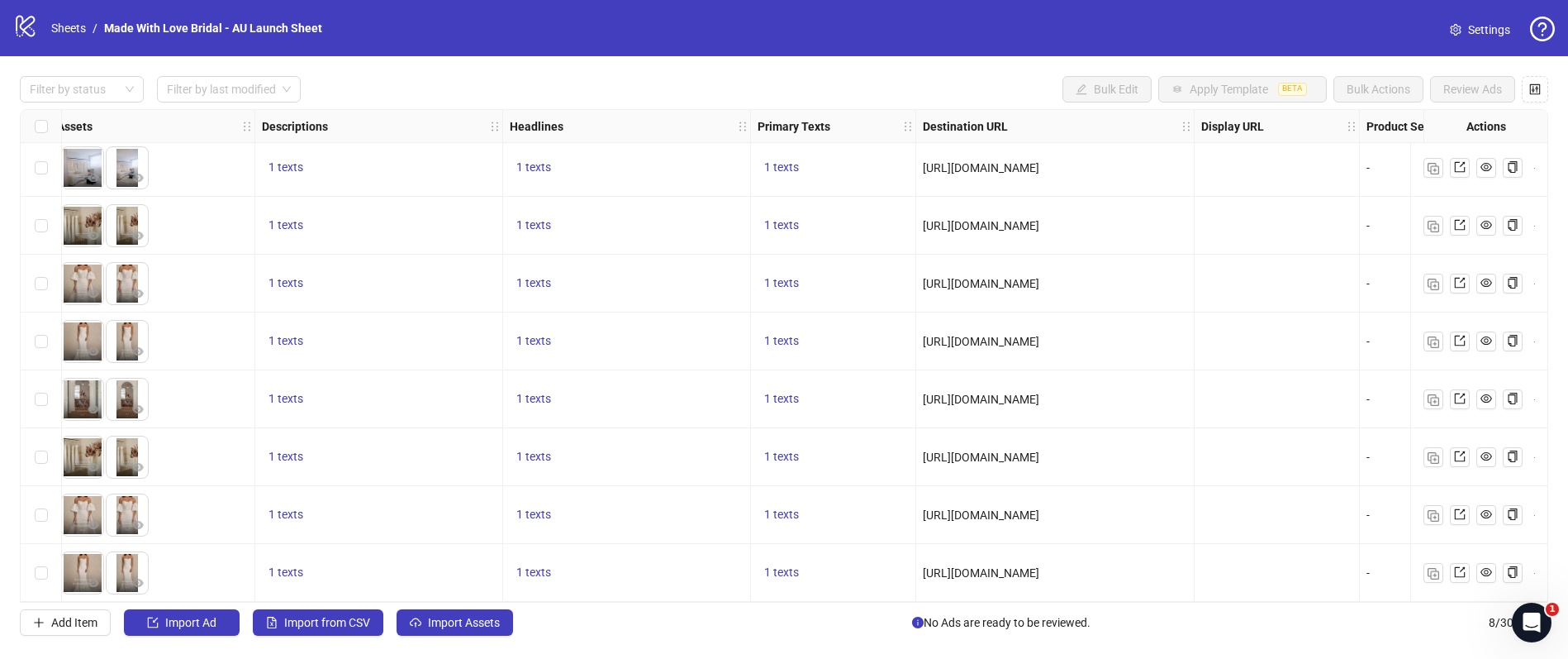
scroll to position [0, 730]
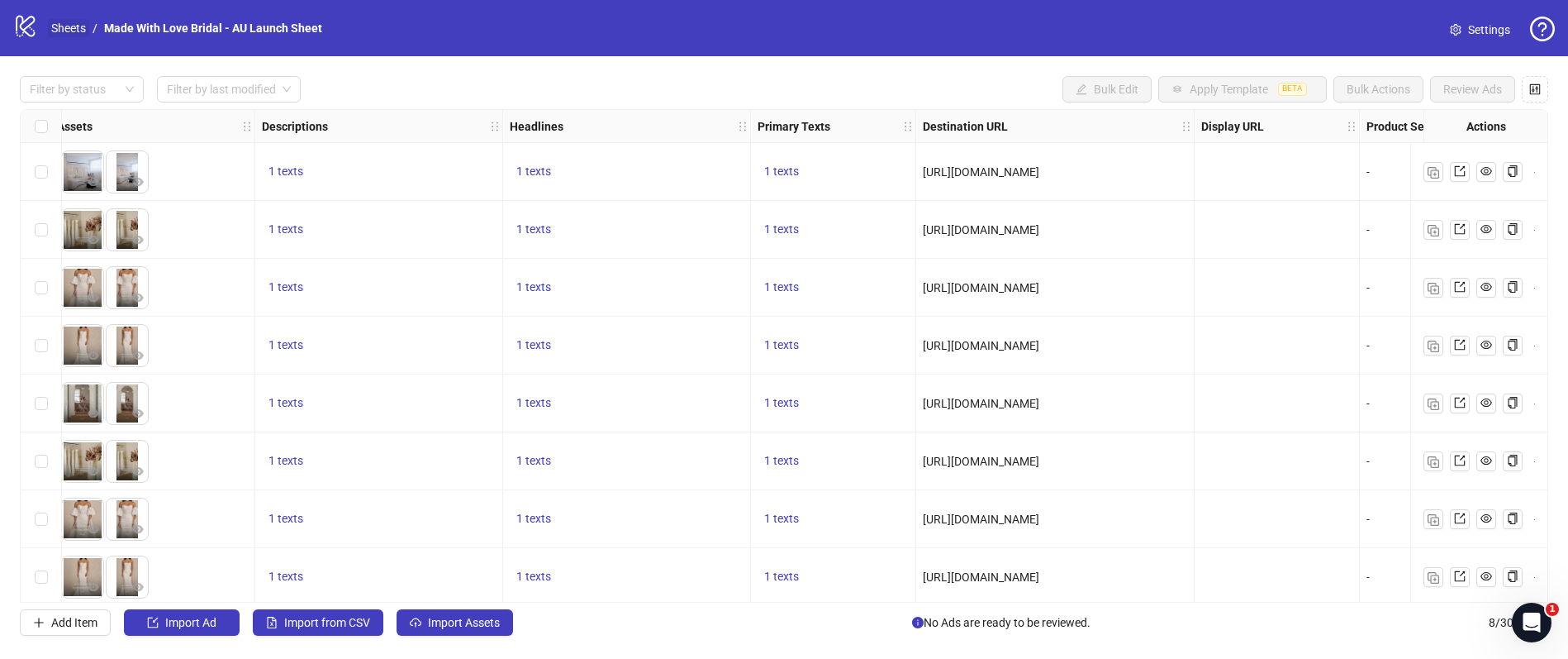
click at [74, 29] on link "Sheets" at bounding box center [68, 28] width 42 height 18
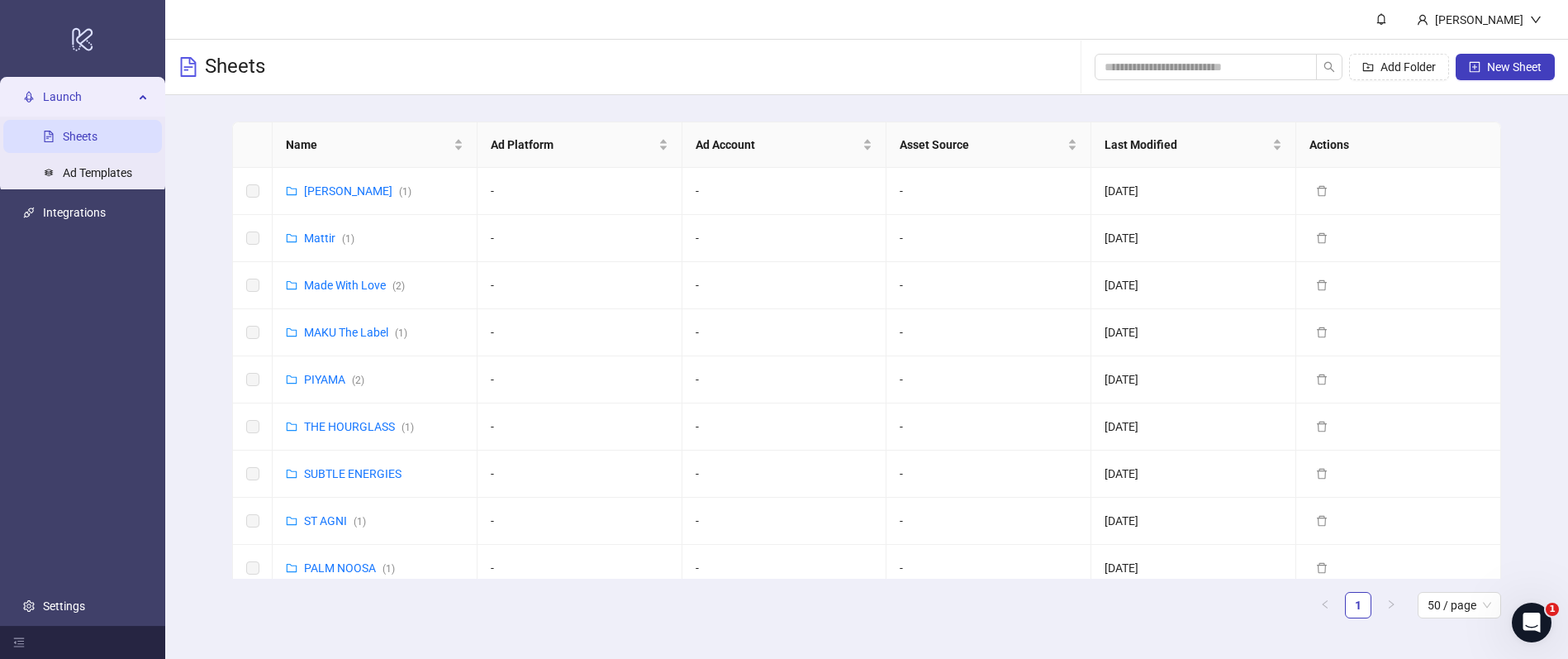
click at [625, 73] on div "Sheets Add Folder New Sheet" at bounding box center [867, 67] width 1403 height 55
click at [1186, 64] on input "search" at bounding box center [1199, 66] width 189 height 18
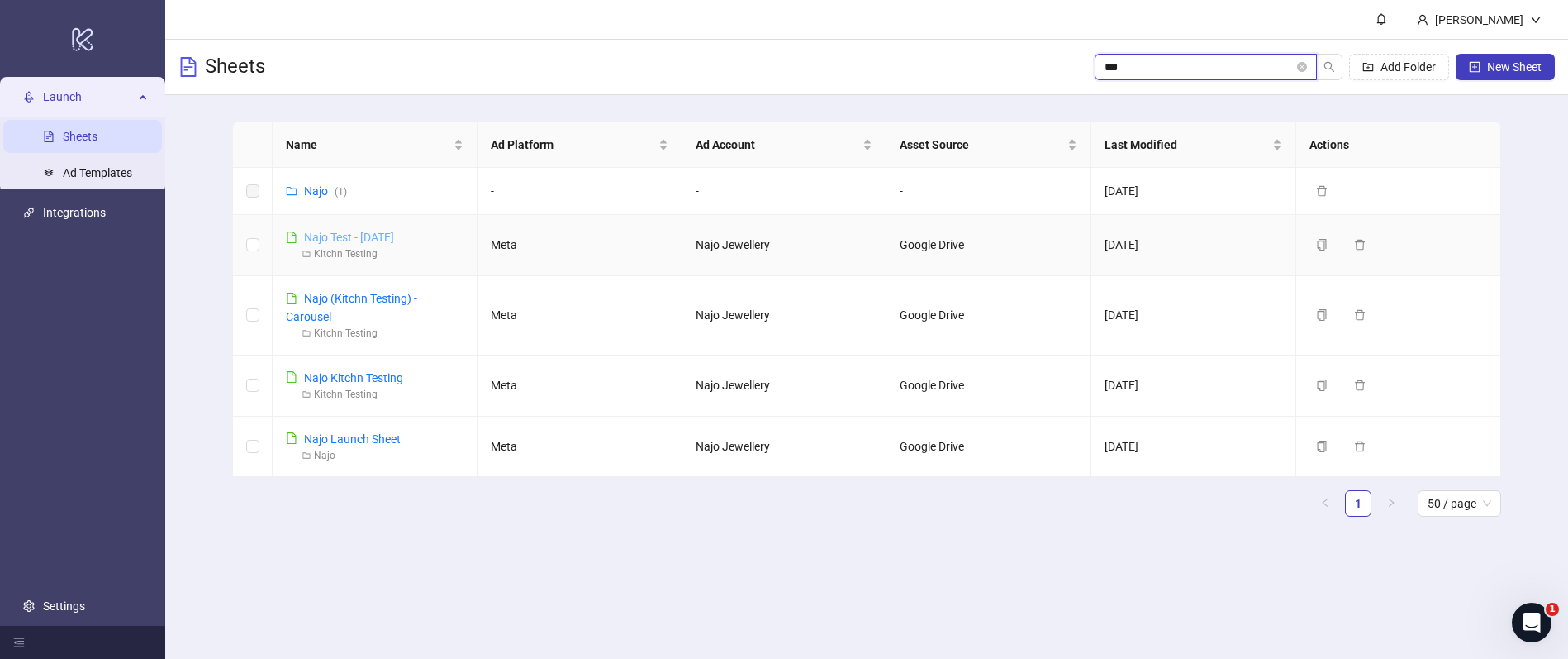
type input "***"
click at [359, 238] on link "Najo Test - [DATE]" at bounding box center [348, 236] width 90 height 13
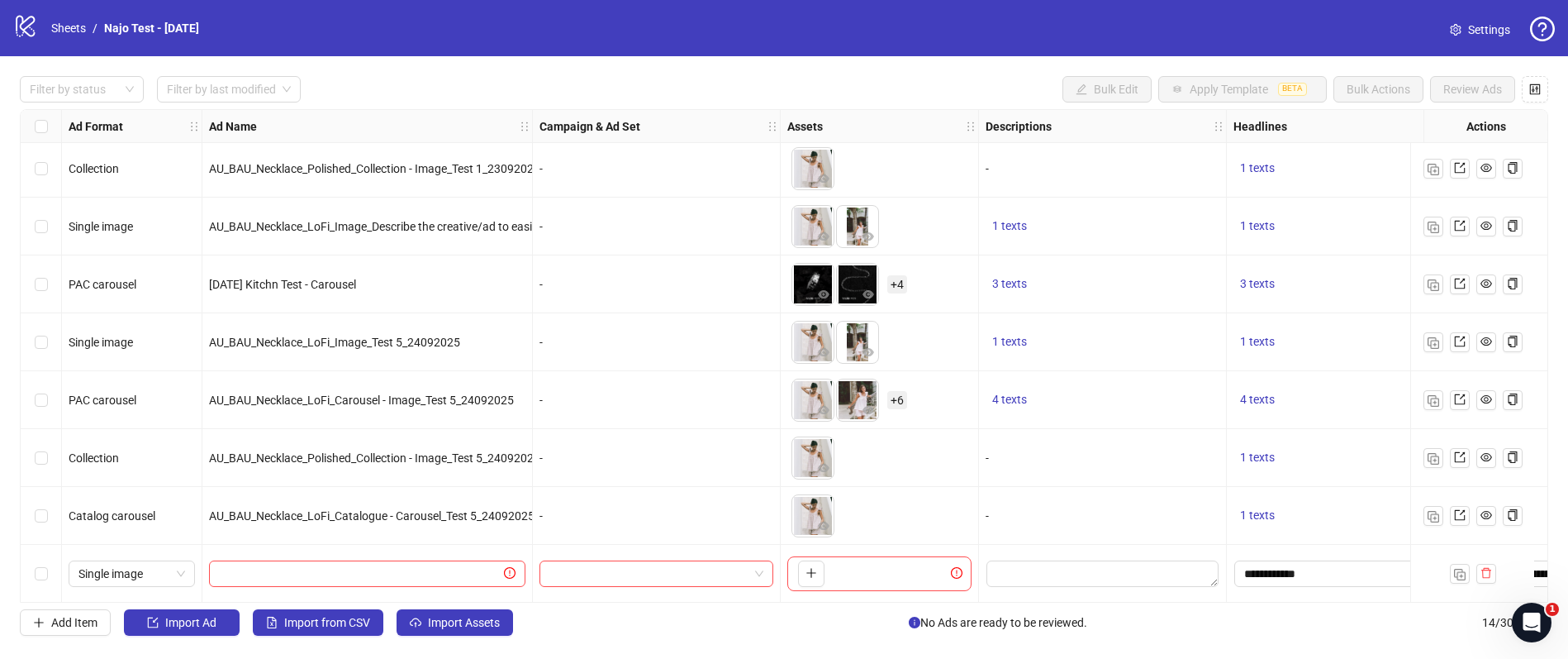
scroll to position [358, 0]
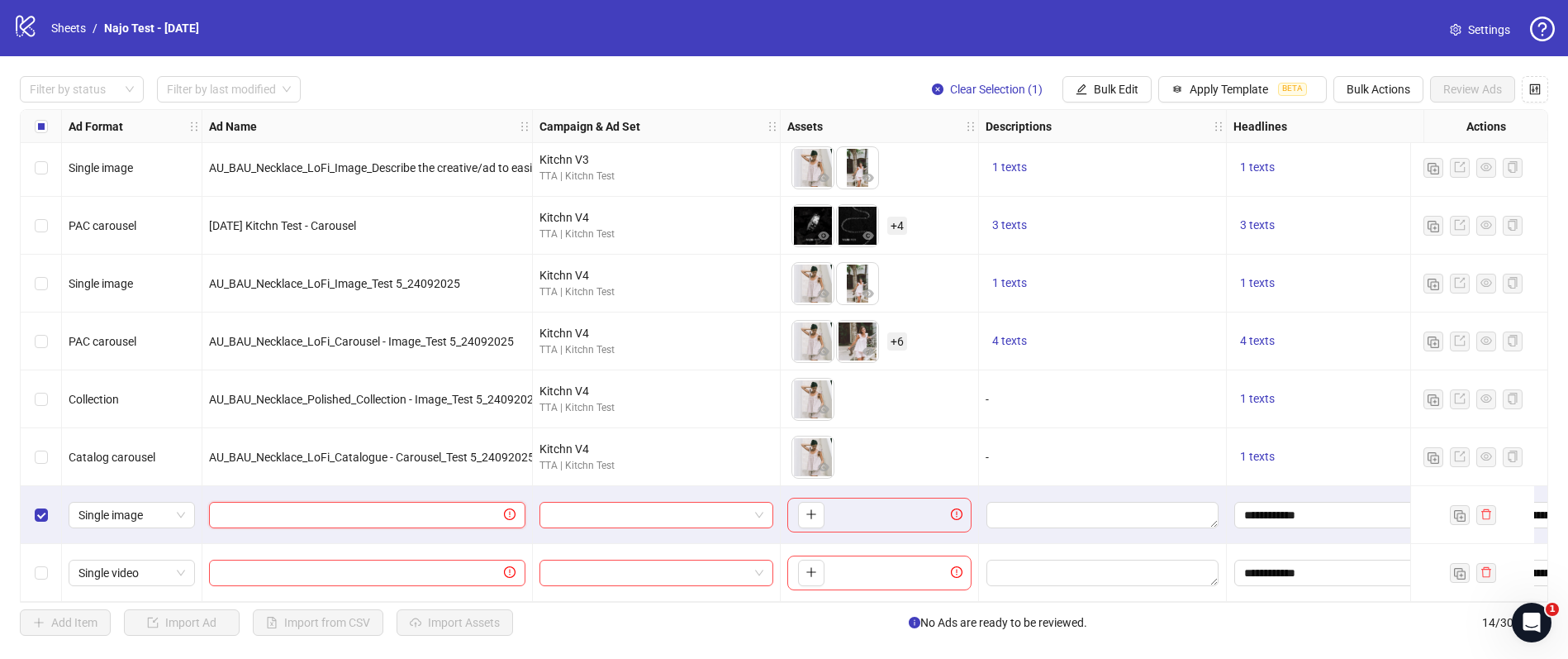
click at [407, 506] on input "text" at bounding box center [359, 515] width 282 height 18
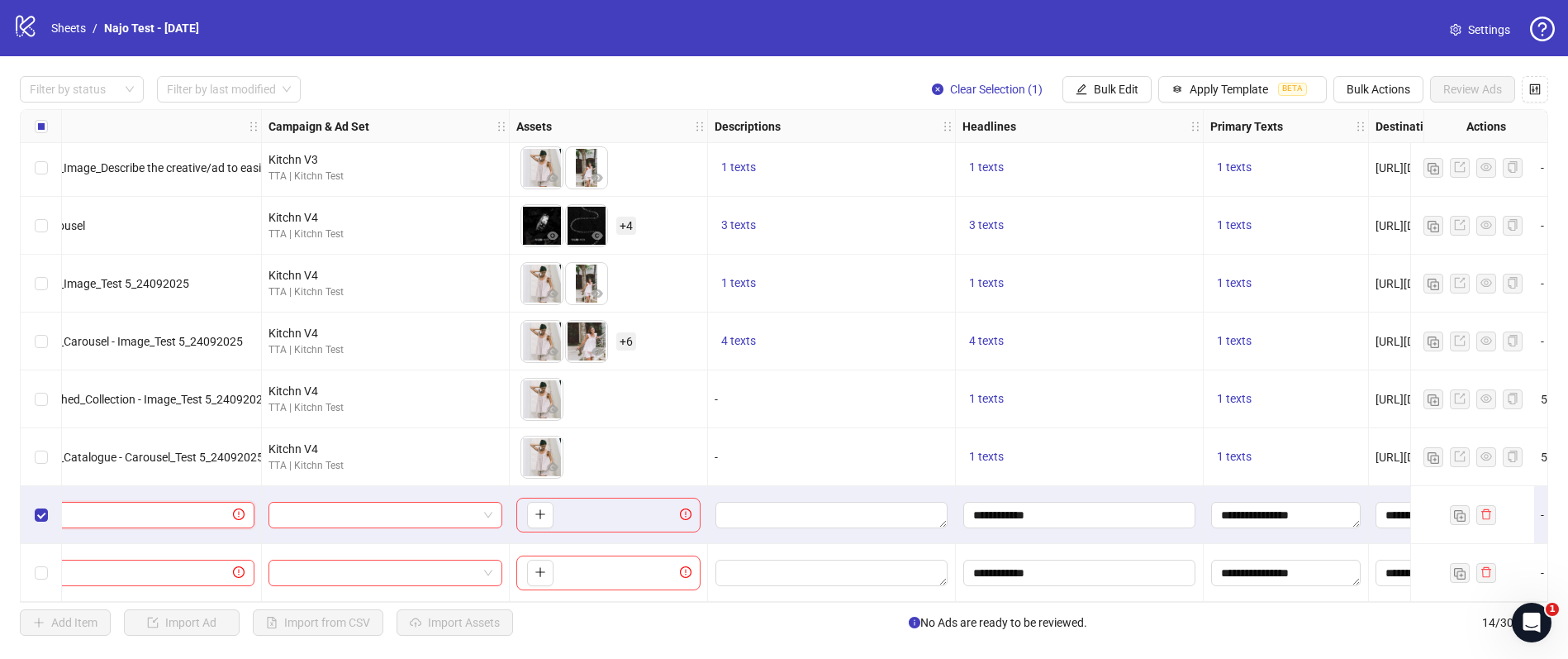
scroll to position [358, 305]
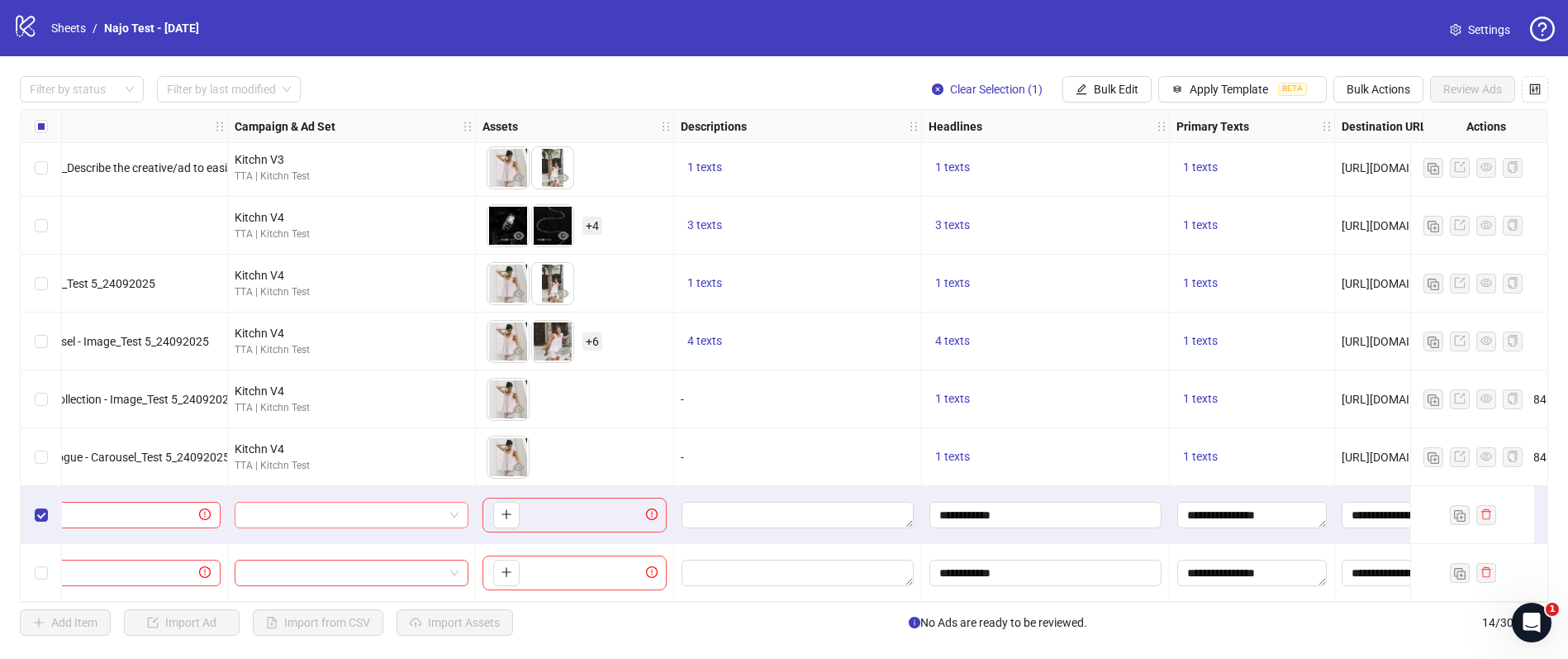
click at [418, 516] on input "search" at bounding box center [343, 515] width 199 height 25
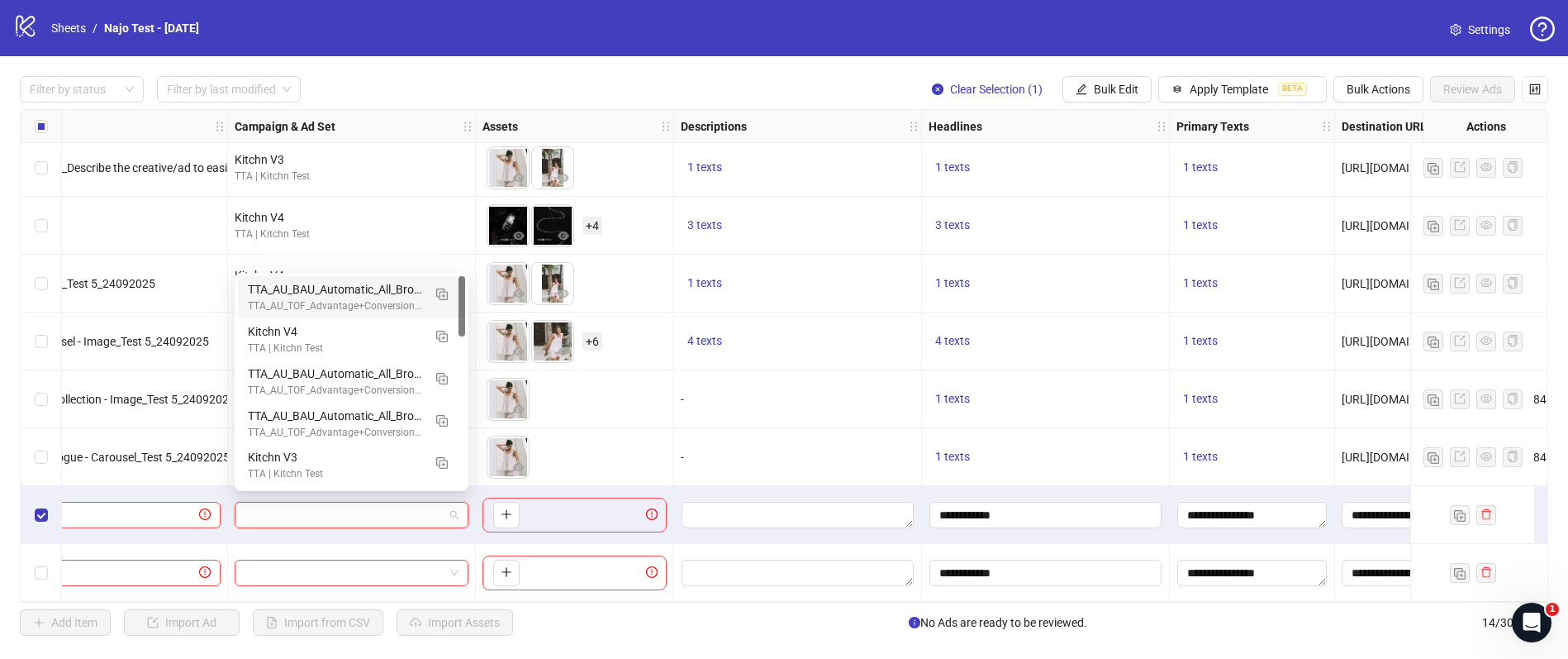
click at [553, 510] on div "To pick up a draggable item, press the space bar. While dragging, use the arrow…" at bounding box center [575, 515] width 184 height 35
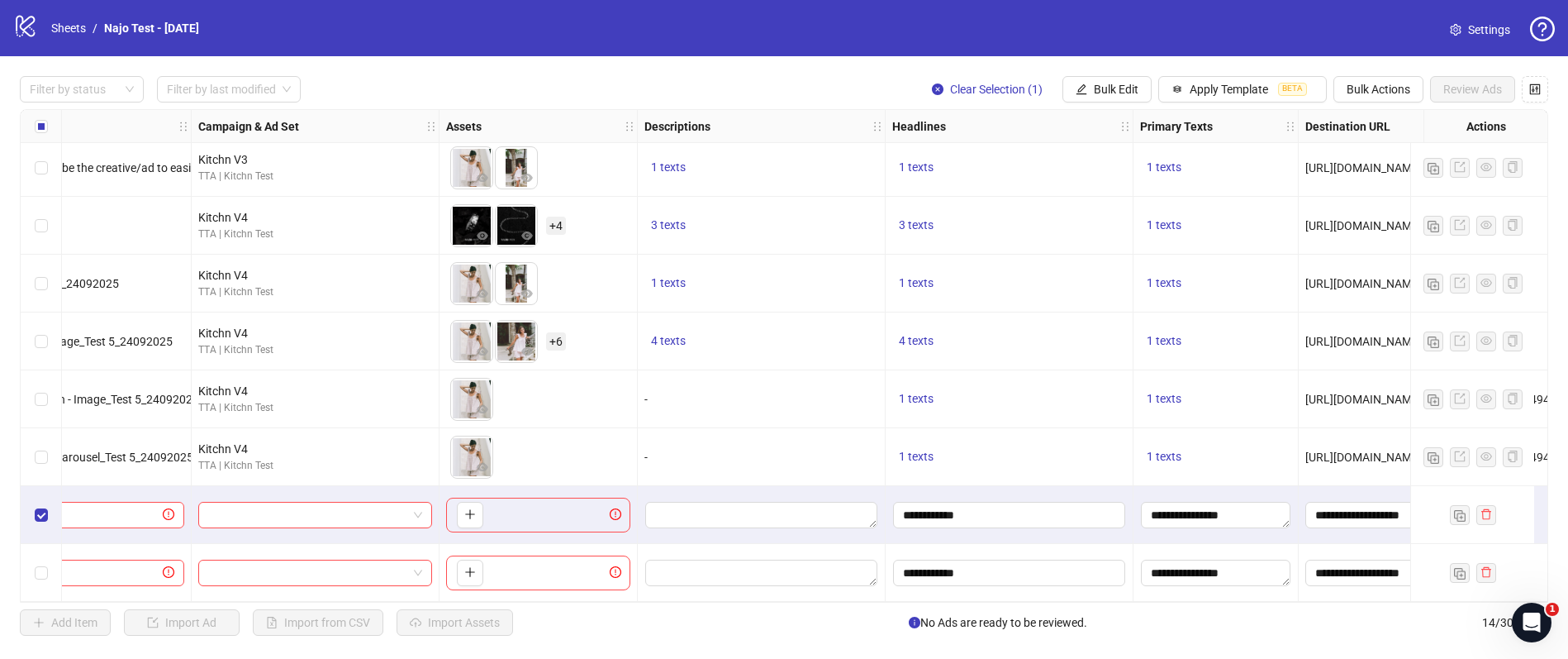
scroll to position [358, 0]
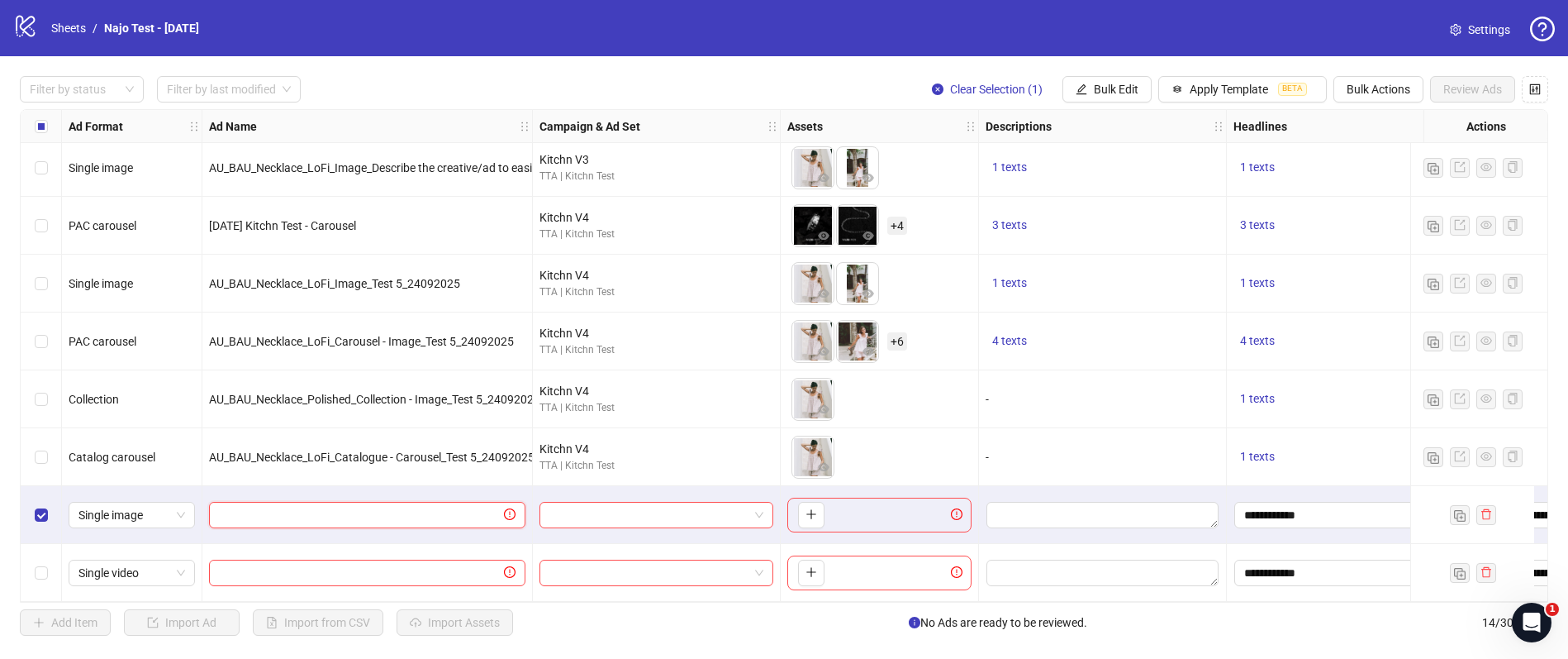
click at [315, 506] on input "text" at bounding box center [359, 515] width 282 height 18
click at [609, 509] on input "search" at bounding box center [648, 515] width 199 height 25
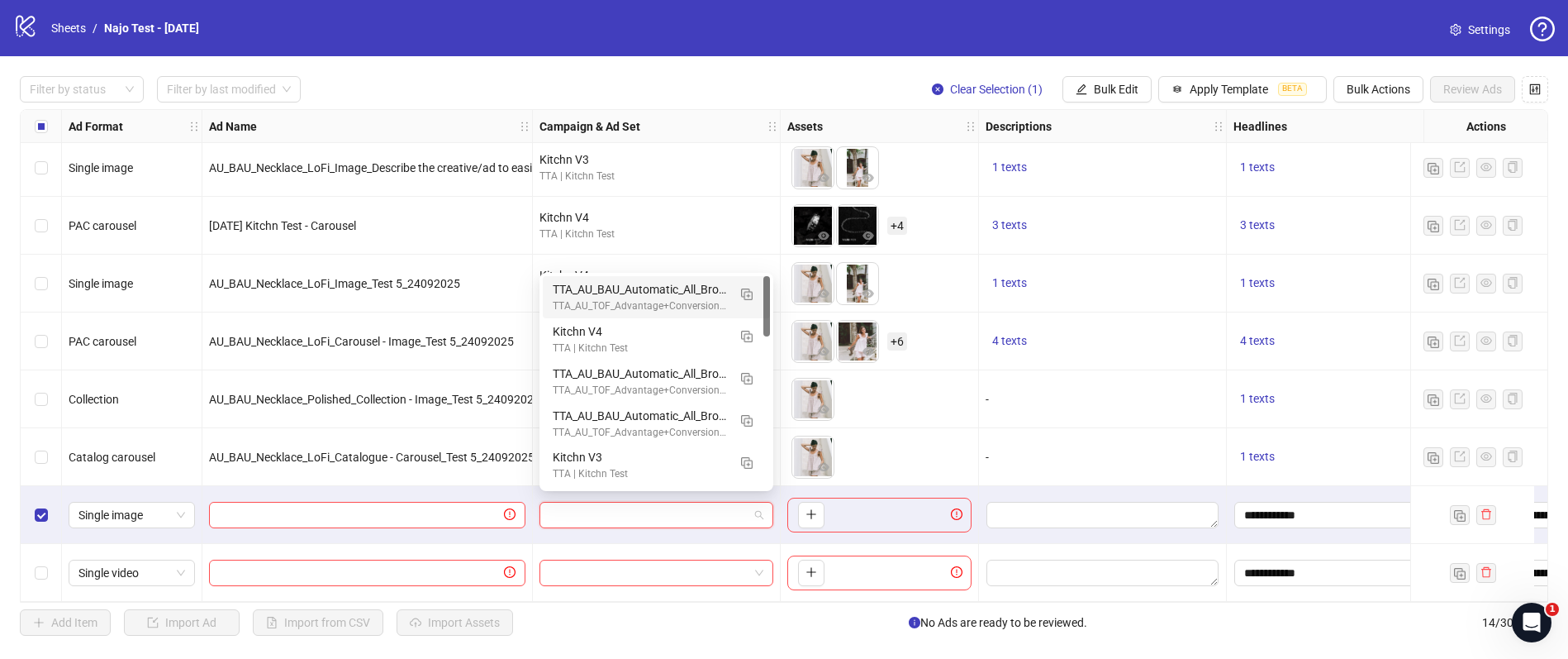
click at [873, 505] on div "To pick up a draggable item, press the space bar. While dragging, use the arrow…" at bounding box center [879, 515] width 184 height 35
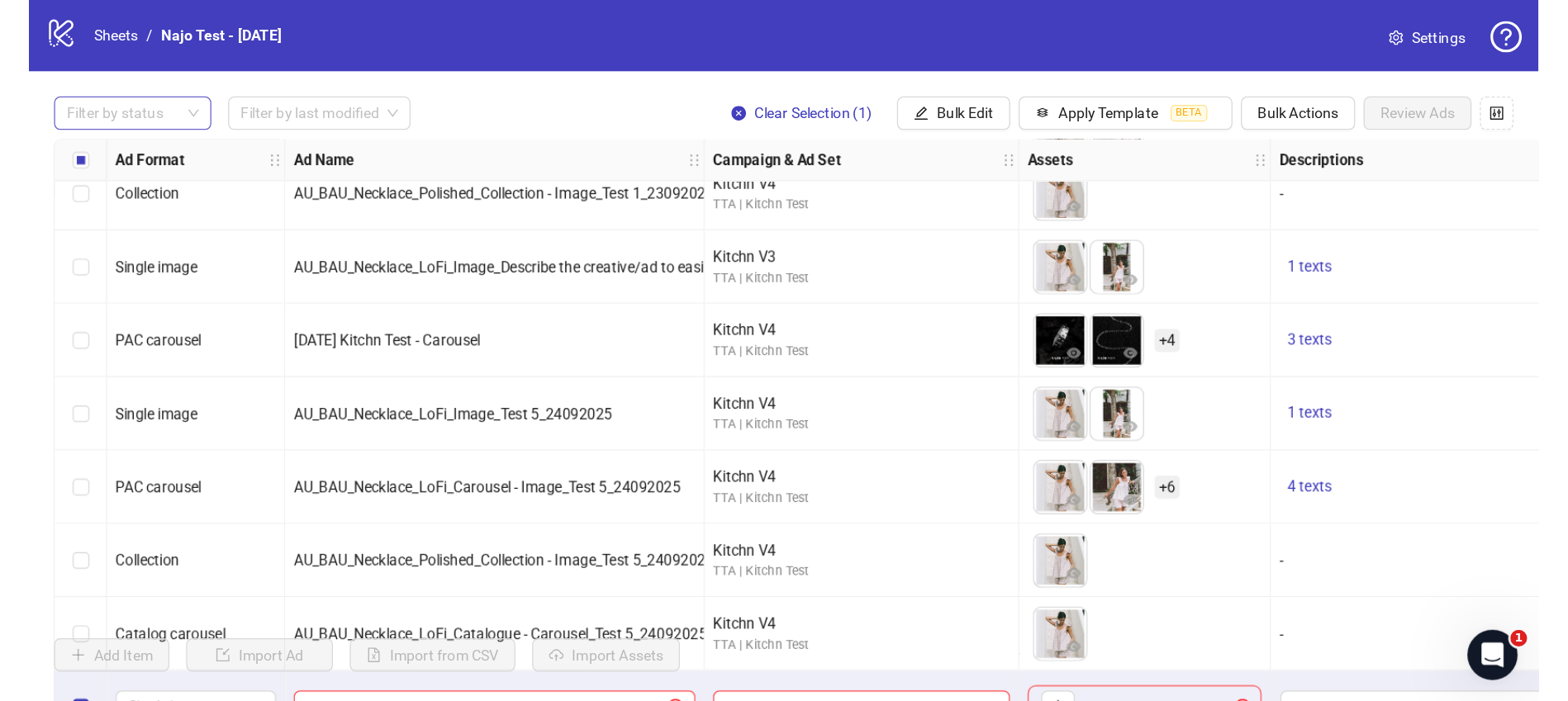
scroll to position [314, 0]
